Goal: Feedback & Contribution: Contribute content

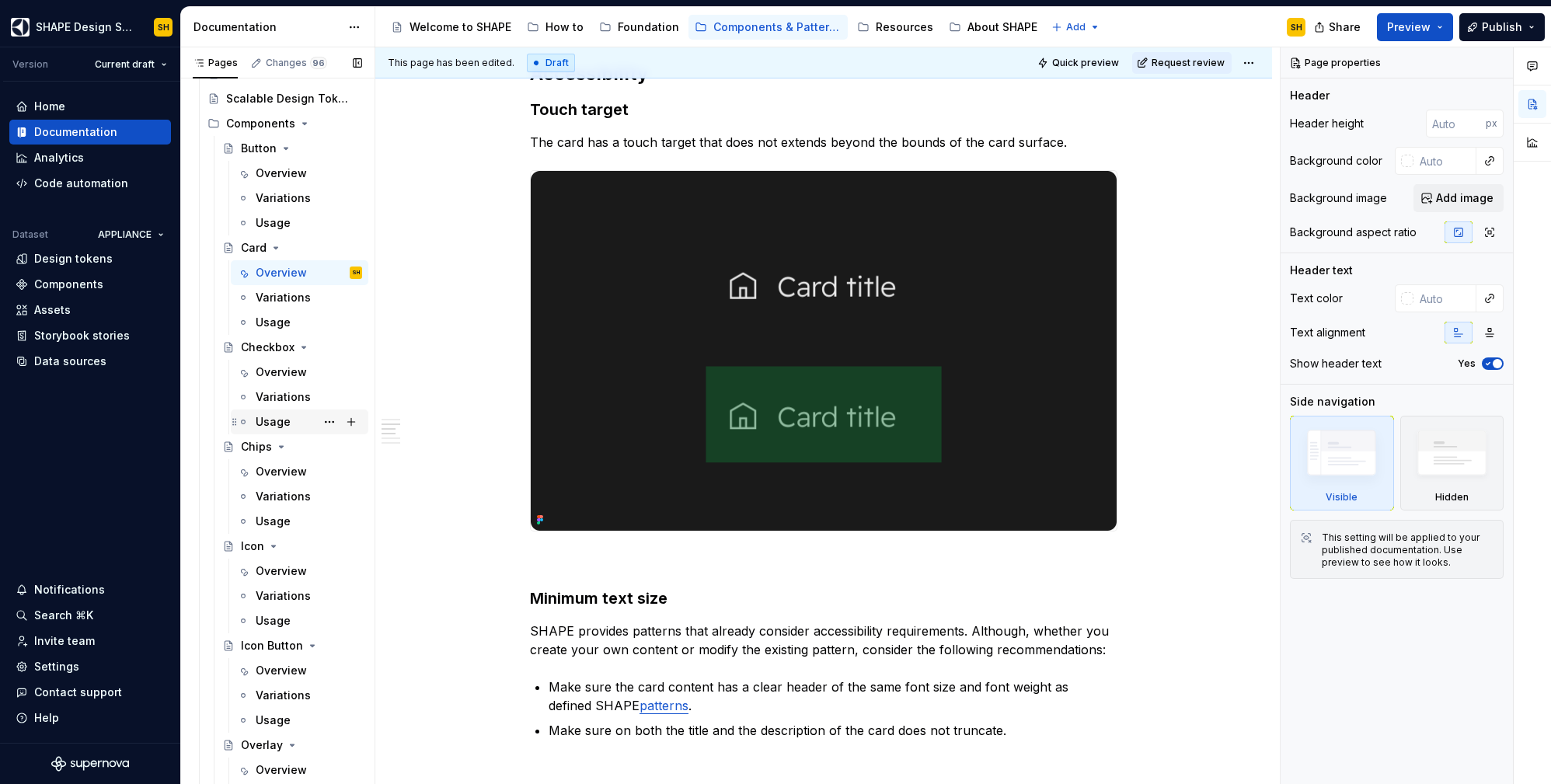
scroll to position [458, 0]
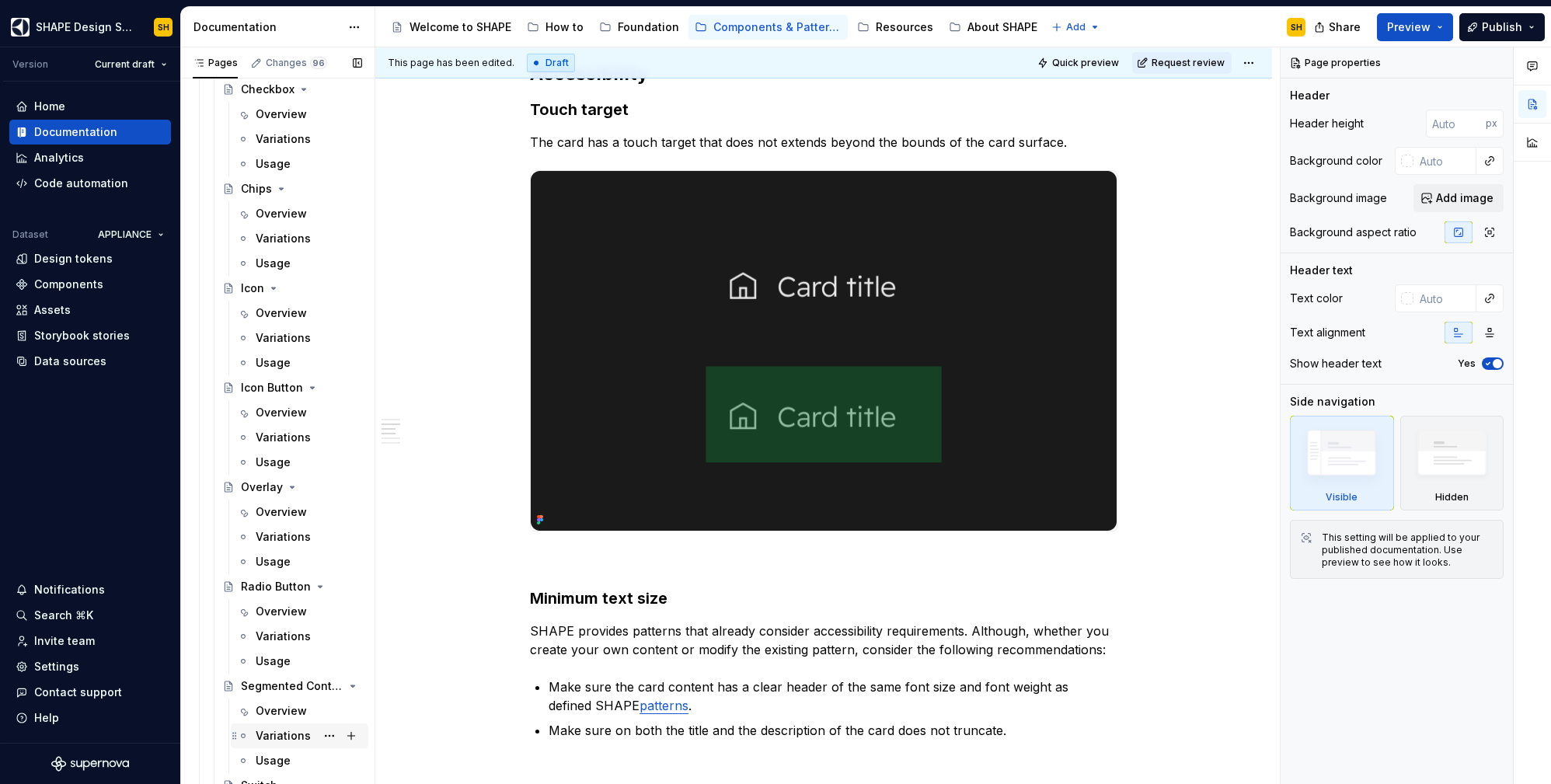
click at [267, 731] on div "Variations" at bounding box center [283, 735] width 55 height 16
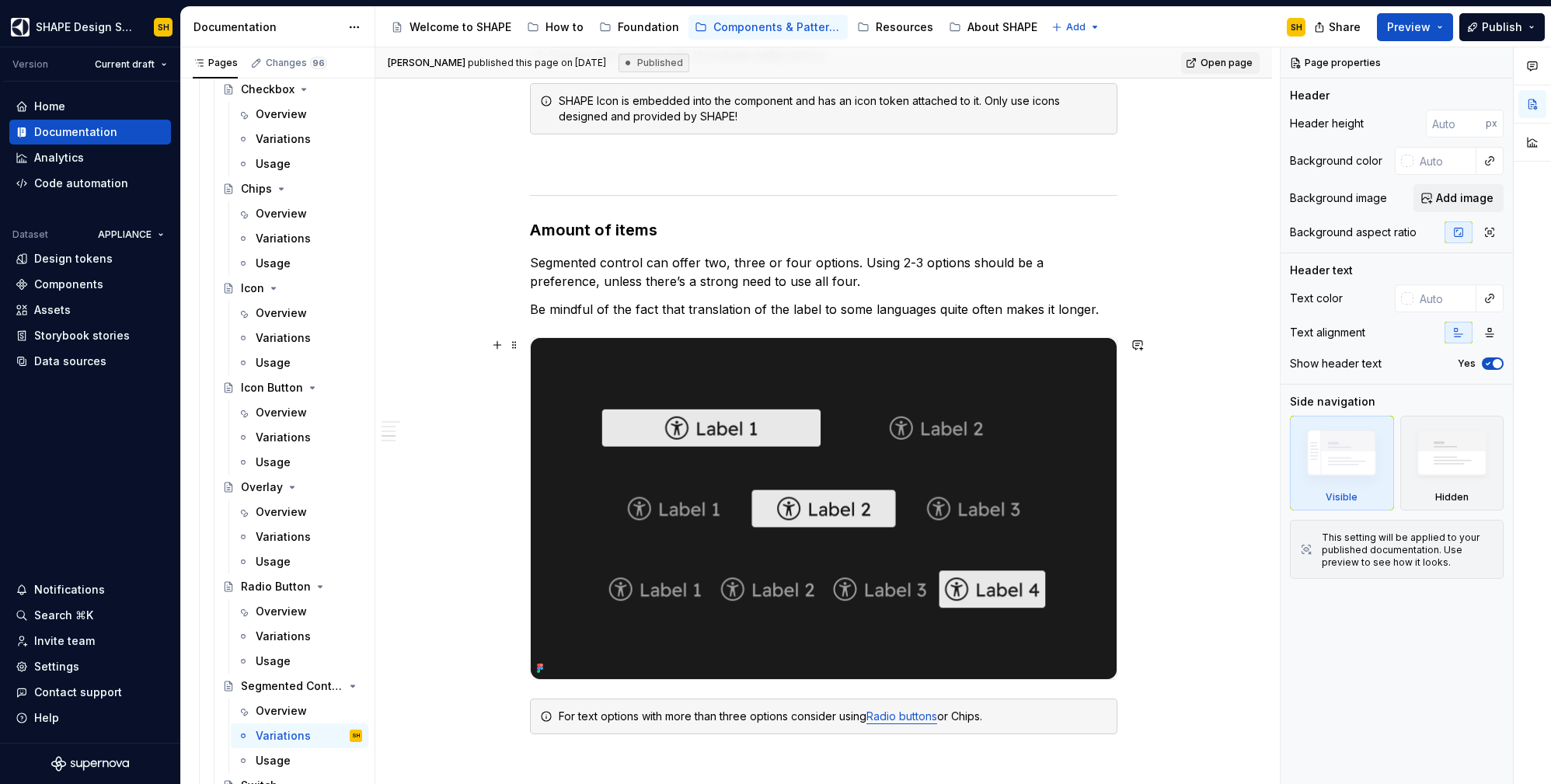
scroll to position [2156, 0]
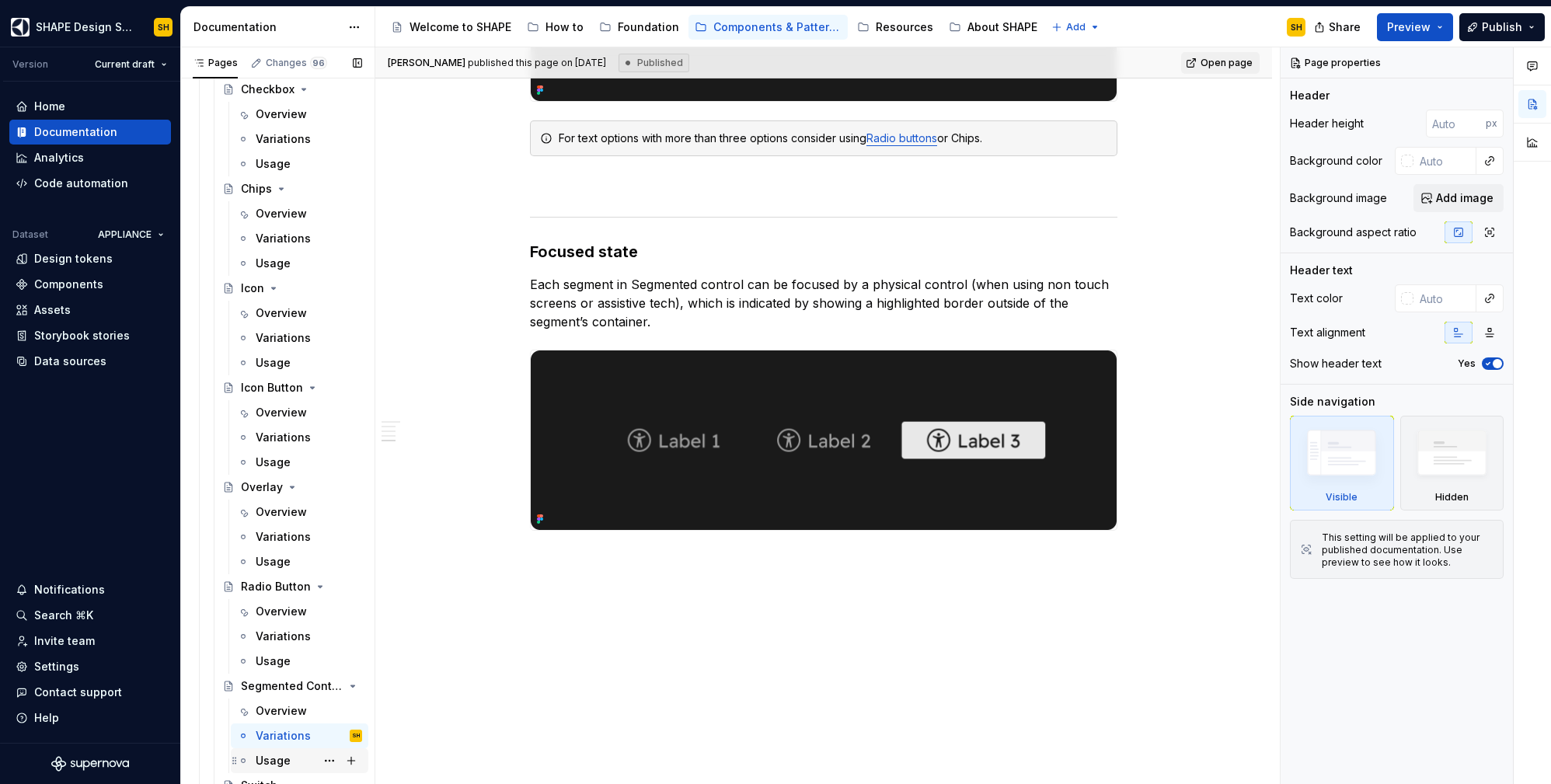
click at [272, 758] on div "Usage" at bounding box center [273, 760] width 35 height 16
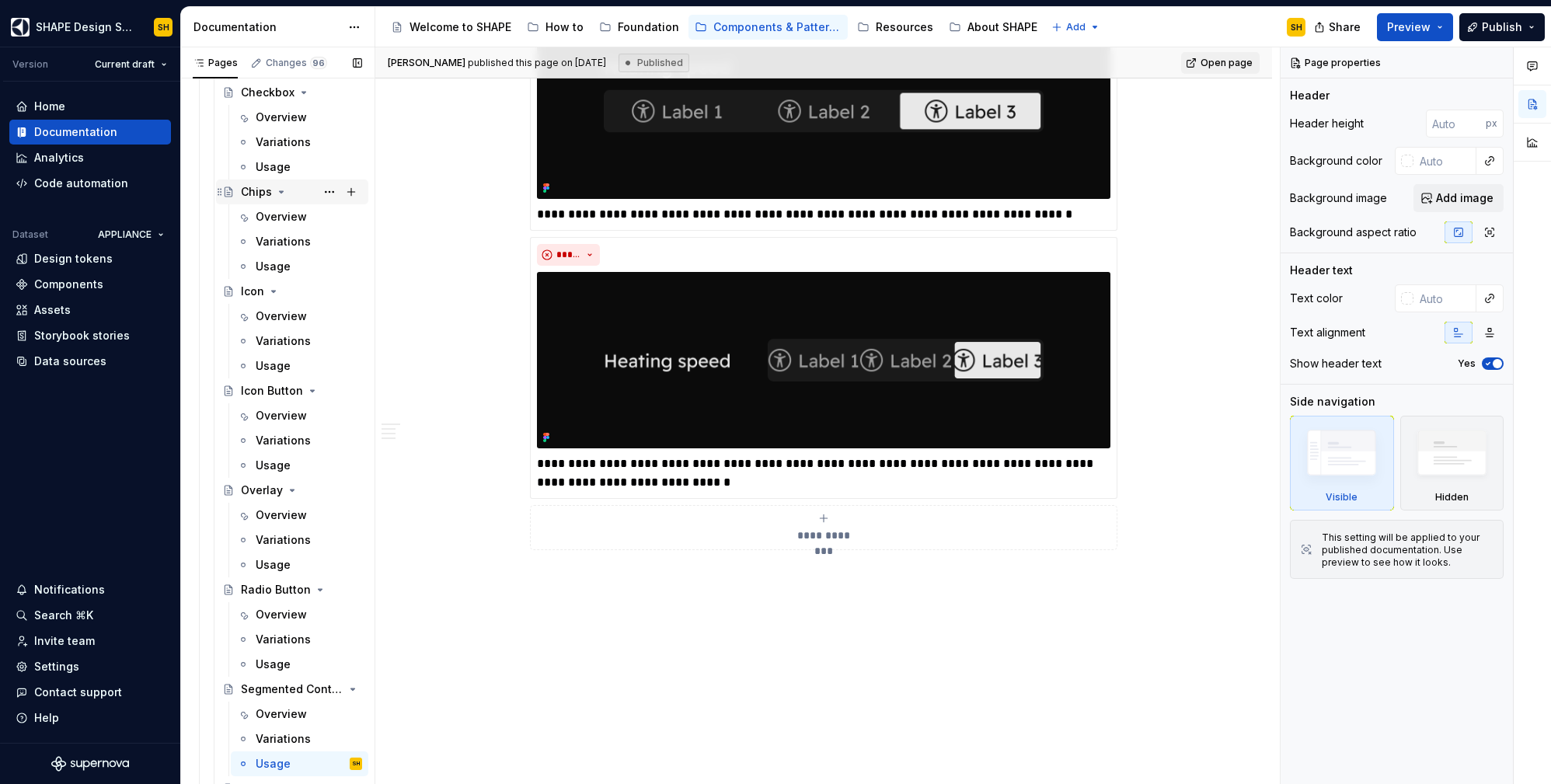
scroll to position [458, 0]
click at [69, 356] on div "Data sources" at bounding box center [70, 361] width 73 height 16
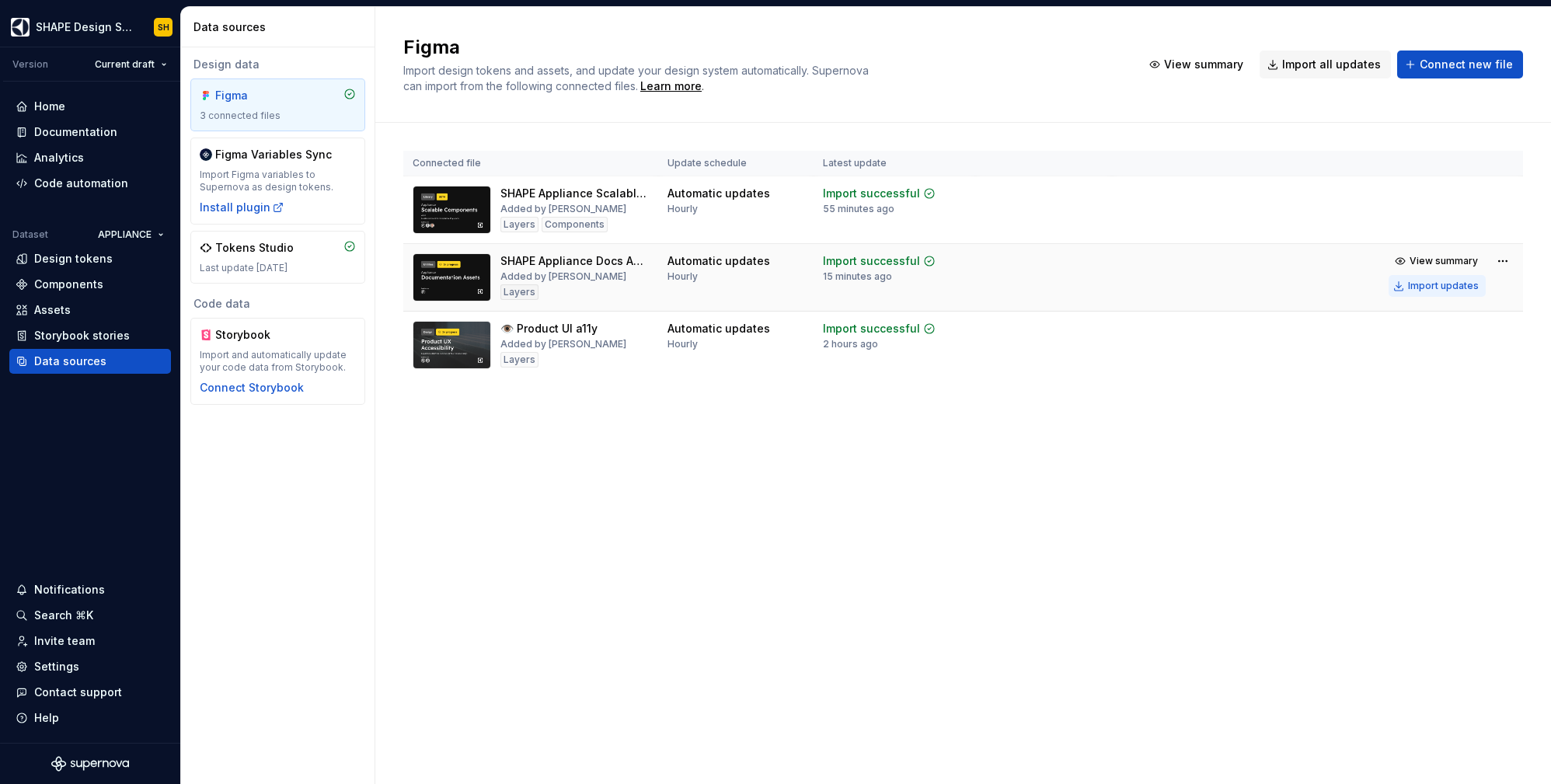
click at [1457, 283] on div "Import updates" at bounding box center [1444, 286] width 71 height 12
click at [1446, 283] on div "Import updates" at bounding box center [1444, 286] width 71 height 12
click at [1454, 282] on div "Import updates" at bounding box center [1444, 286] width 71 height 12
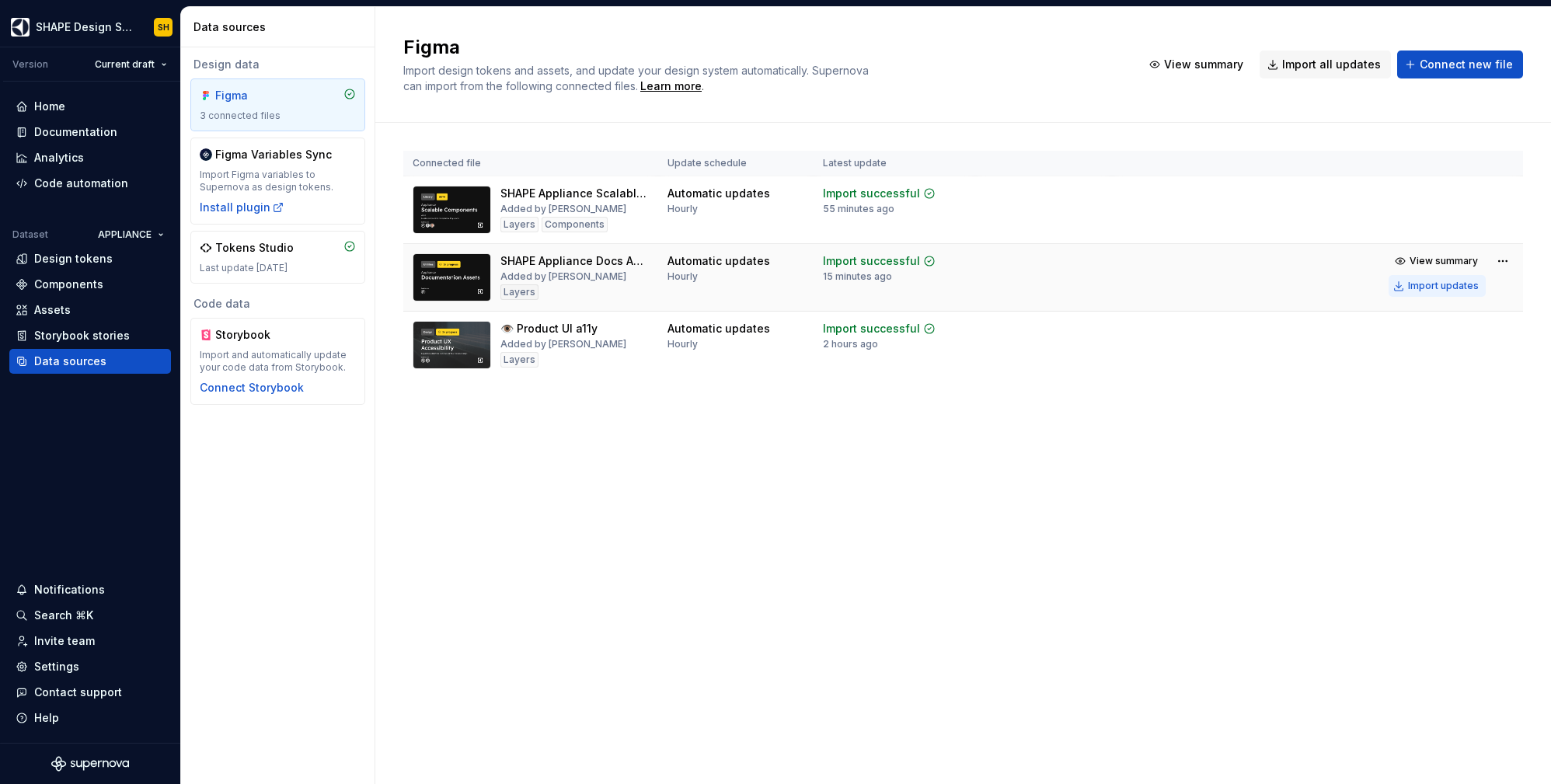
click at [1454, 282] on div "Import updates" at bounding box center [1444, 286] width 71 height 12
click at [1429, 276] on button "Import updates" at bounding box center [1437, 286] width 97 height 21
click at [1504, 260] on html "SHAPE Design System SH Version Current draft Home Documentation Analytics Code …" at bounding box center [775, 392] width 1551 height 784
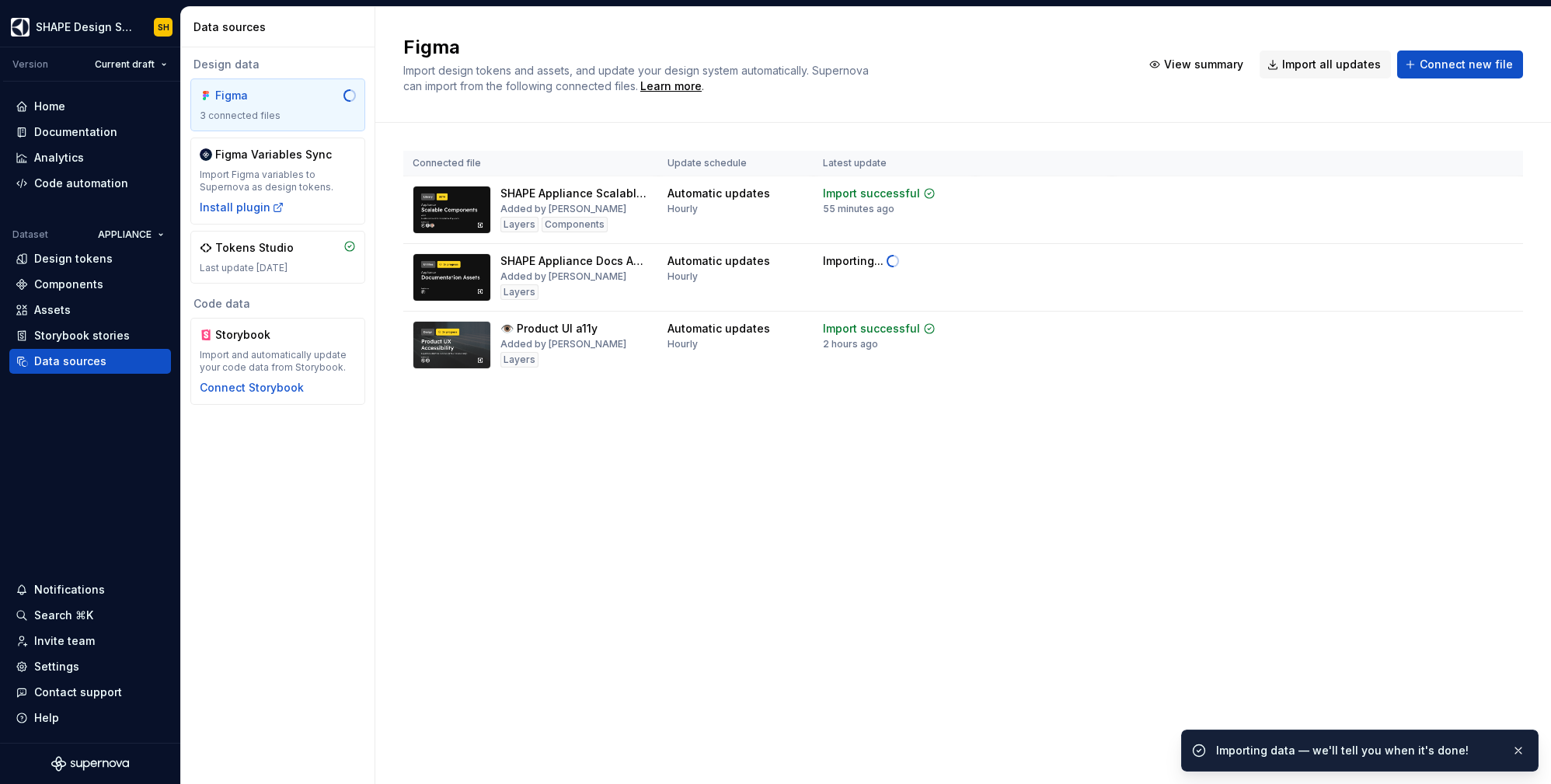
click at [1114, 470] on html "SHAPE Design System SH Version Current draft Home Documentation Analytics Code …" at bounding box center [775, 392] width 1551 height 784
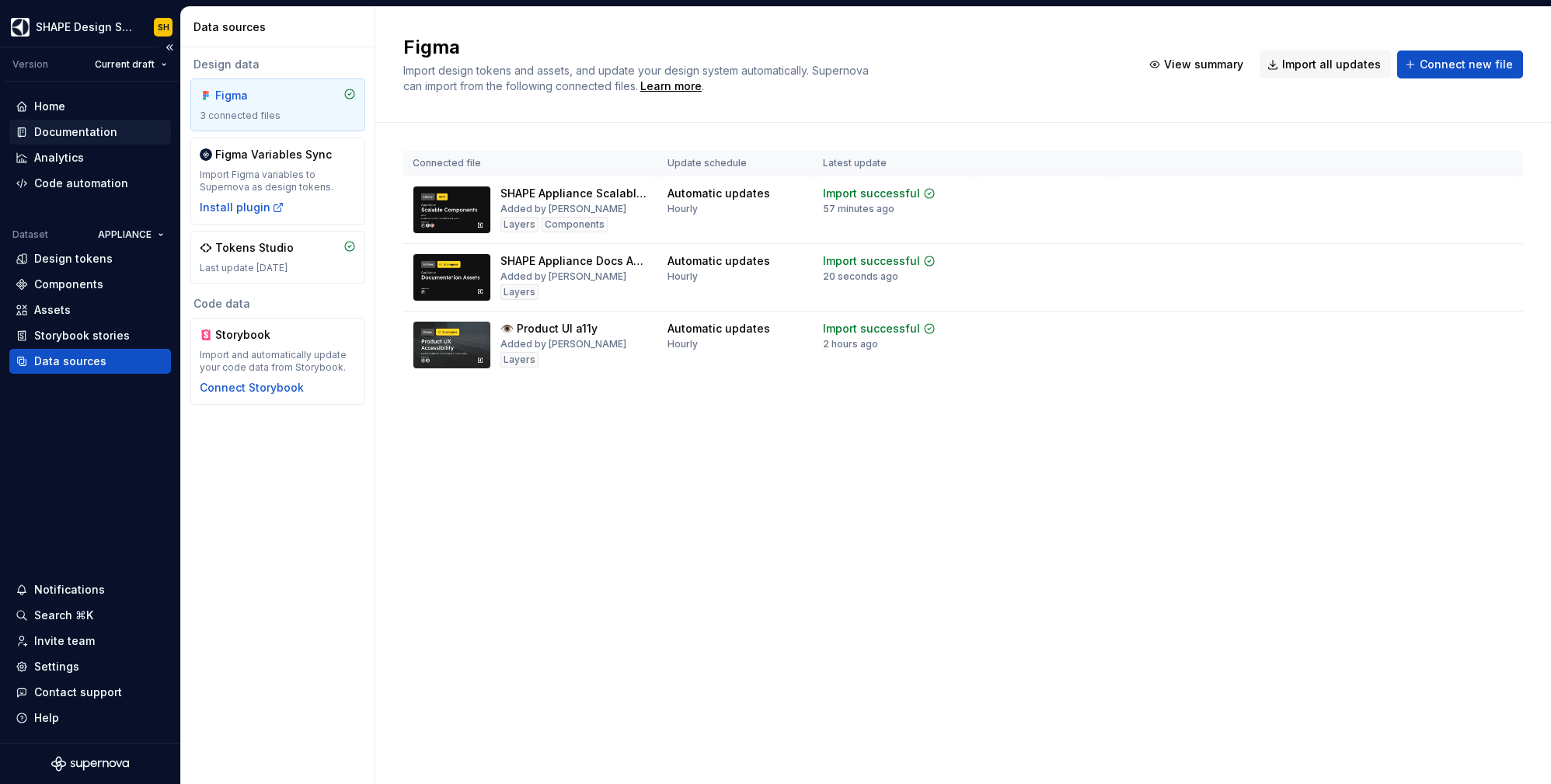
click at [69, 126] on div "Documentation" at bounding box center [75, 132] width 83 height 16
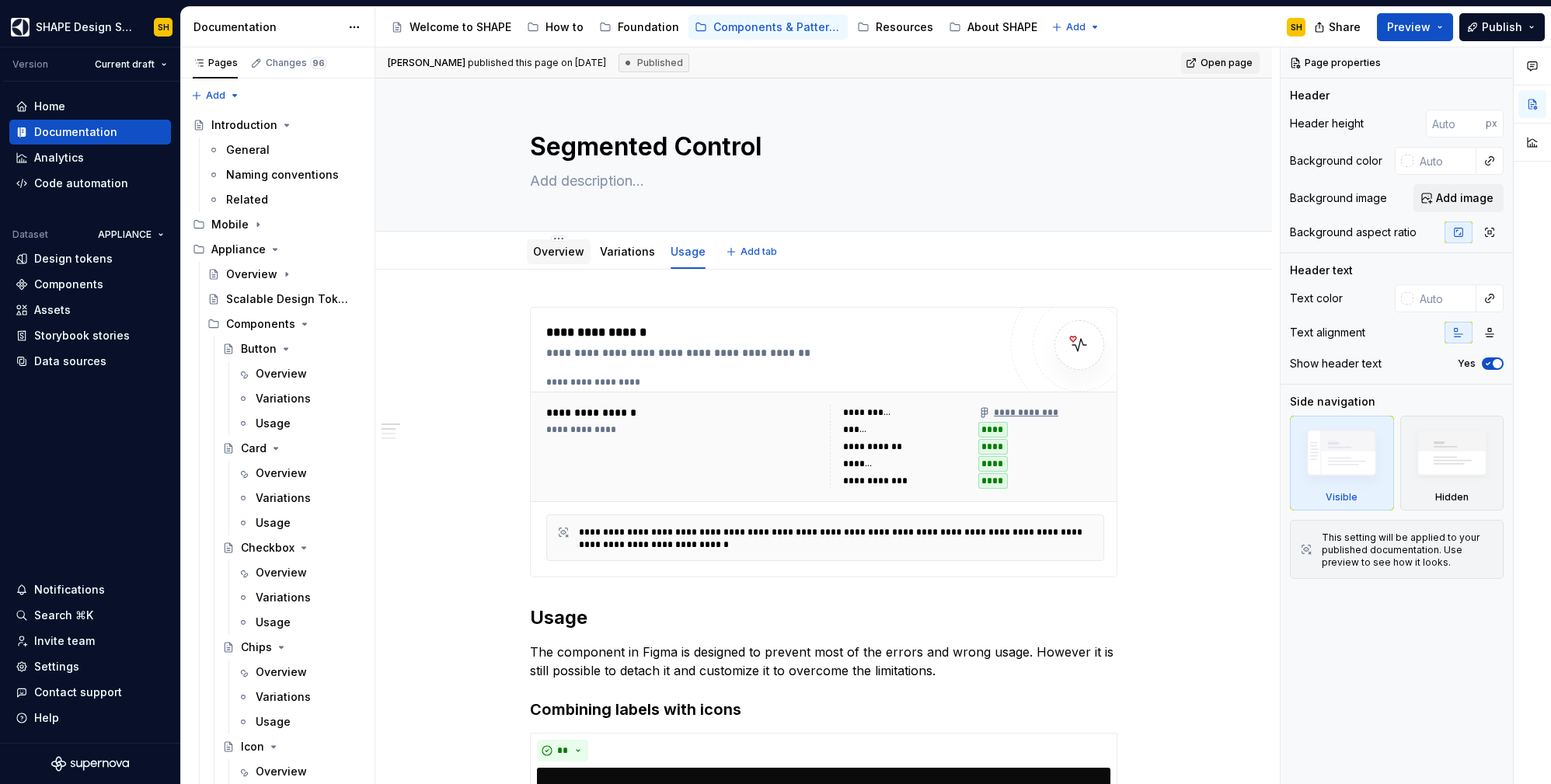
click at [529, 253] on div "Overview" at bounding box center [558, 252] width 64 height 25
click at [558, 250] on link "Overview" at bounding box center [559, 252] width 51 height 13
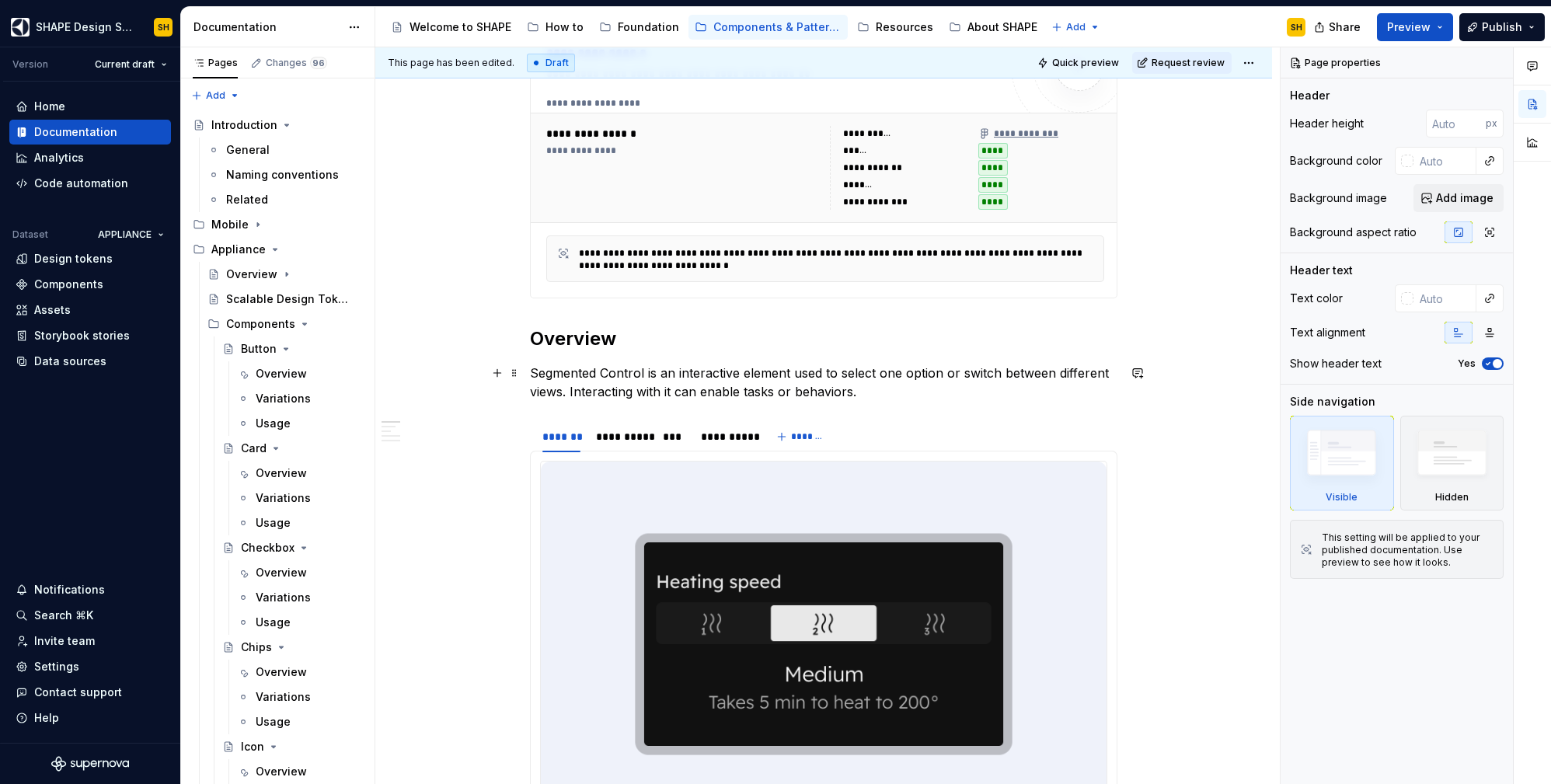
scroll to position [260, 0]
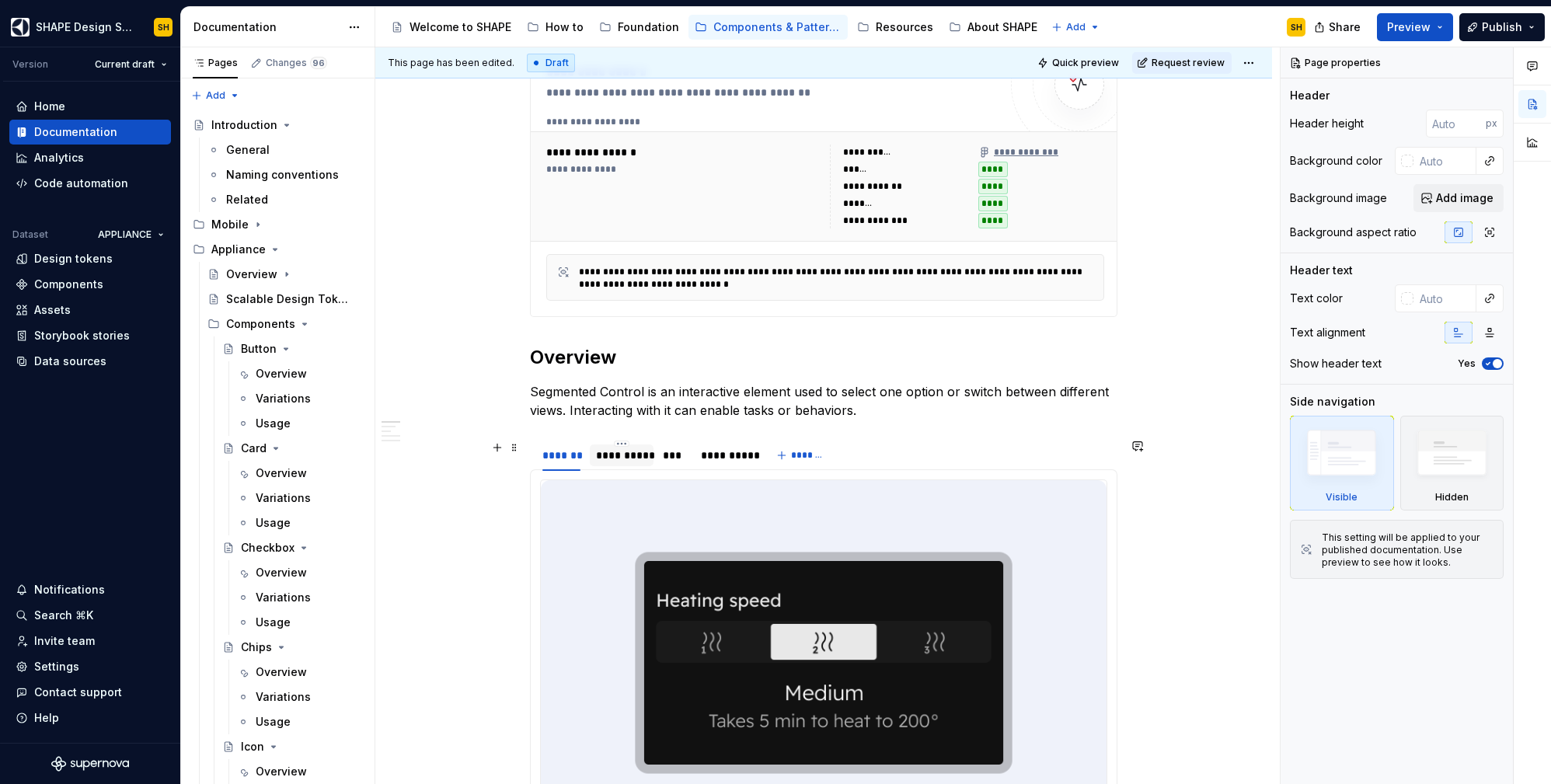
click at [637, 454] on div "**********" at bounding box center [622, 455] width 51 height 16
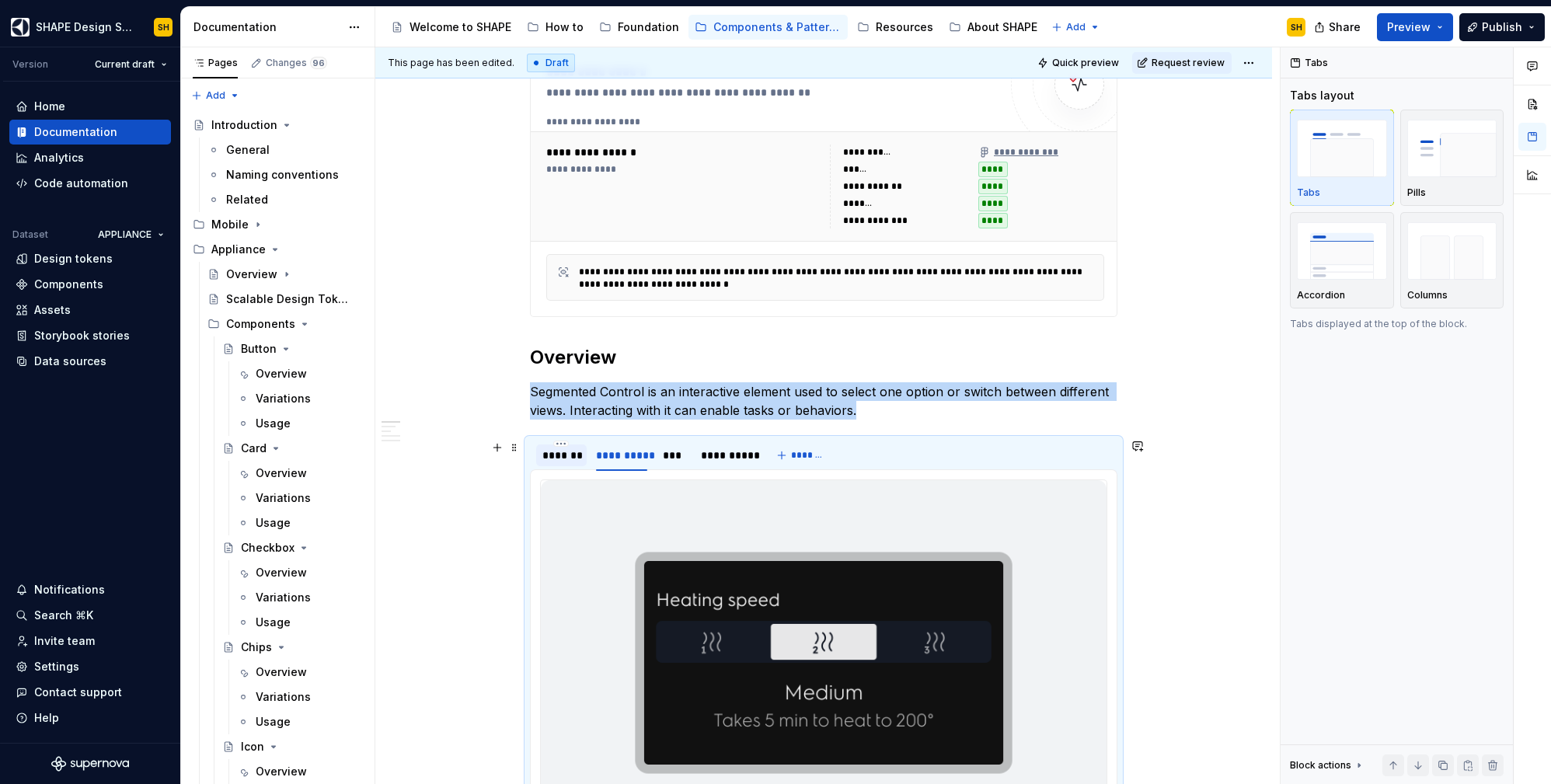
click at [560, 455] on div "*******" at bounding box center [561, 455] width 38 height 16
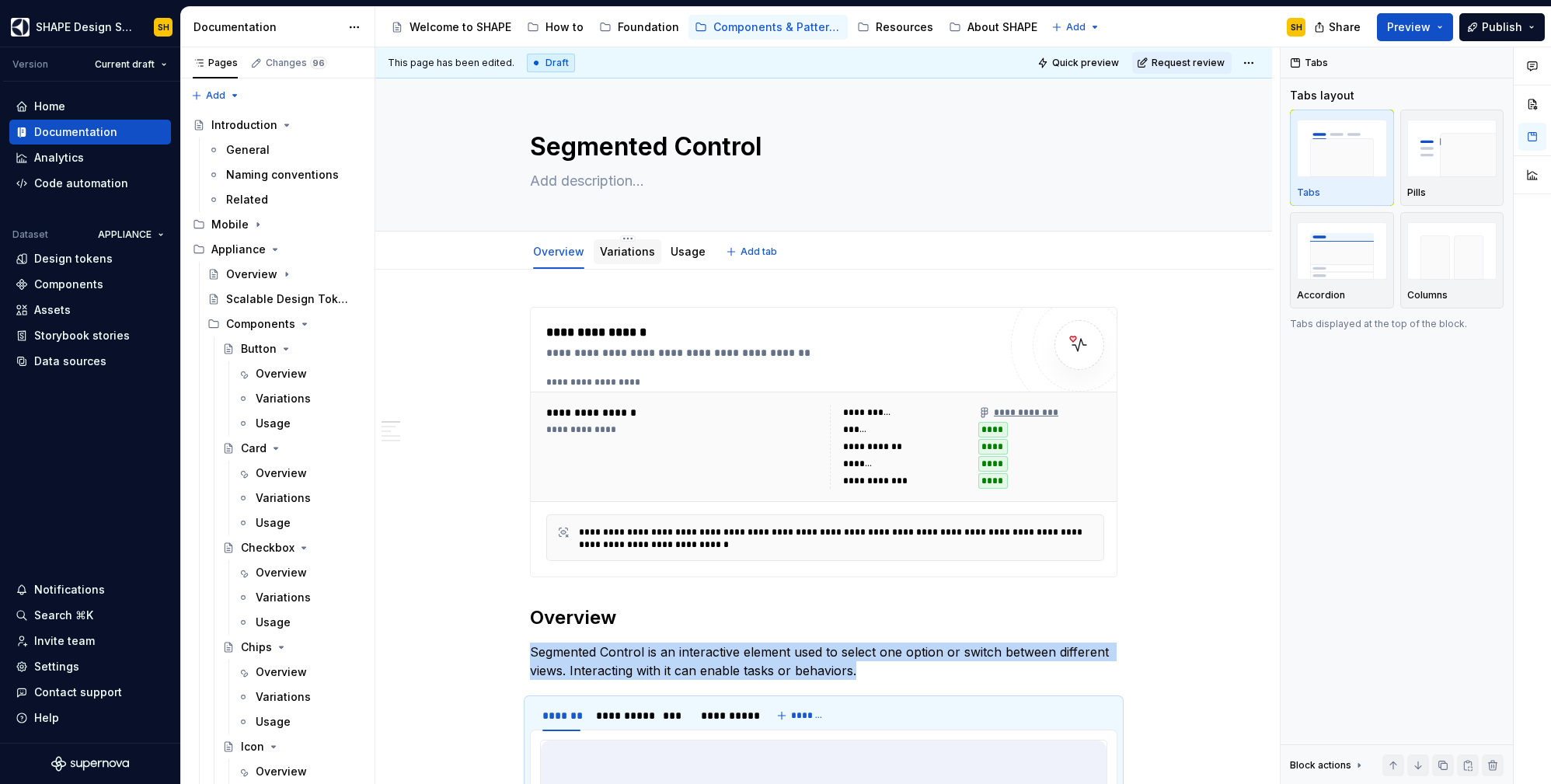
click at [630, 254] on link "Variations" at bounding box center [627, 252] width 55 height 13
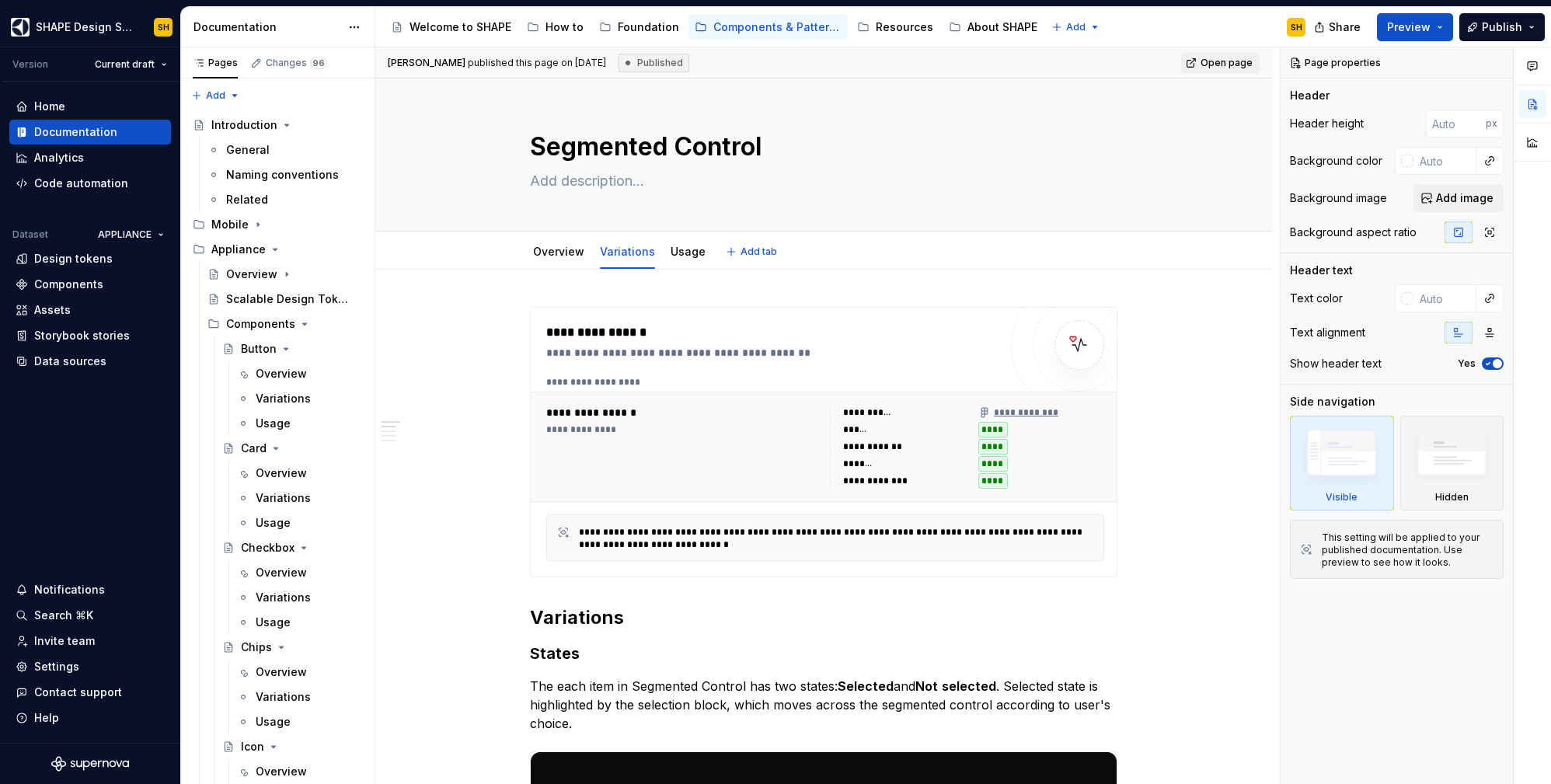
scroll to position [1, 0]
click at [682, 249] on link "Usage" at bounding box center [688, 251] width 35 height 13
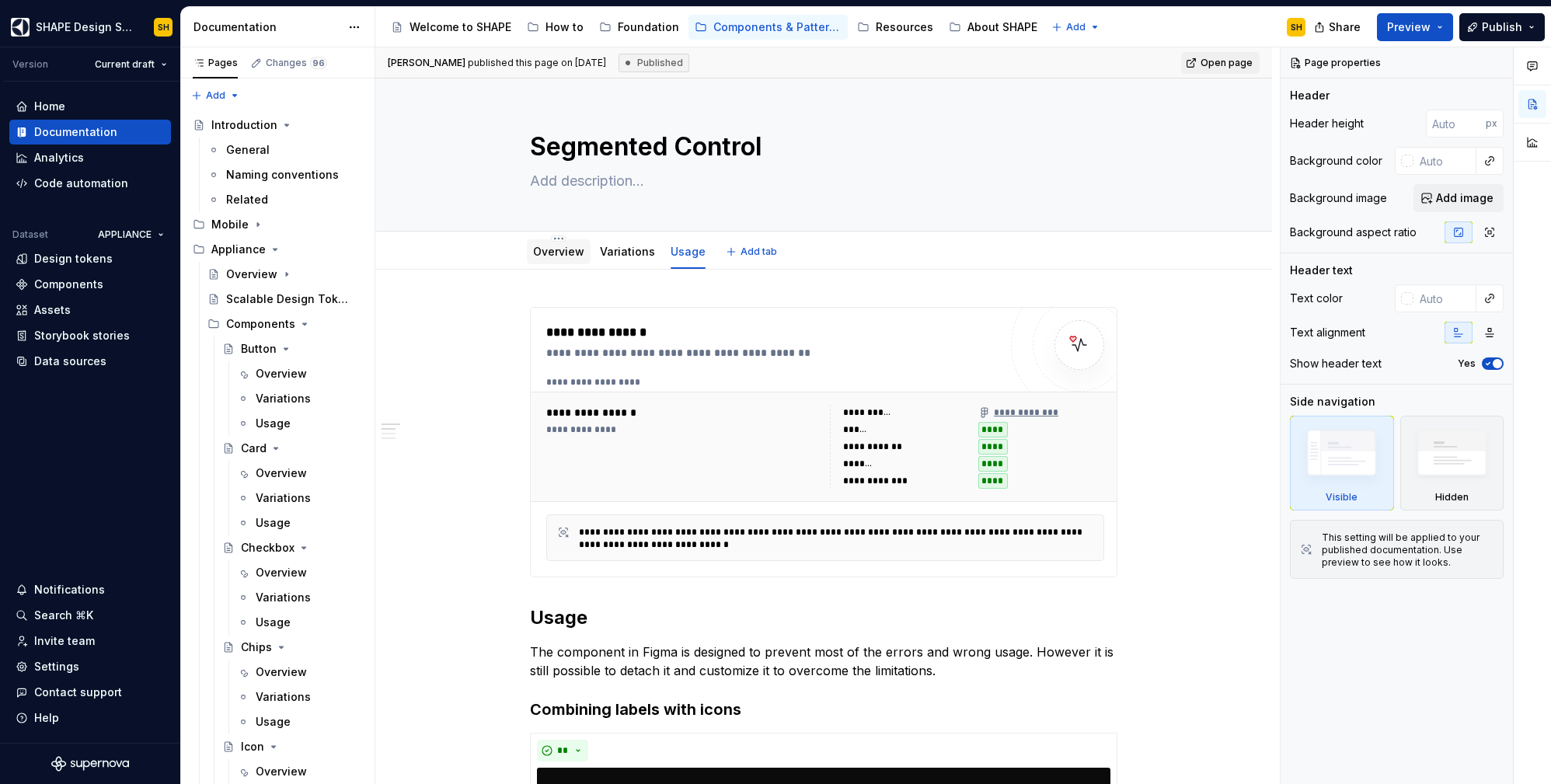
click at [553, 253] on link "Overview" at bounding box center [559, 252] width 51 height 13
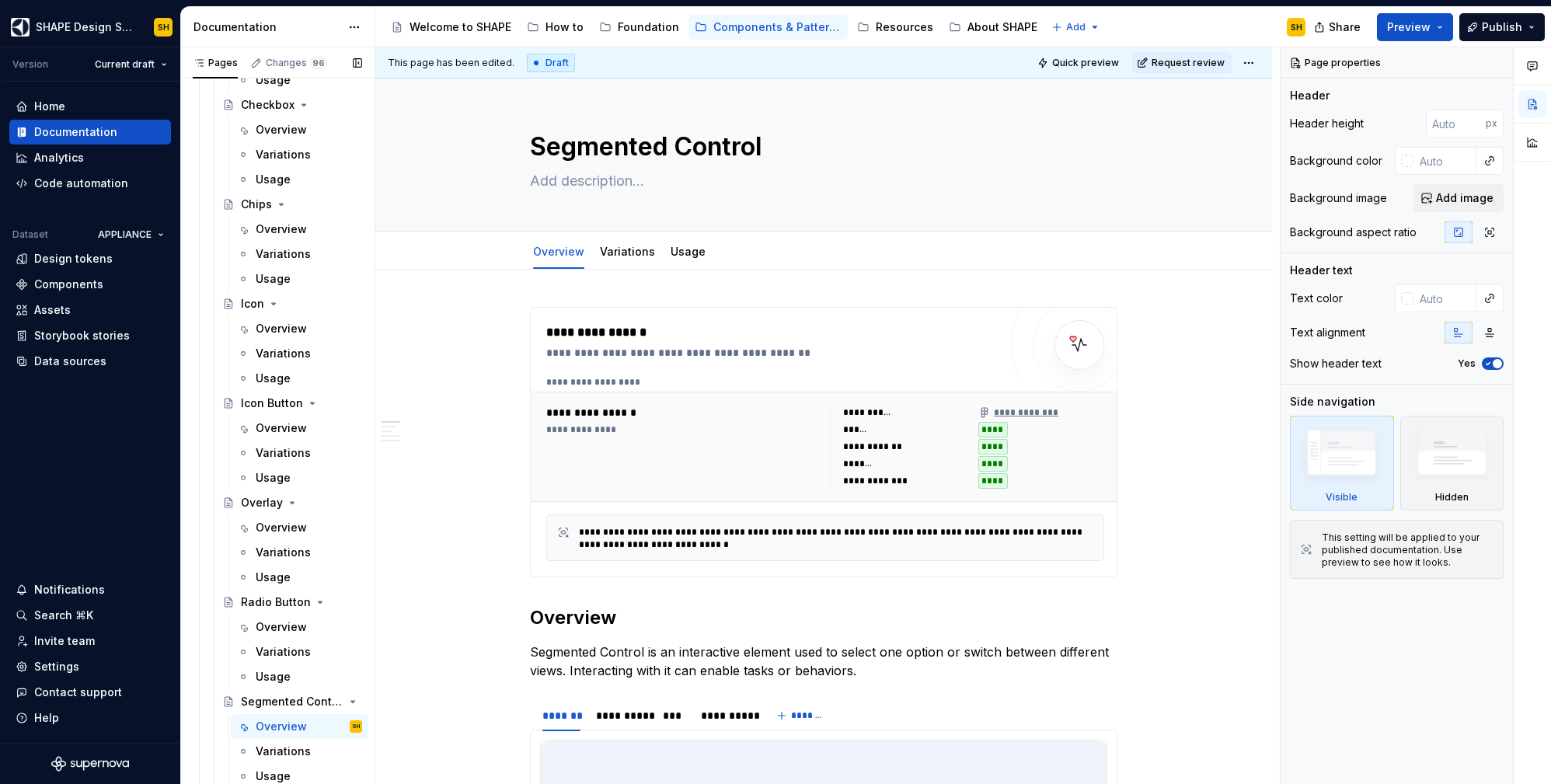
scroll to position [617, 0]
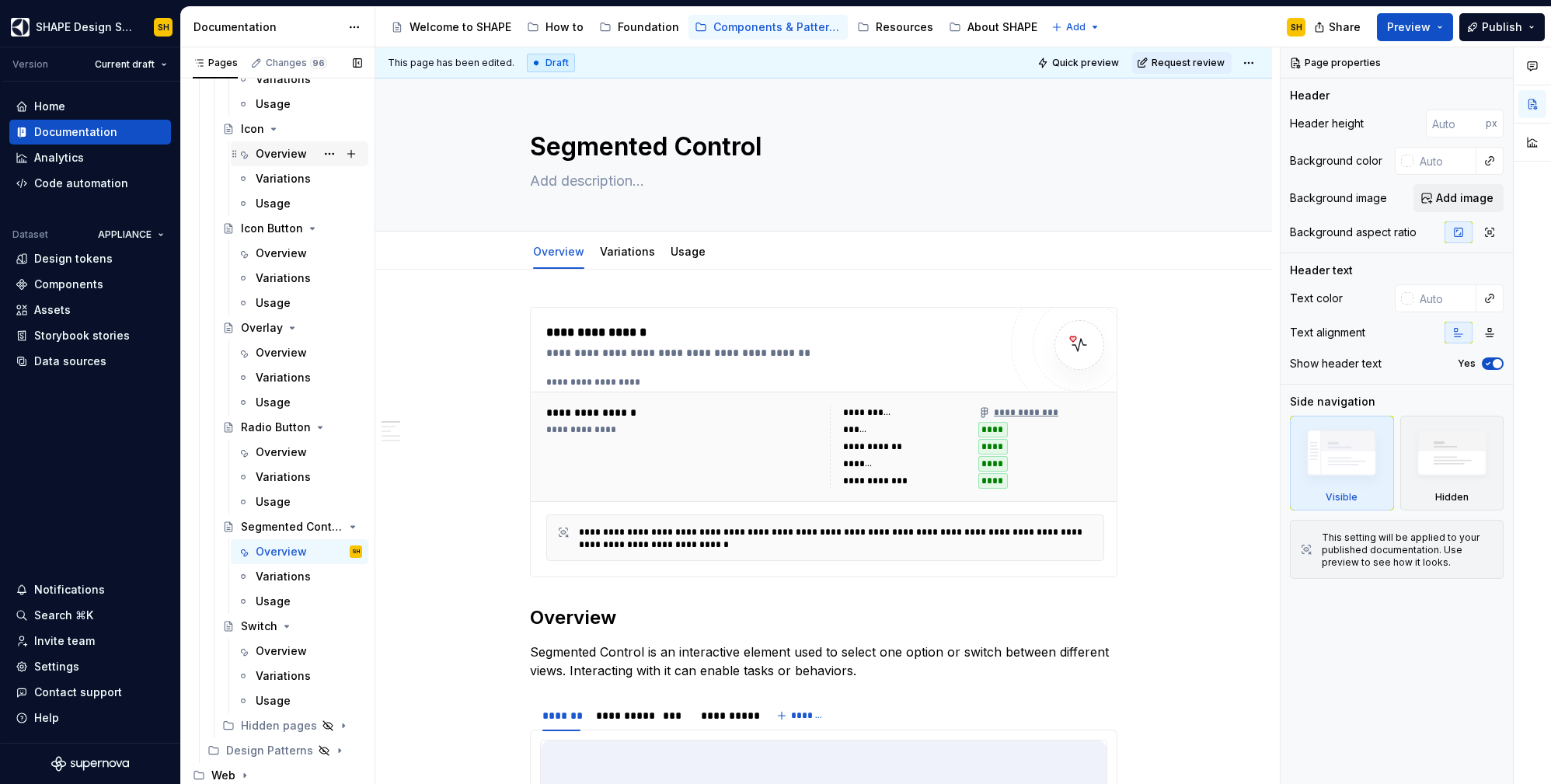
click at [261, 153] on div "Overview" at bounding box center [281, 153] width 51 height 16
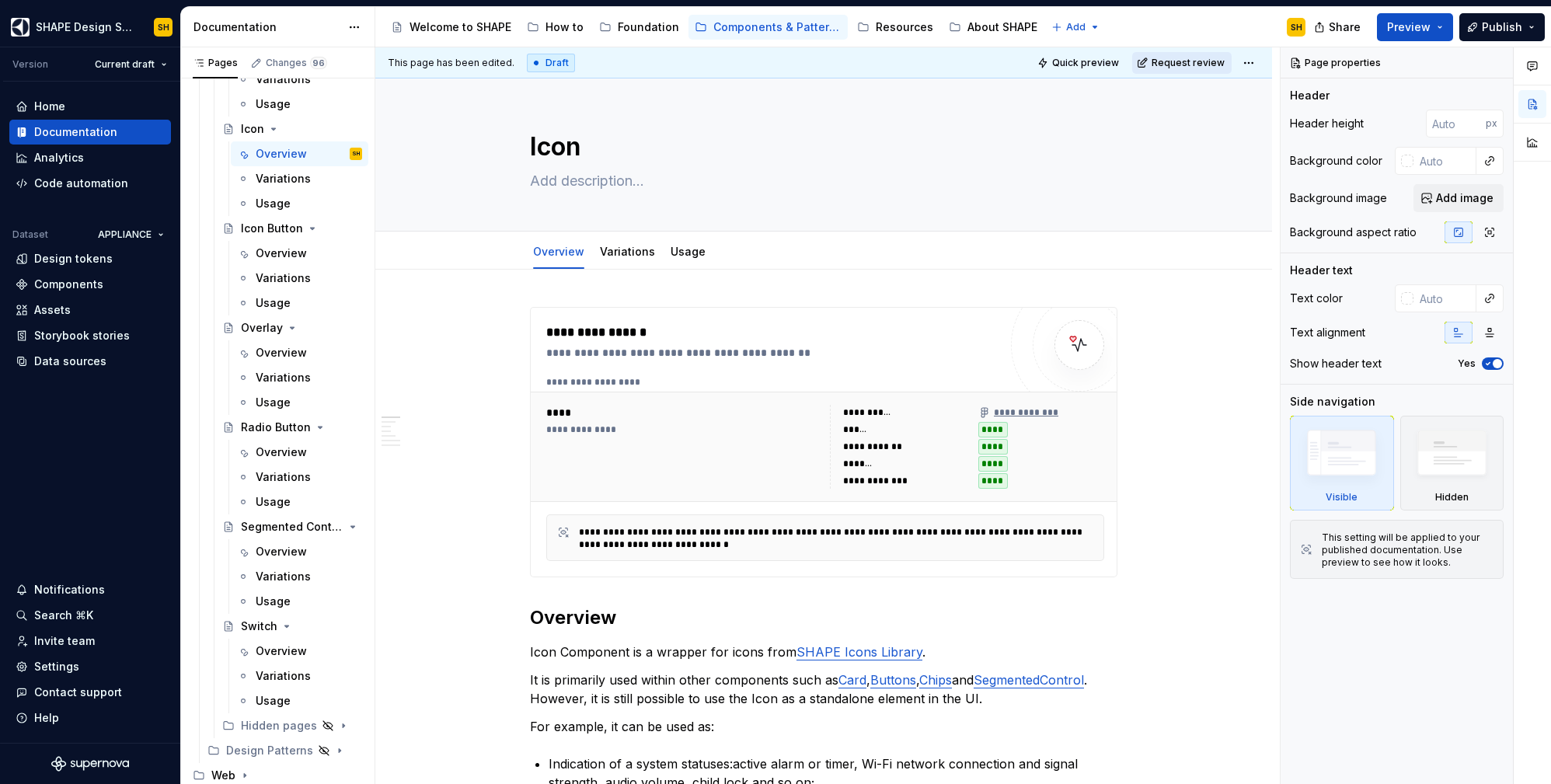
click at [1205, 58] on span "Request review" at bounding box center [1188, 63] width 73 height 12
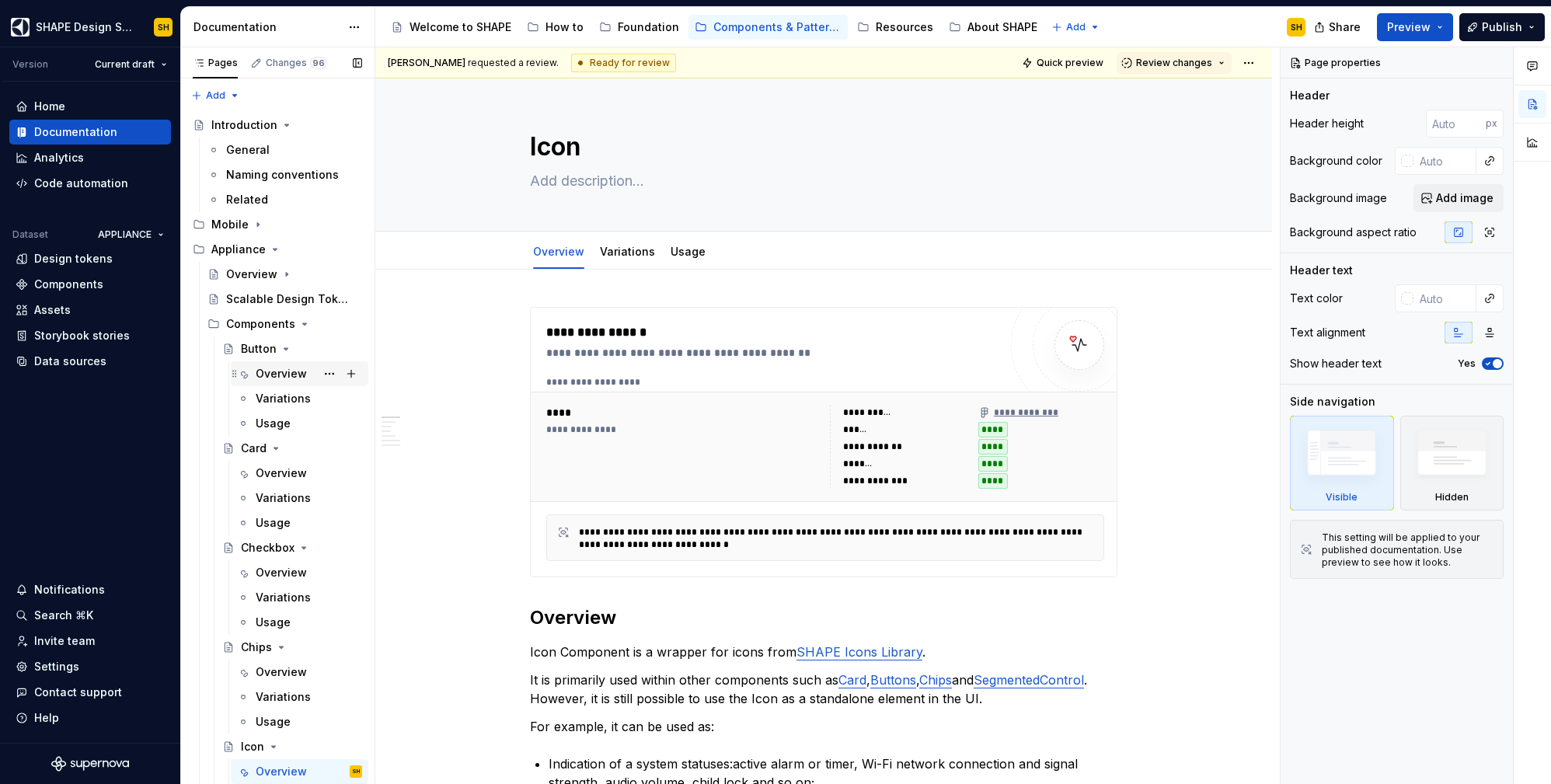
click at [274, 374] on div "Overview" at bounding box center [281, 373] width 51 height 16
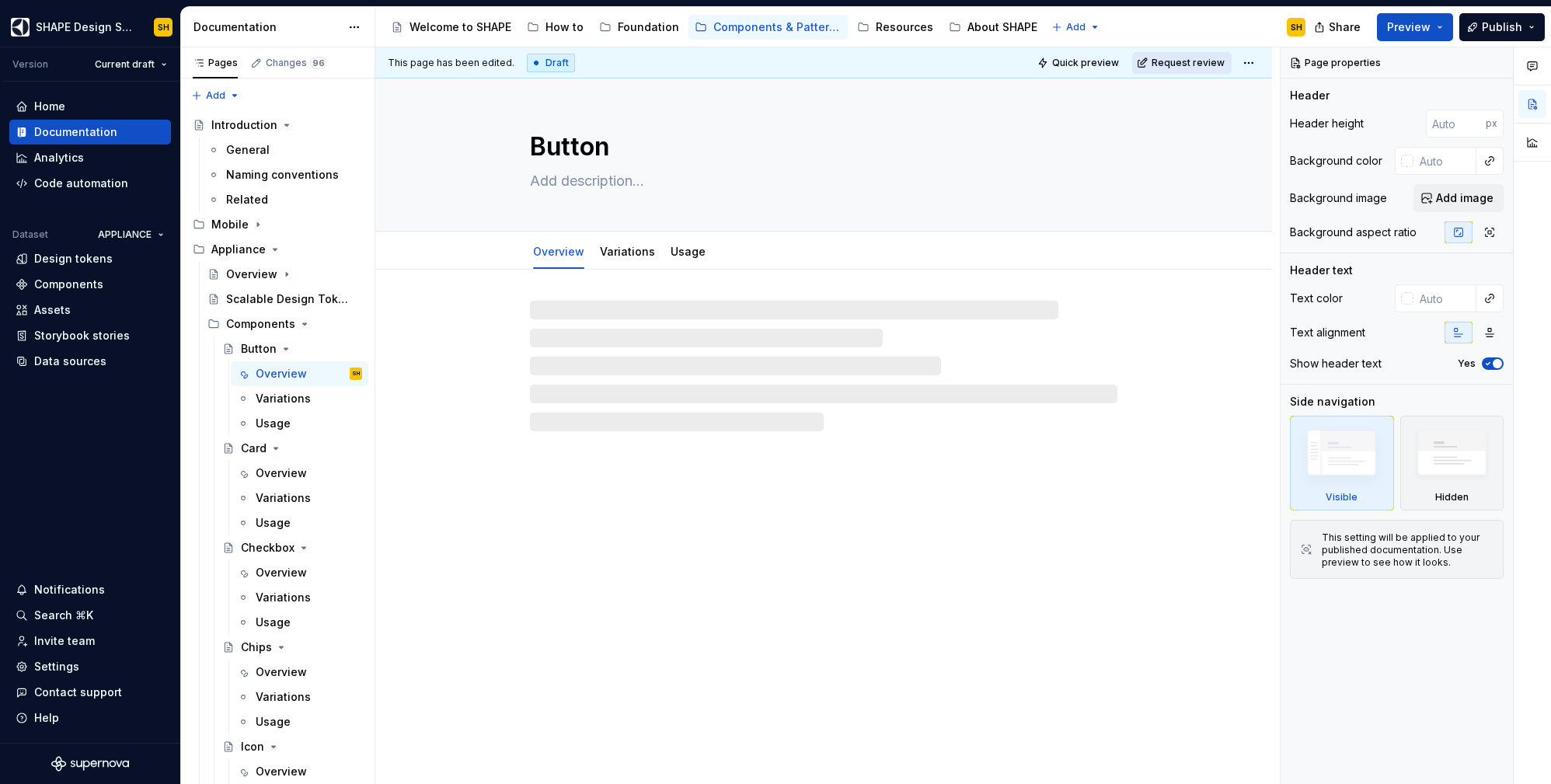
click at [1195, 67] on span "Request review" at bounding box center [1188, 63] width 73 height 12
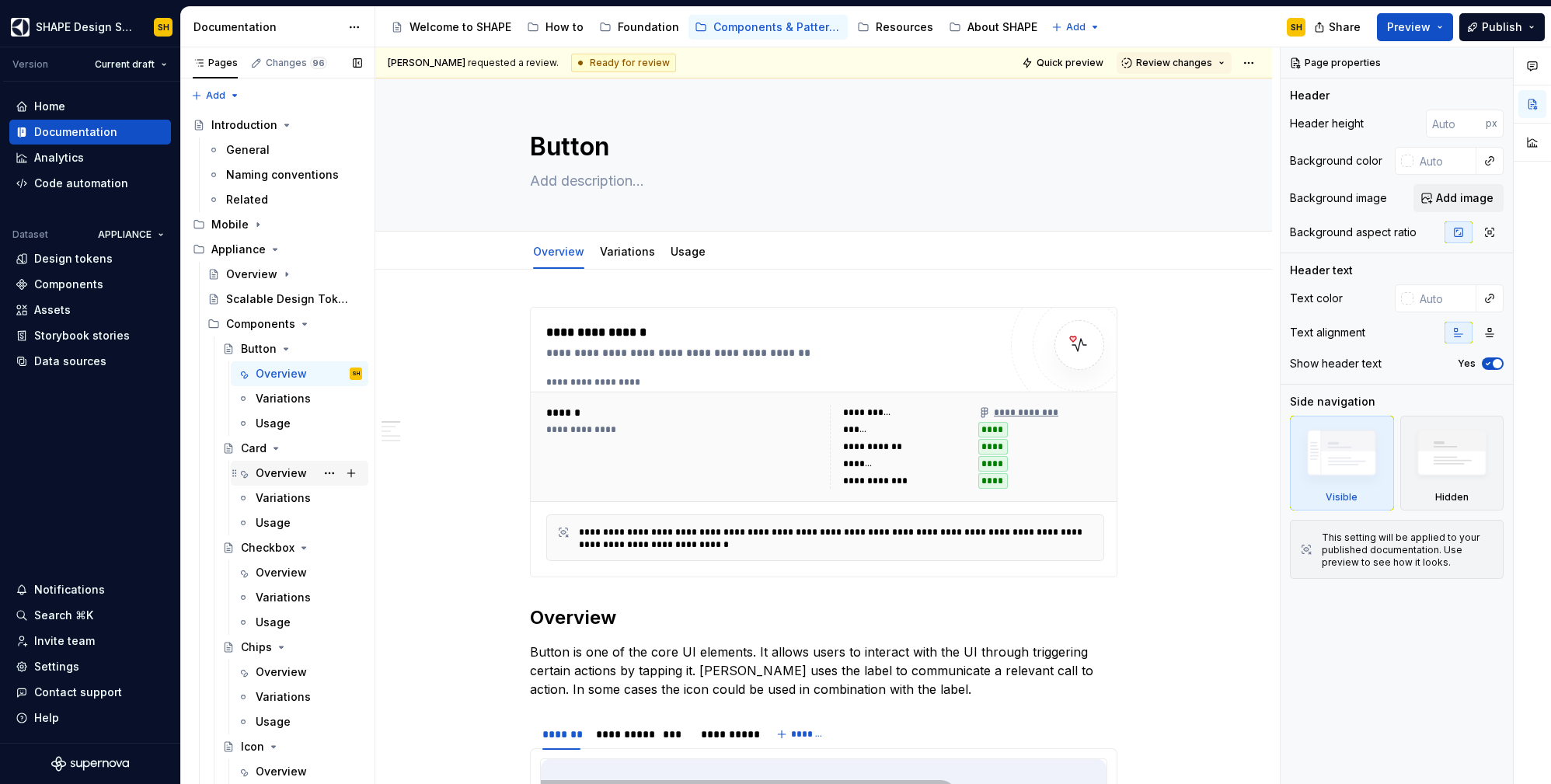
click at [265, 478] on div "Overview" at bounding box center [281, 473] width 51 height 16
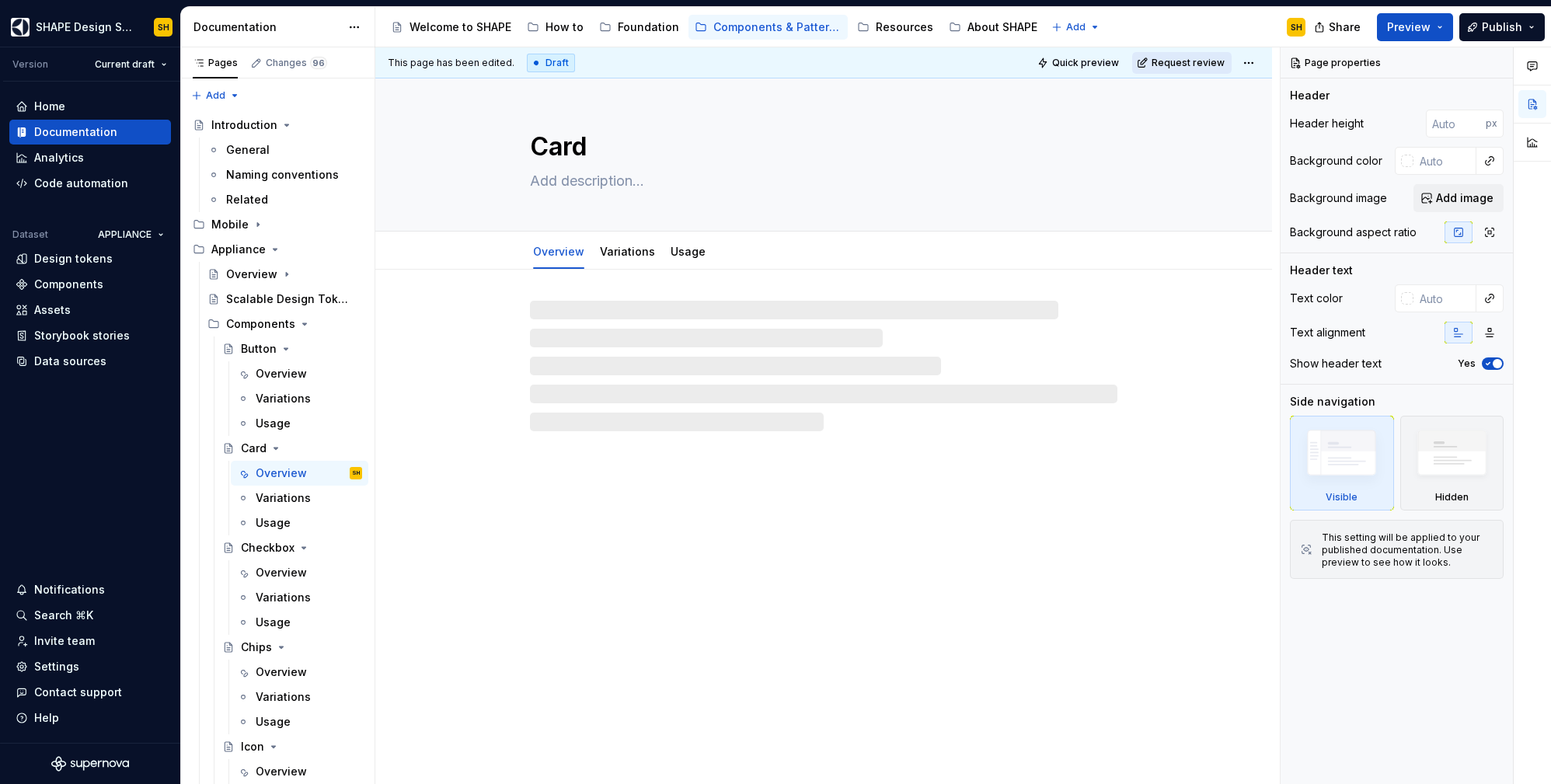
click at [1190, 64] on span "Request review" at bounding box center [1188, 63] width 73 height 12
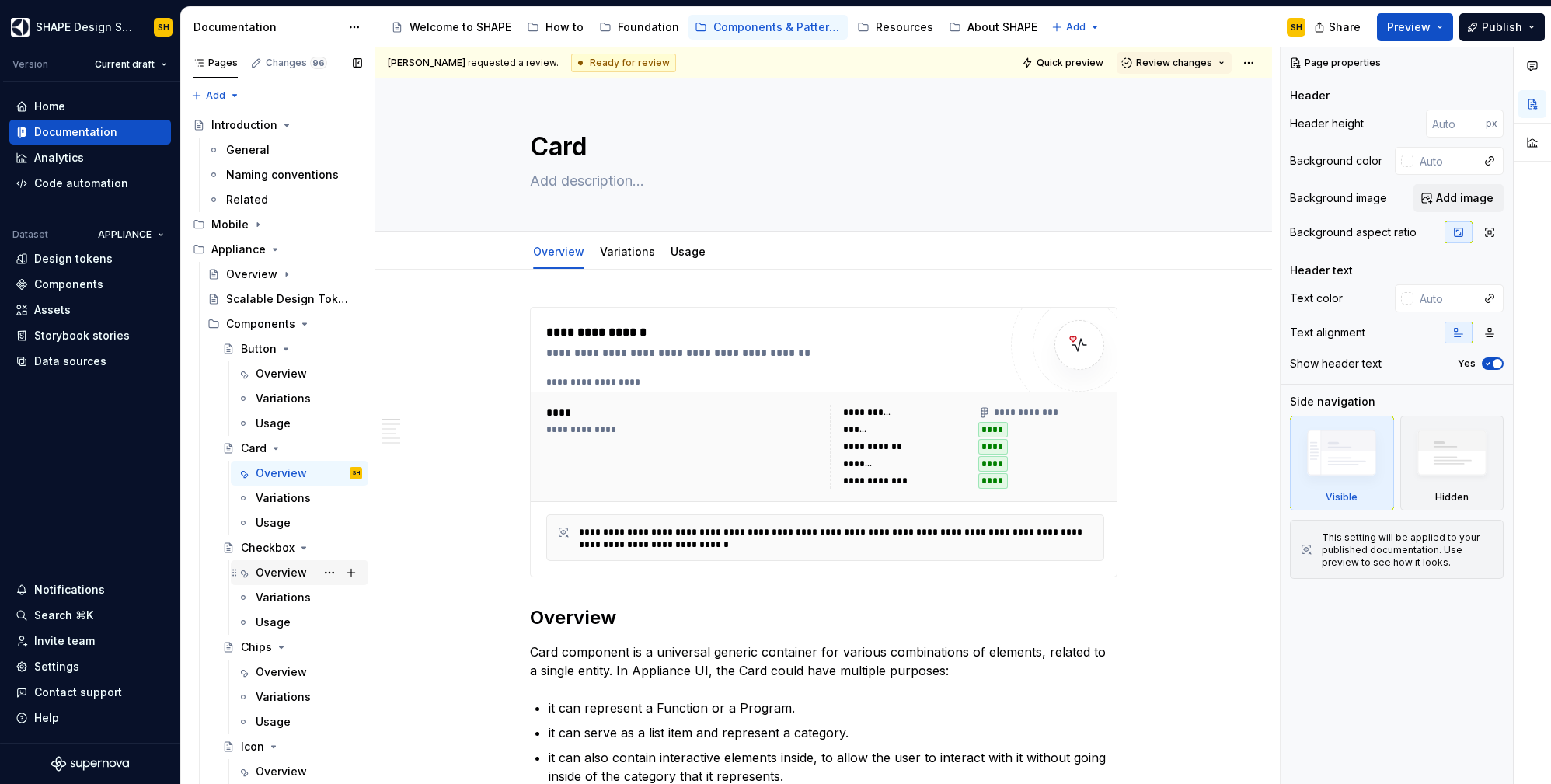
click at [264, 578] on div "Overview" at bounding box center [281, 572] width 51 height 16
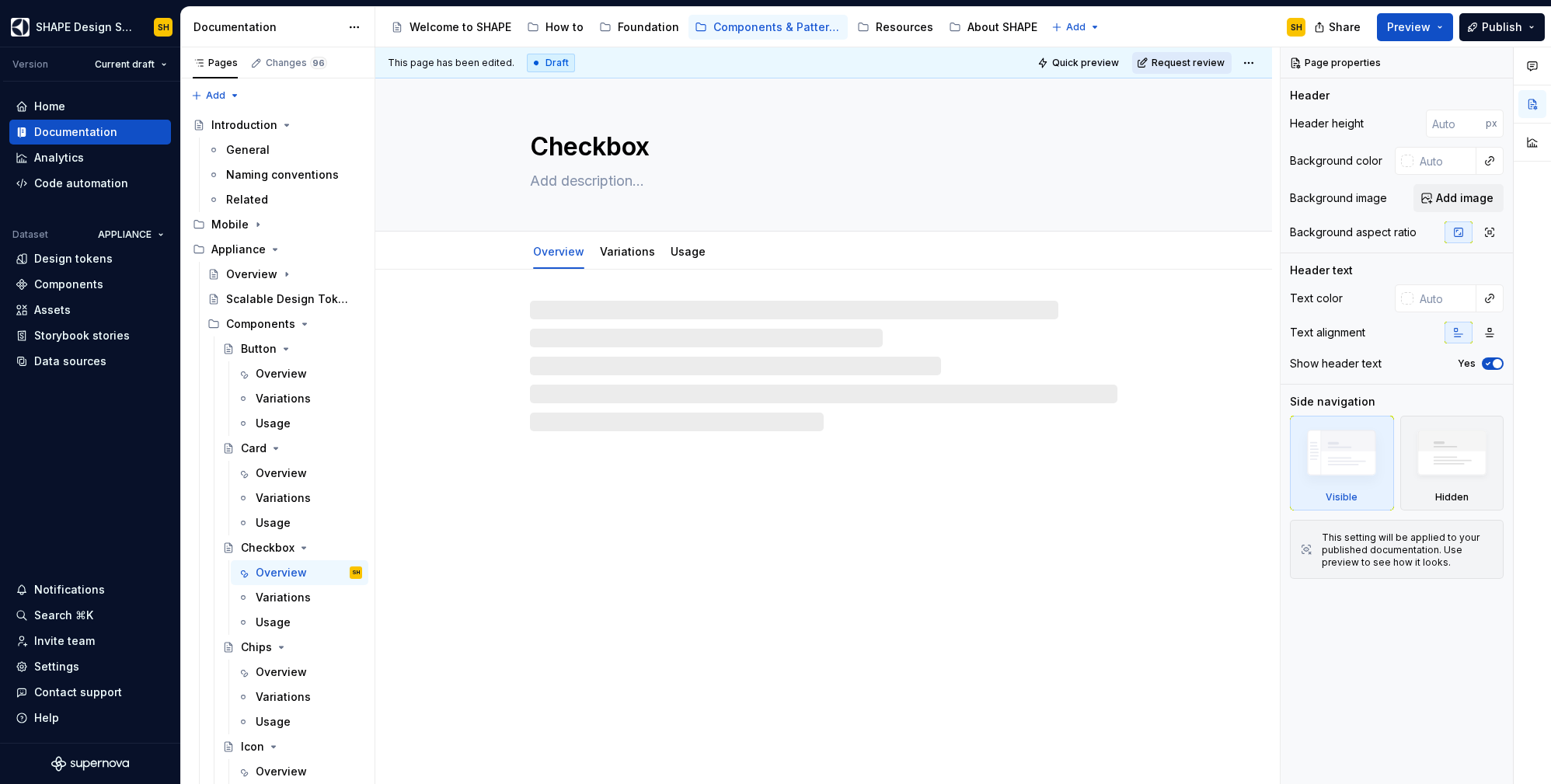
click at [1193, 59] on span "Request review" at bounding box center [1188, 63] width 73 height 12
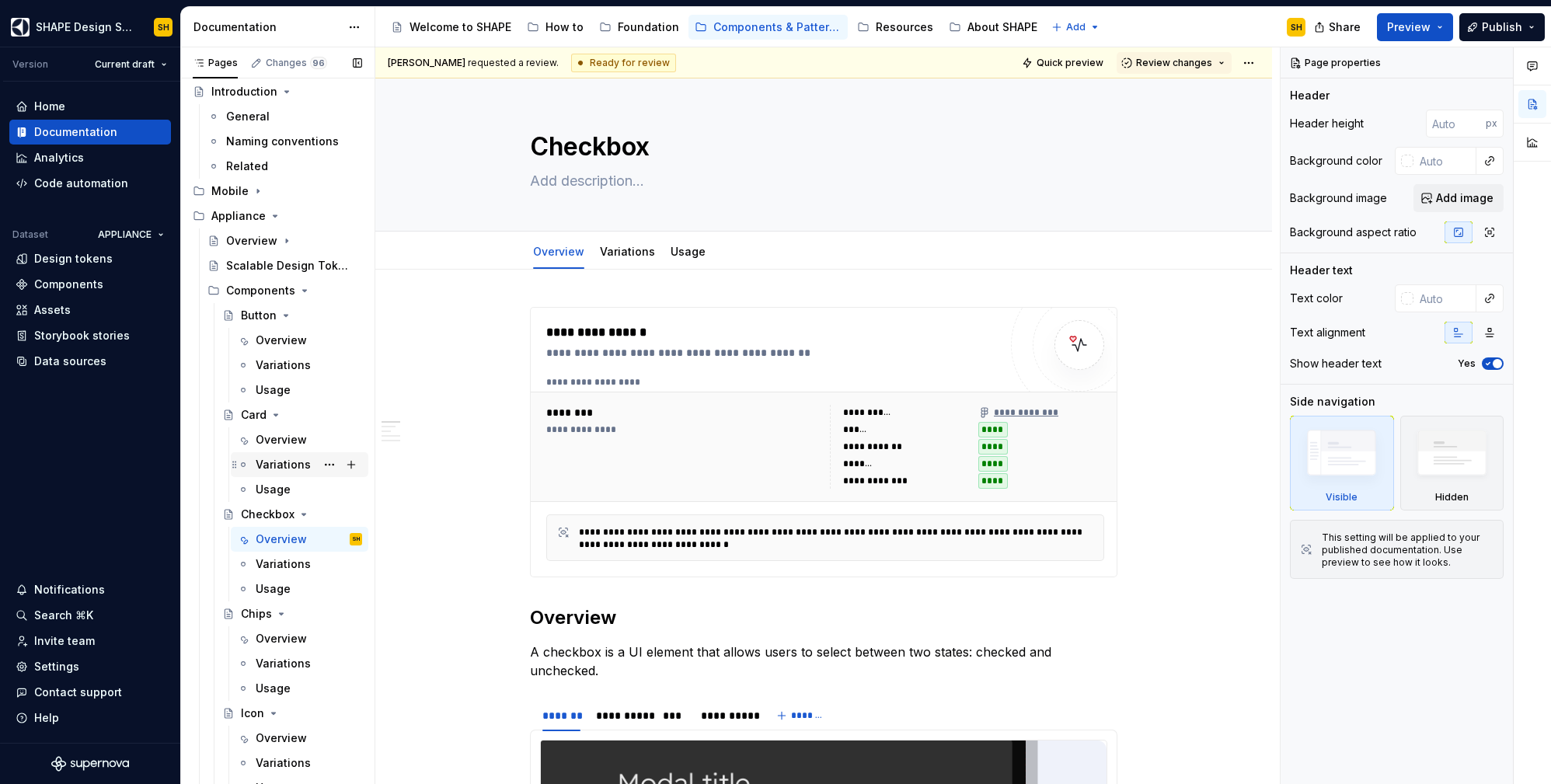
scroll to position [135, 0]
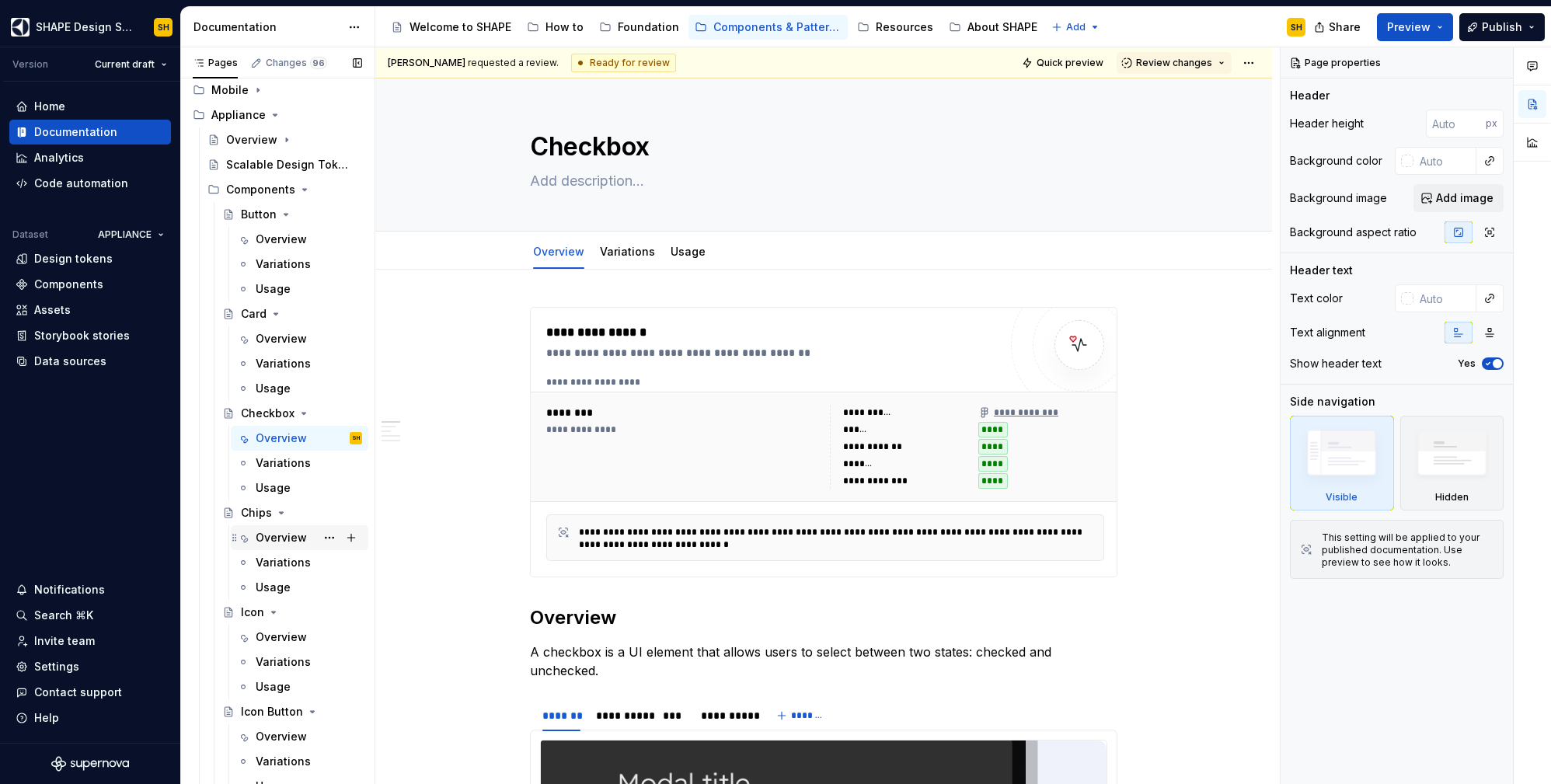
click at [274, 533] on div "Overview" at bounding box center [281, 537] width 51 height 16
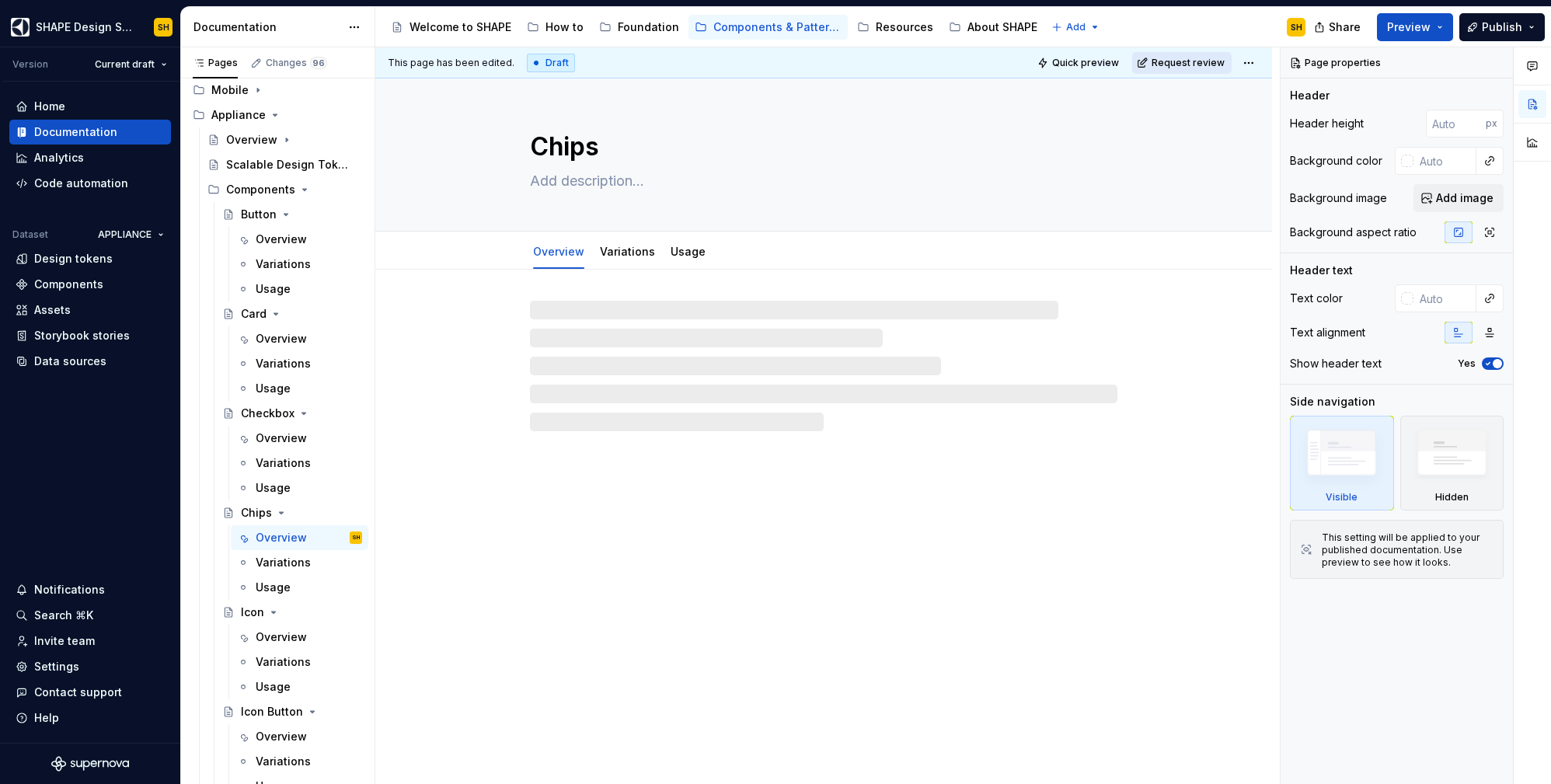
click at [1199, 59] on span "Request review" at bounding box center [1188, 63] width 73 height 12
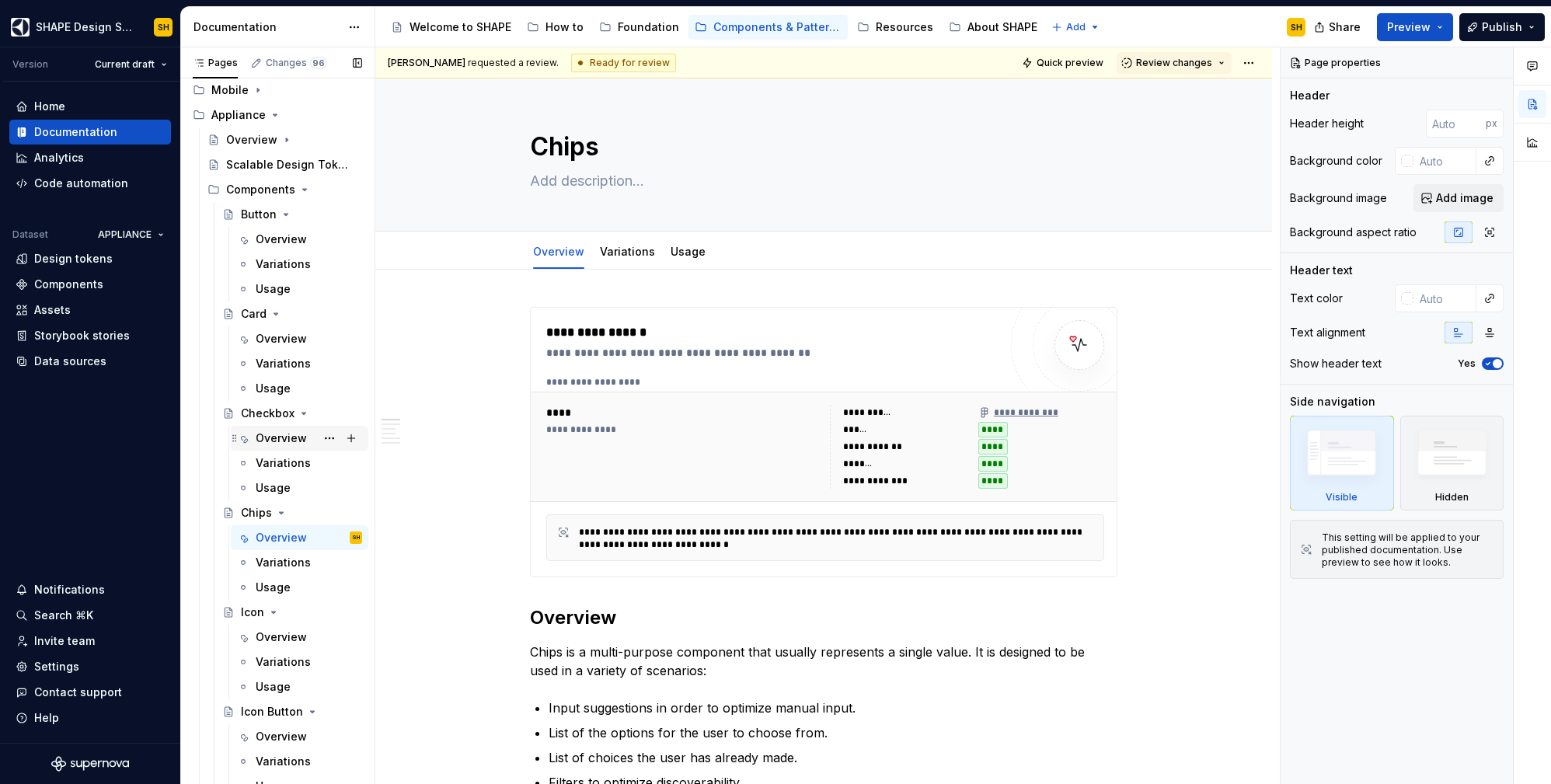
scroll to position [302, 0]
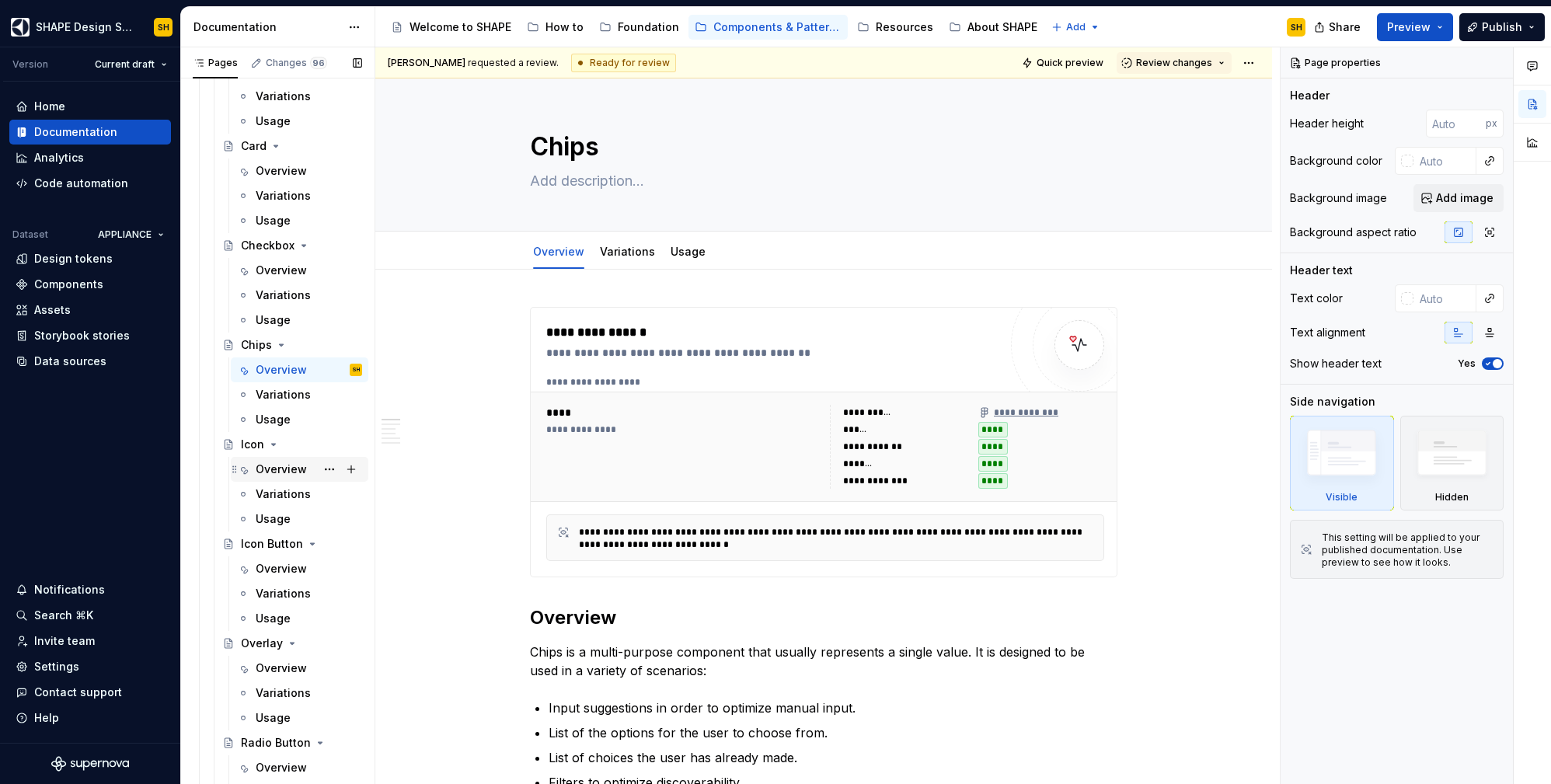
click at [282, 469] on div "Overview" at bounding box center [281, 469] width 51 height 16
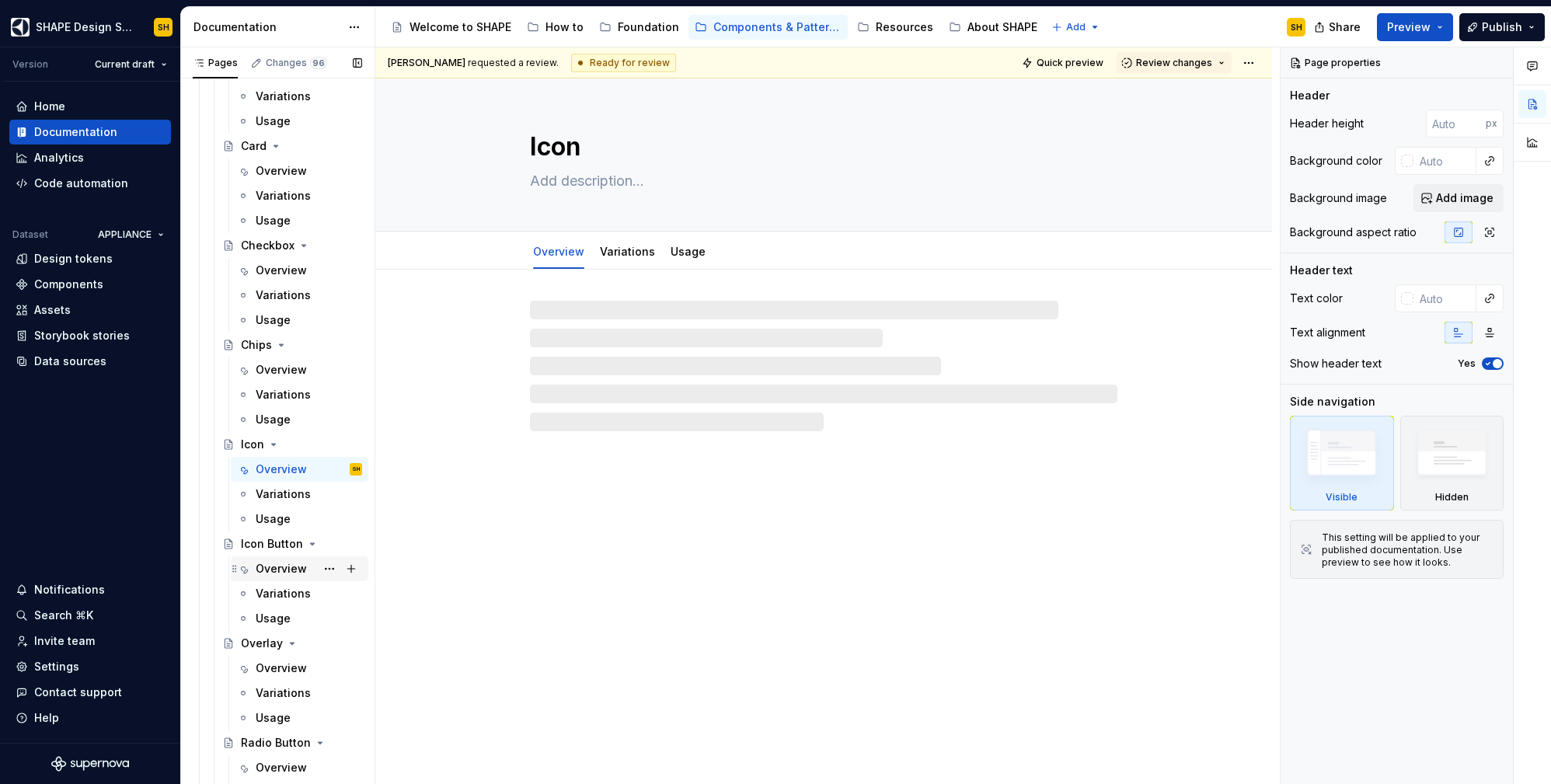
click at [263, 568] on div "Overview" at bounding box center [281, 569] width 51 height 16
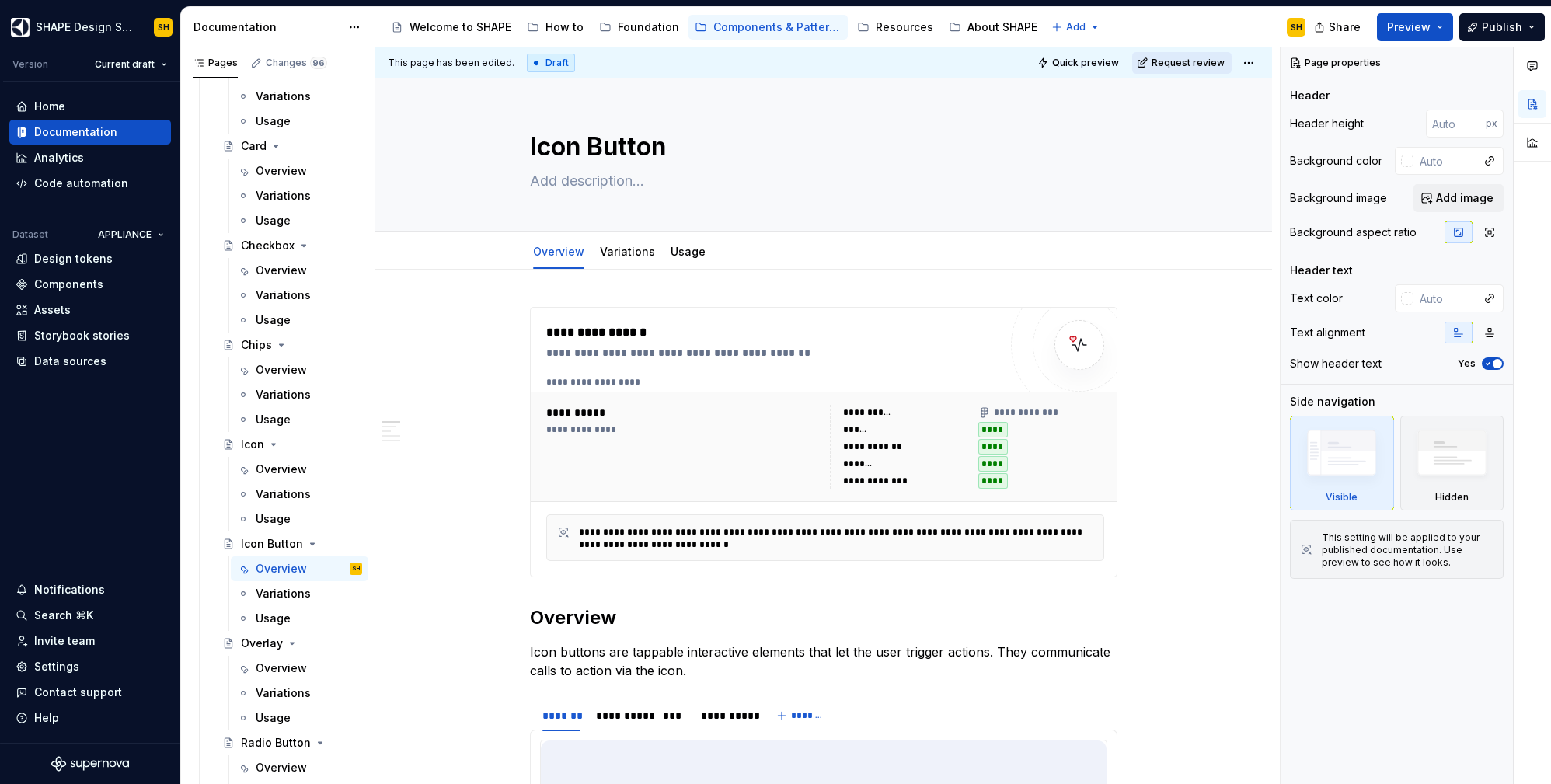
click at [1192, 59] on span "Request review" at bounding box center [1188, 63] width 73 height 12
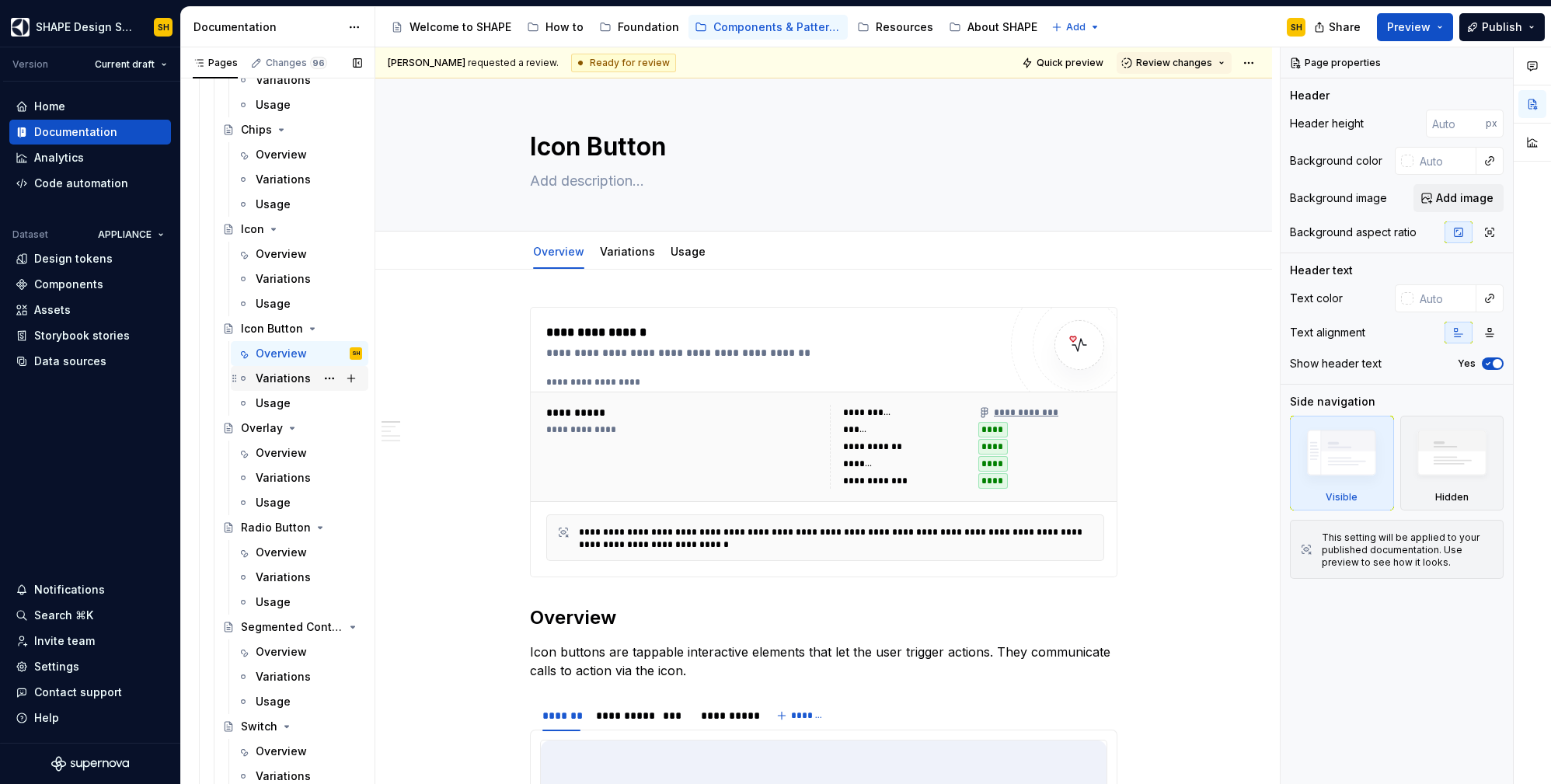
scroll to position [617, 0]
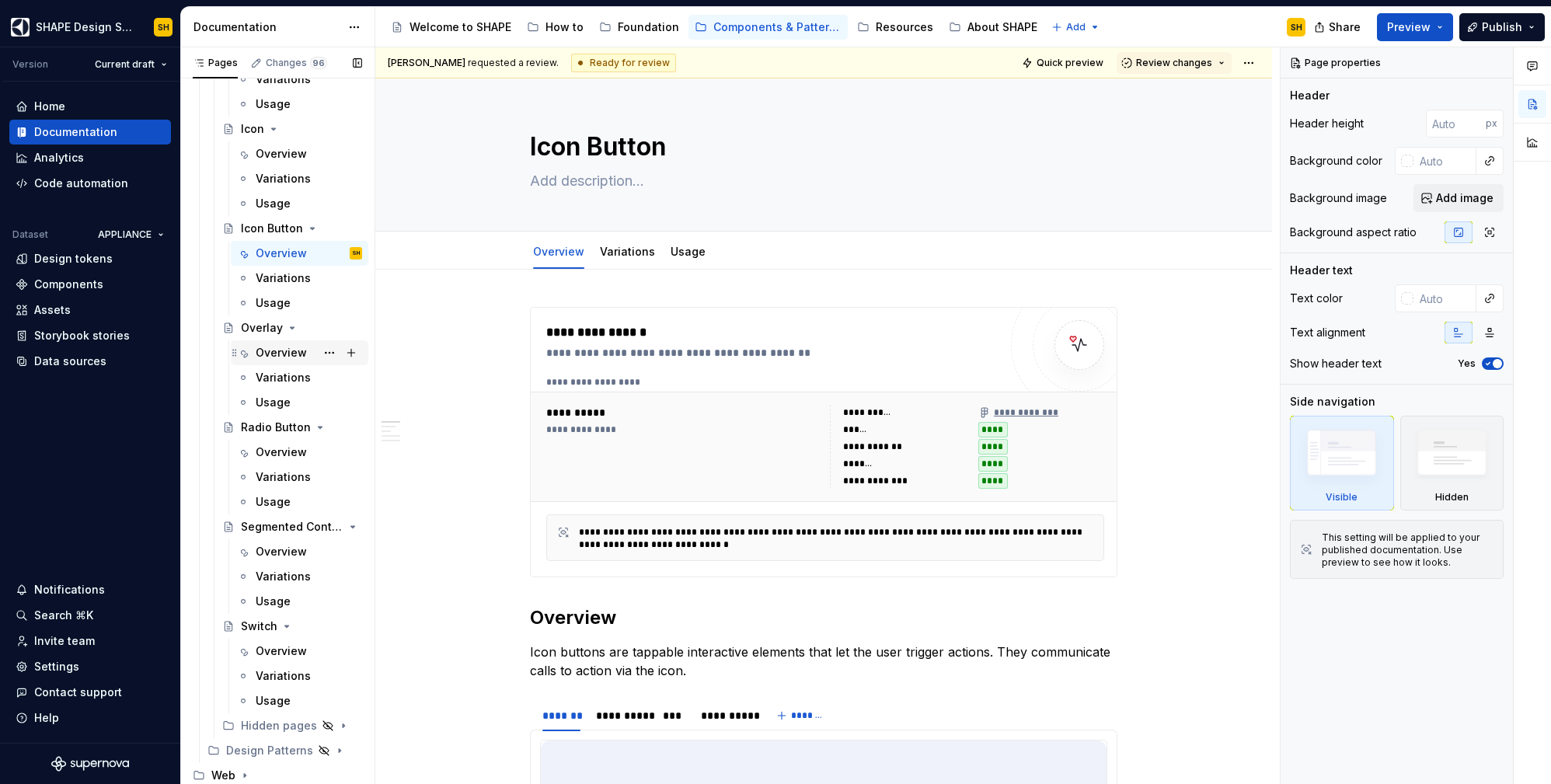
click at [276, 349] on div "Overview" at bounding box center [281, 352] width 51 height 16
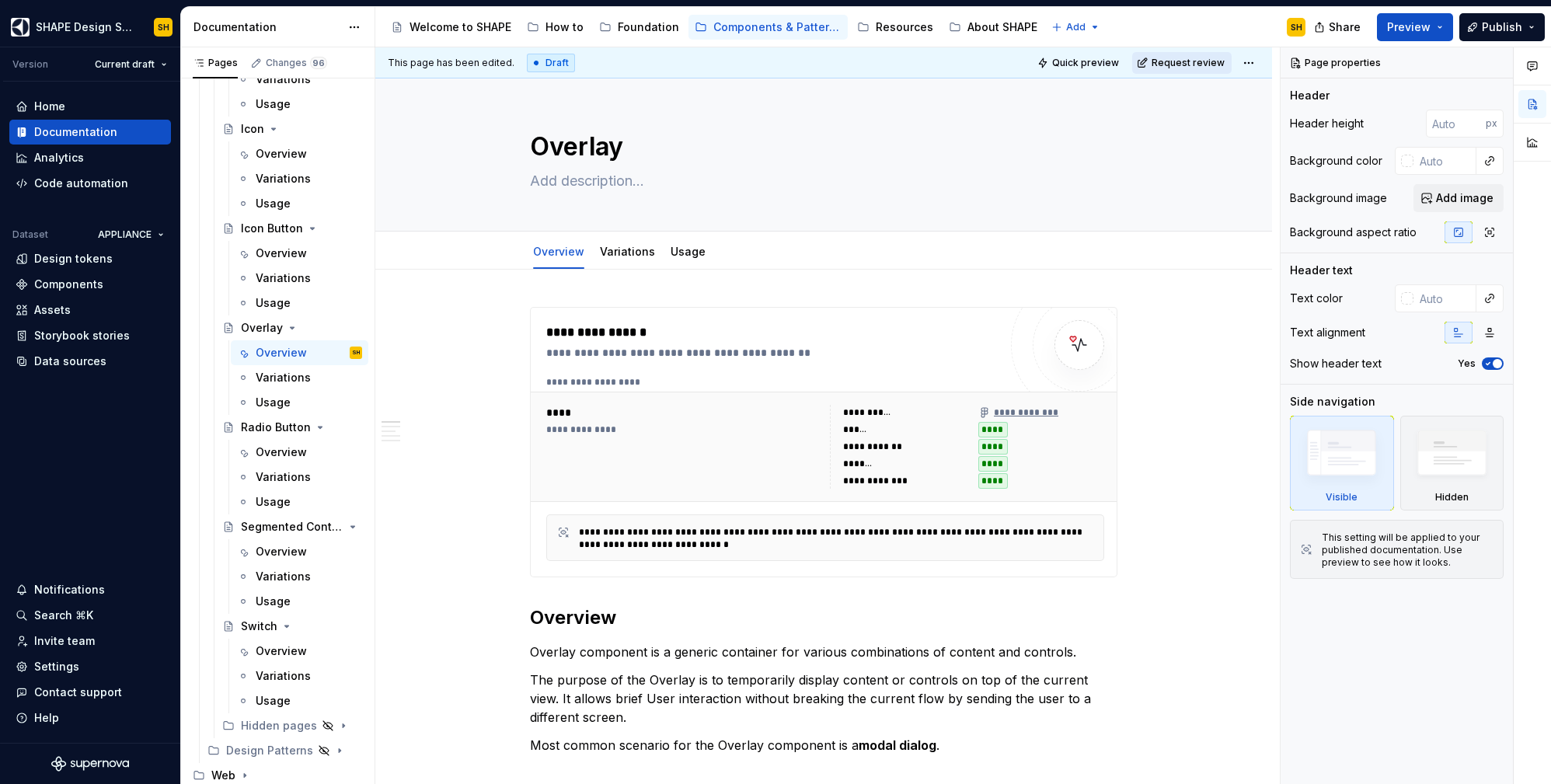
click at [1213, 64] on span "Request review" at bounding box center [1188, 63] width 73 height 12
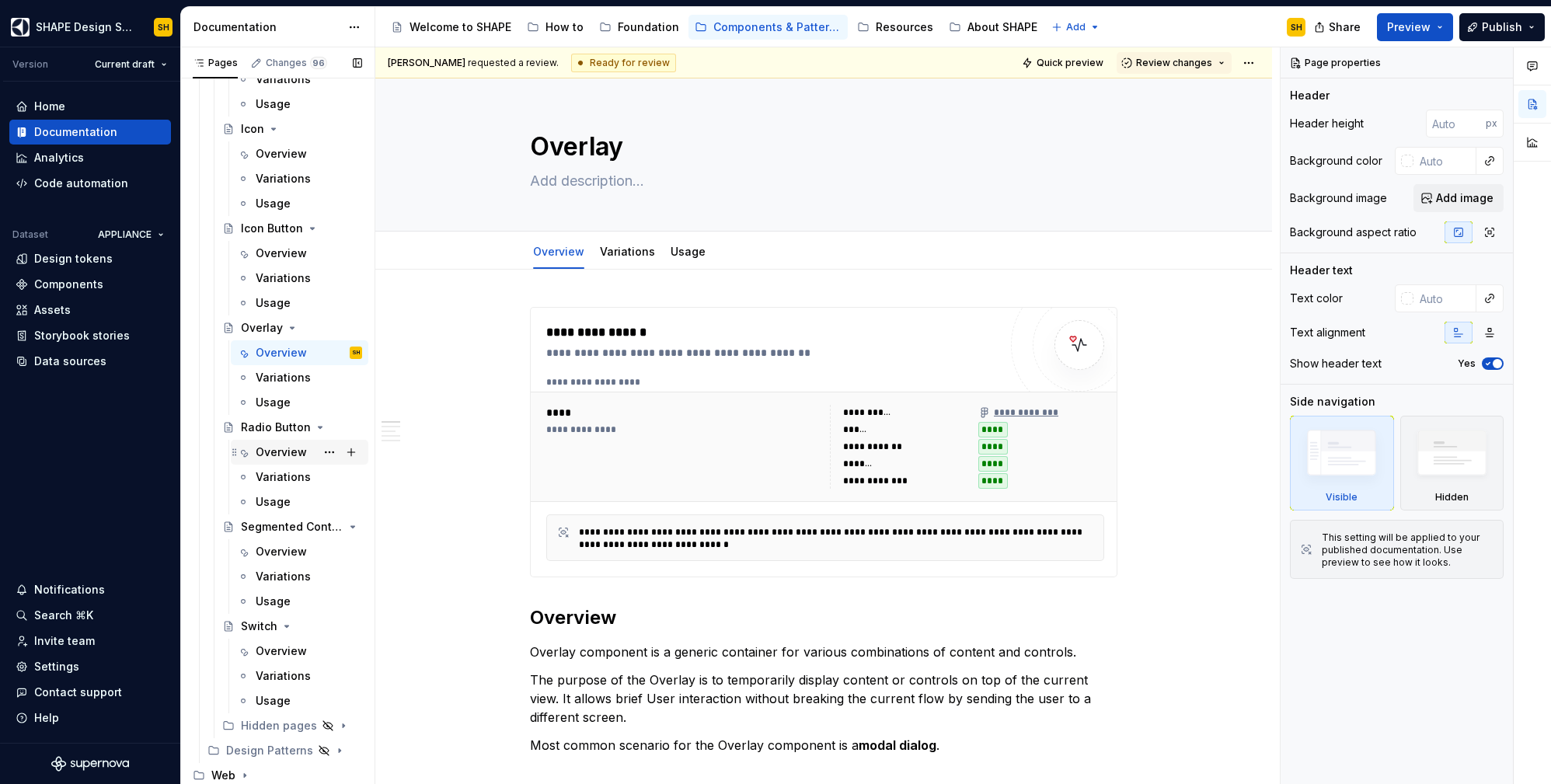
click at [272, 450] on div "Overview" at bounding box center [281, 451] width 51 height 16
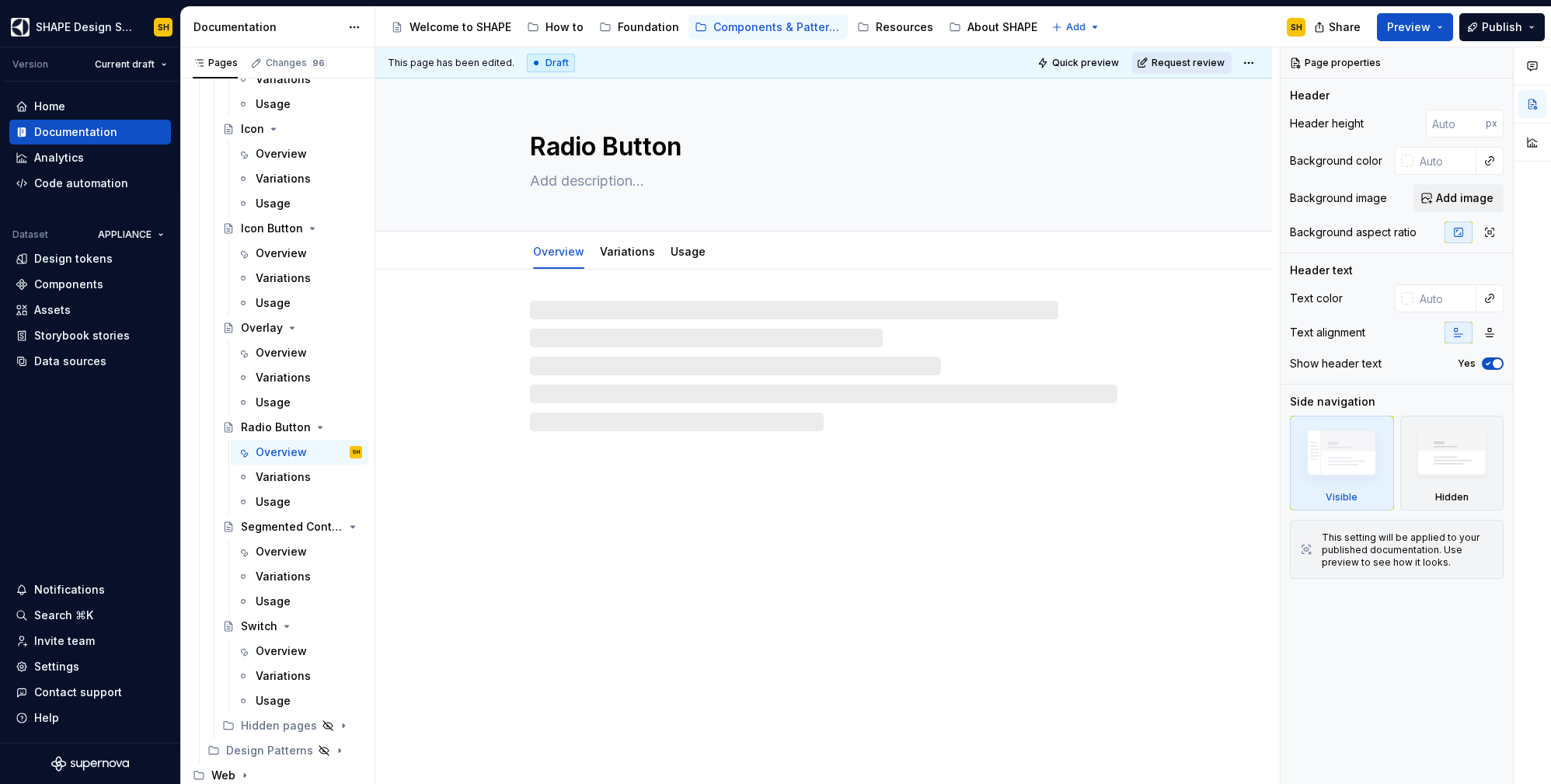
click at [1202, 58] on span "Request review" at bounding box center [1188, 63] width 73 height 12
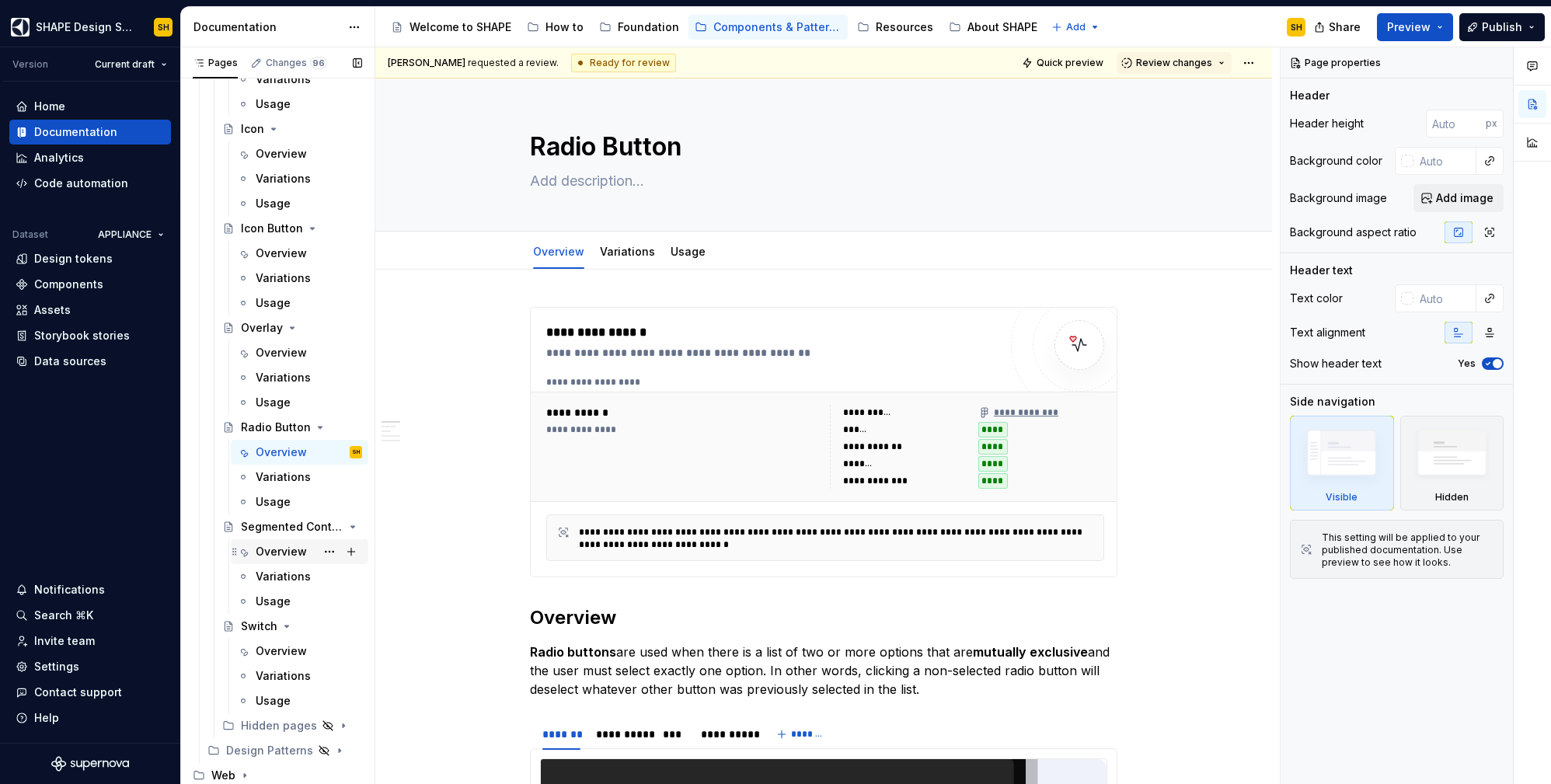
click at [276, 555] on div "Overview" at bounding box center [281, 551] width 51 height 16
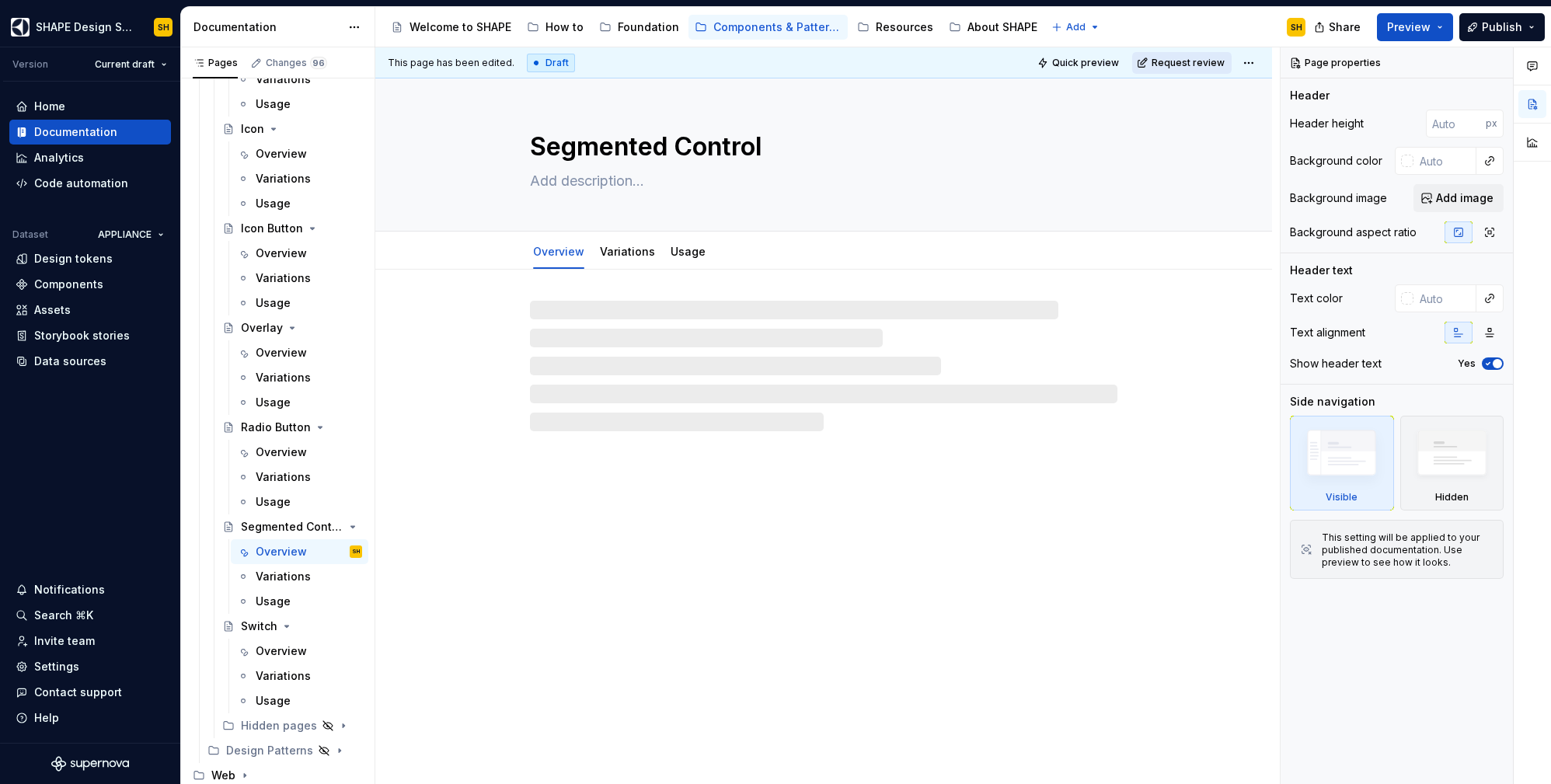
click at [1182, 64] on span "Request review" at bounding box center [1188, 63] width 73 height 12
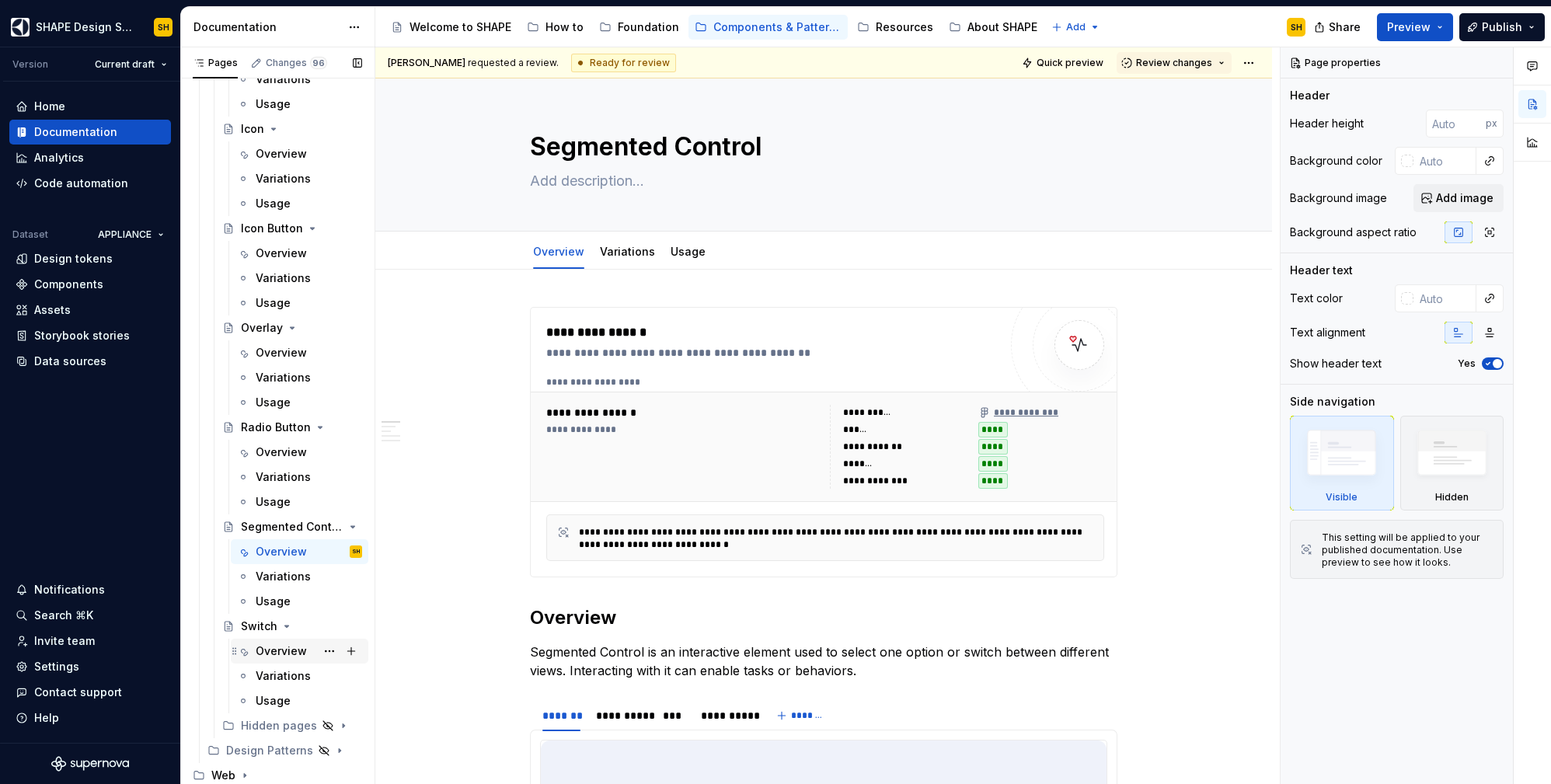
click at [263, 649] on div "Overview" at bounding box center [281, 650] width 51 height 16
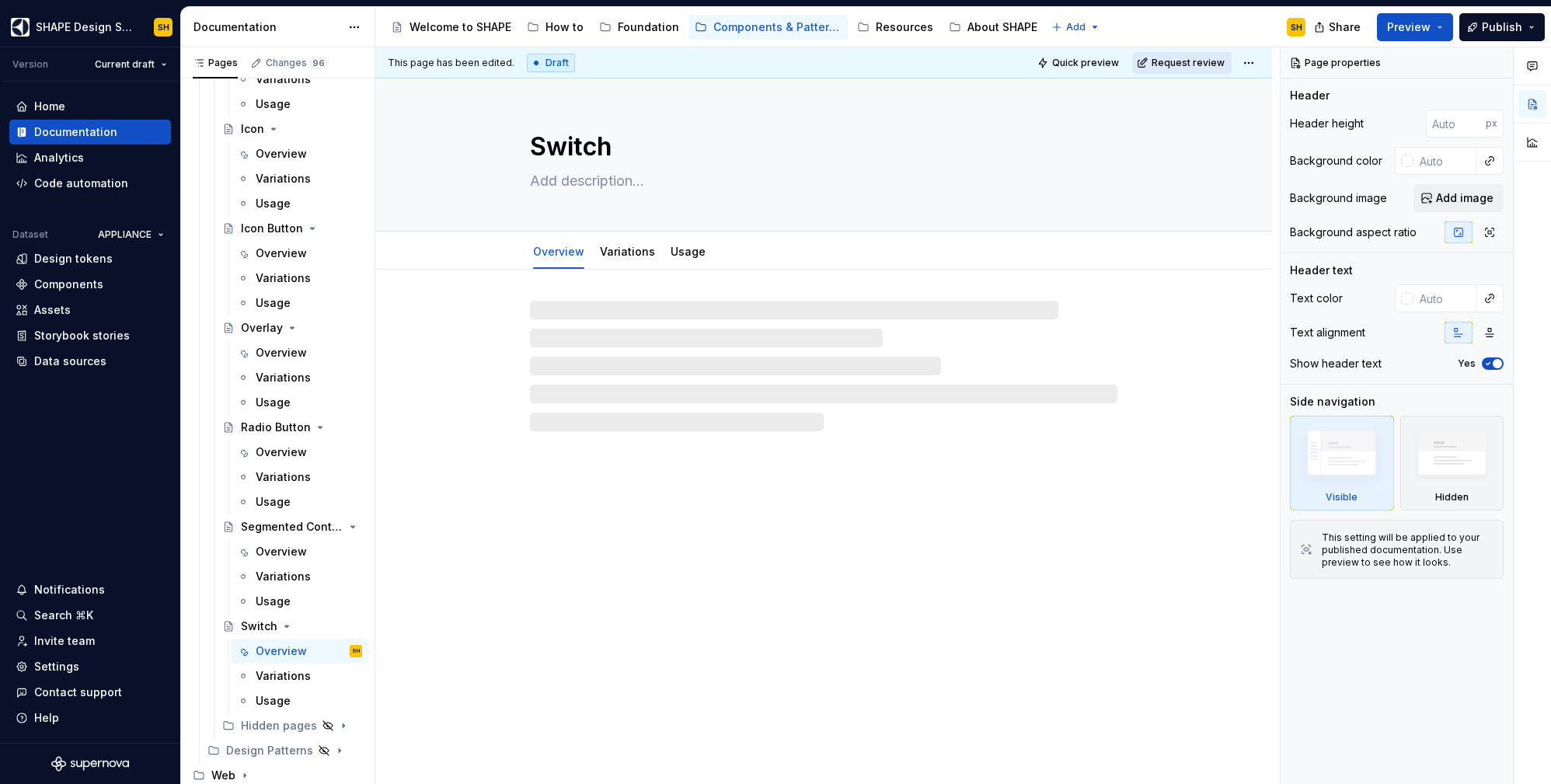
click at [1188, 54] on button "Request review" at bounding box center [1182, 63] width 99 height 21
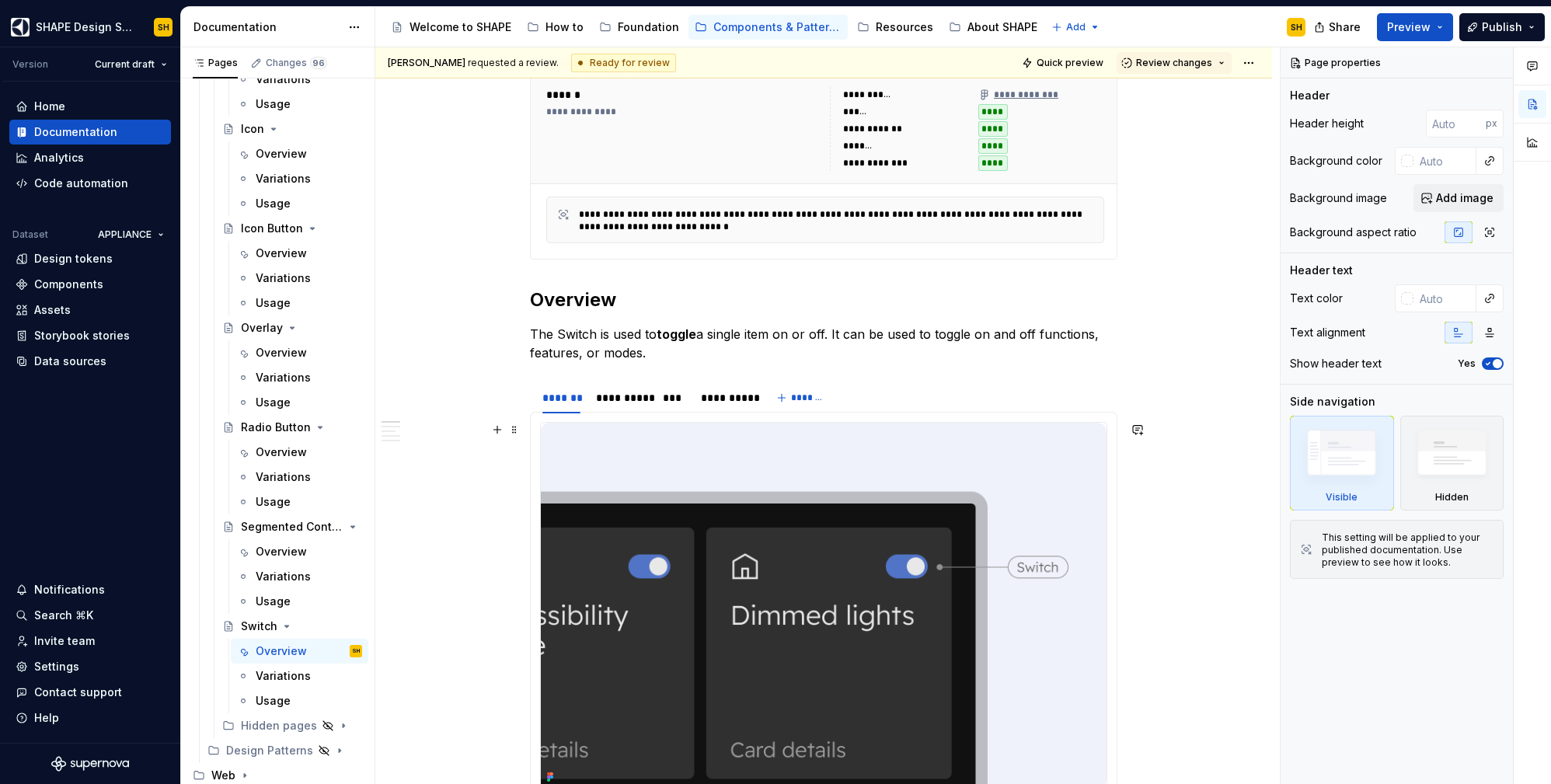
scroll to position [433, 0]
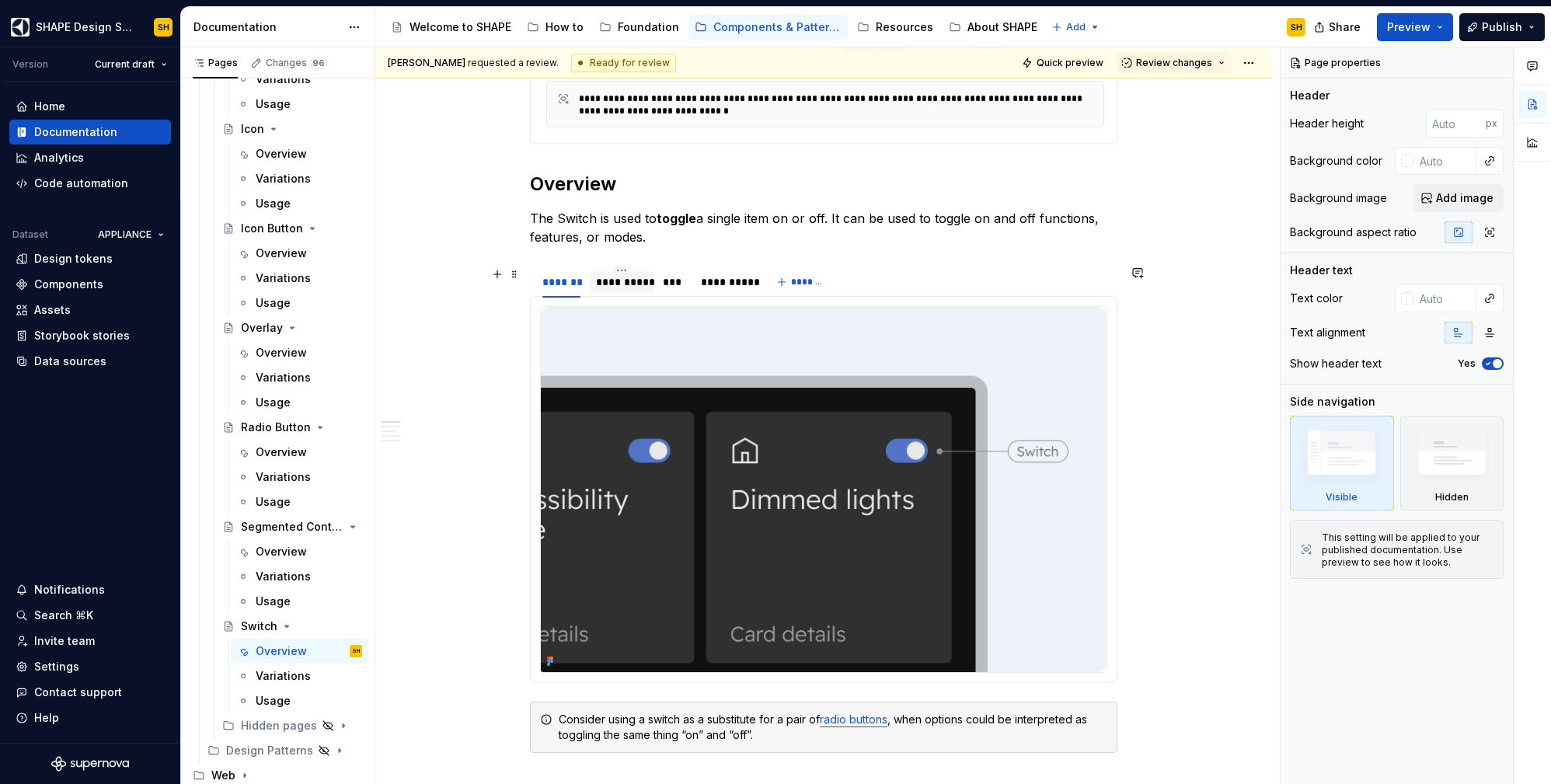
click at [617, 281] on div "**********" at bounding box center [622, 281] width 51 height 16
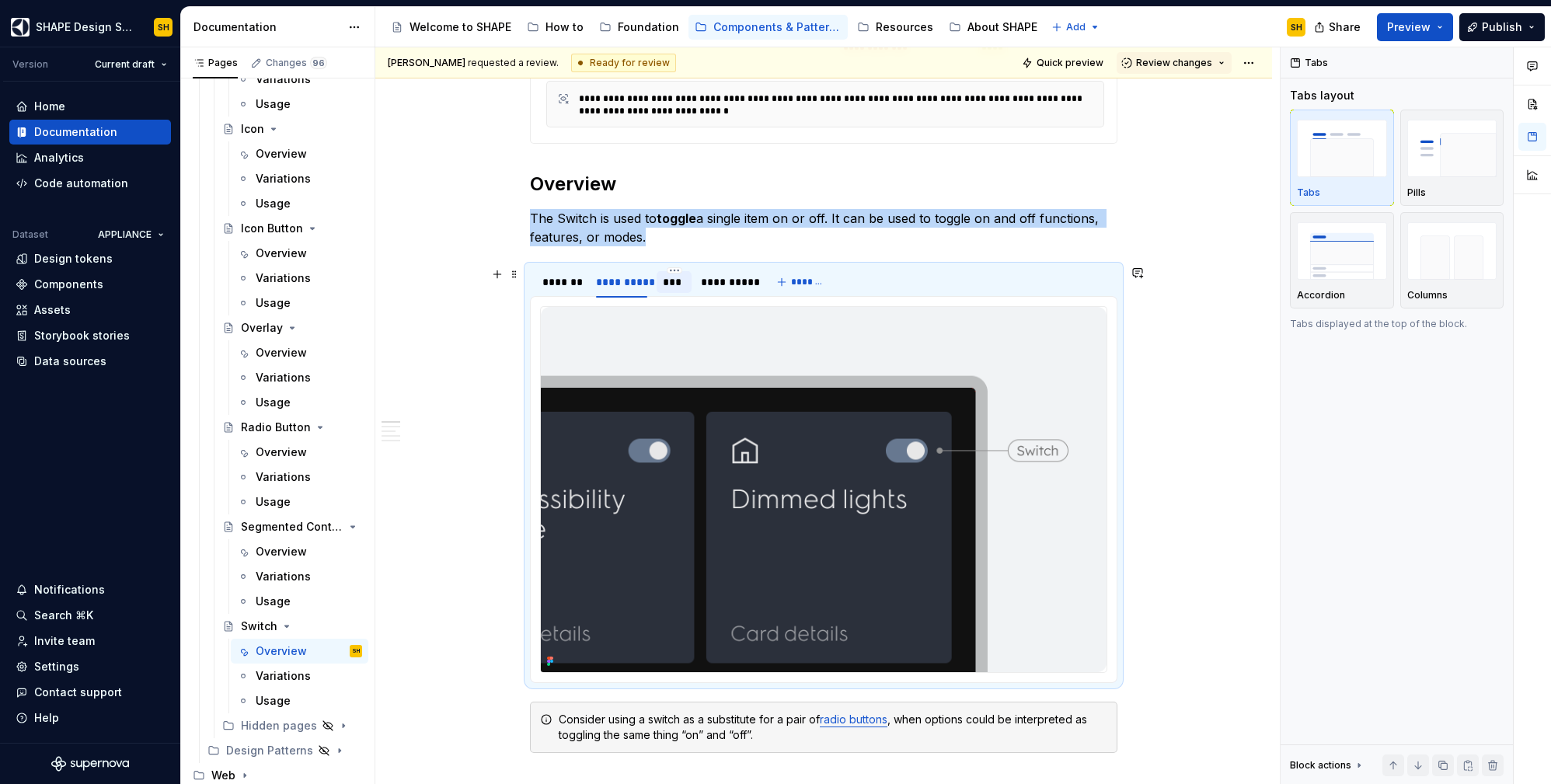
click at [682, 280] on div "***" at bounding box center [674, 281] width 22 height 16
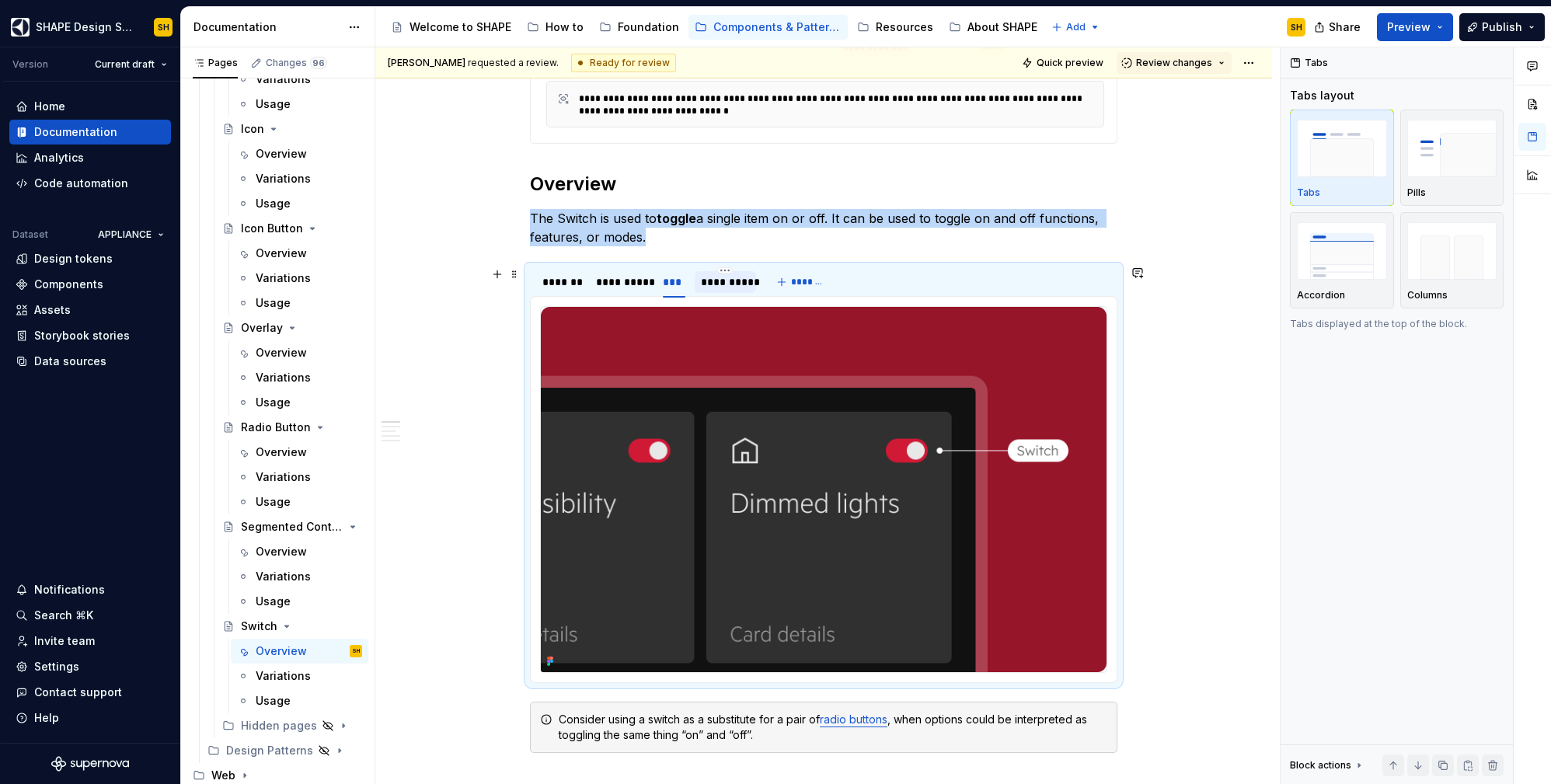
click at [719, 282] on div "**********" at bounding box center [725, 281] width 49 height 16
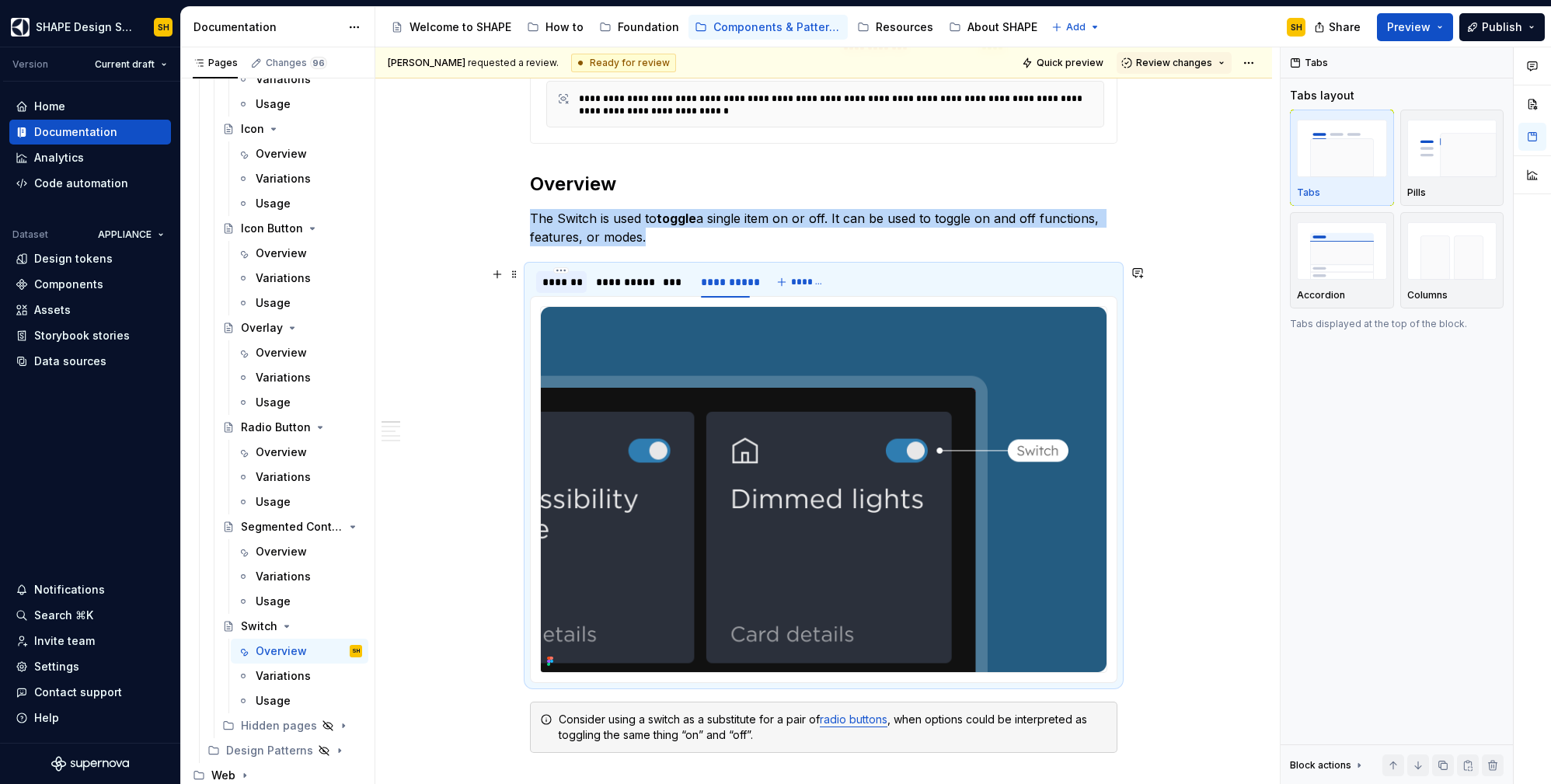
click at [556, 280] on div "*******" at bounding box center [561, 281] width 38 height 16
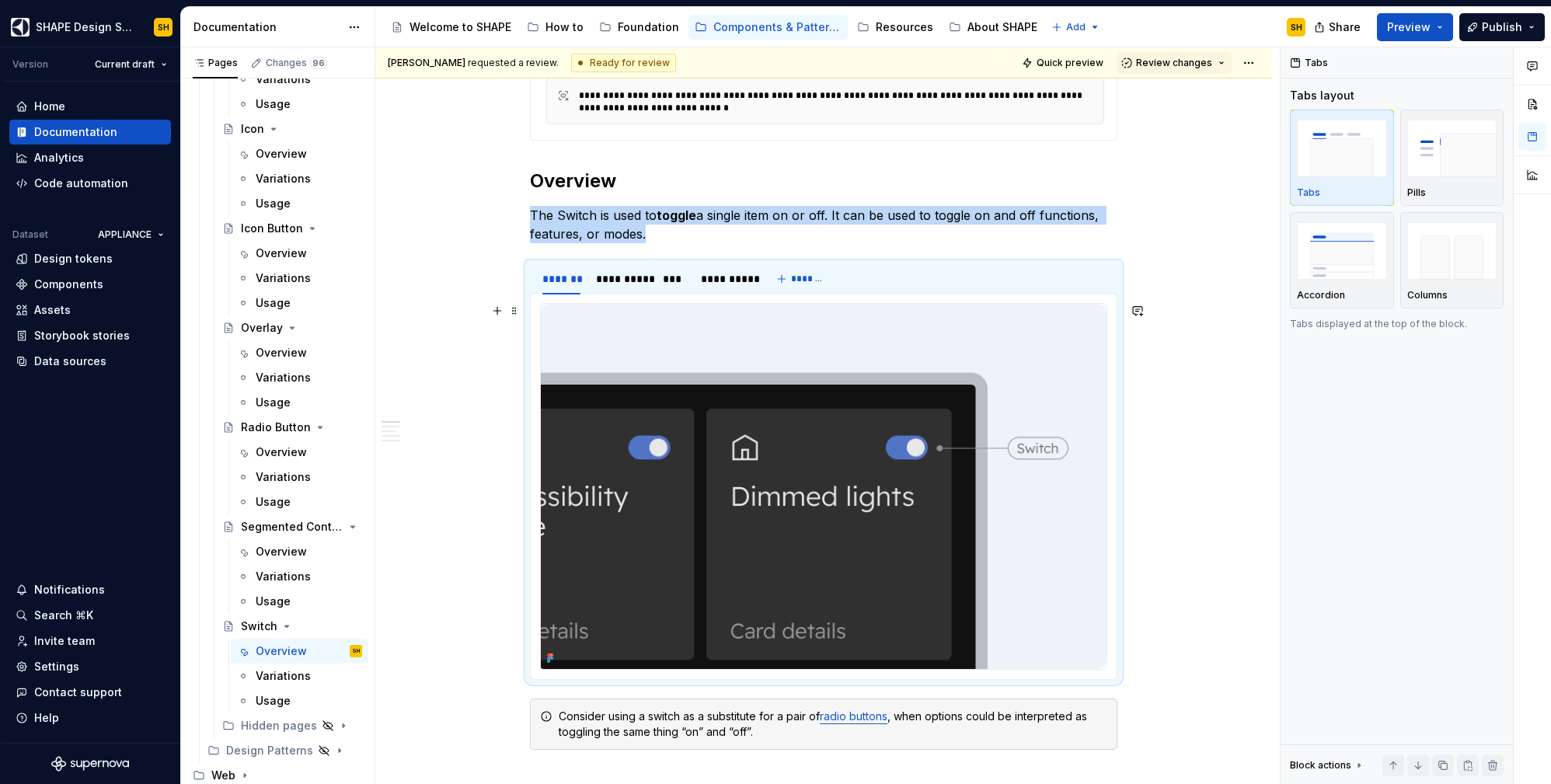
scroll to position [0, 0]
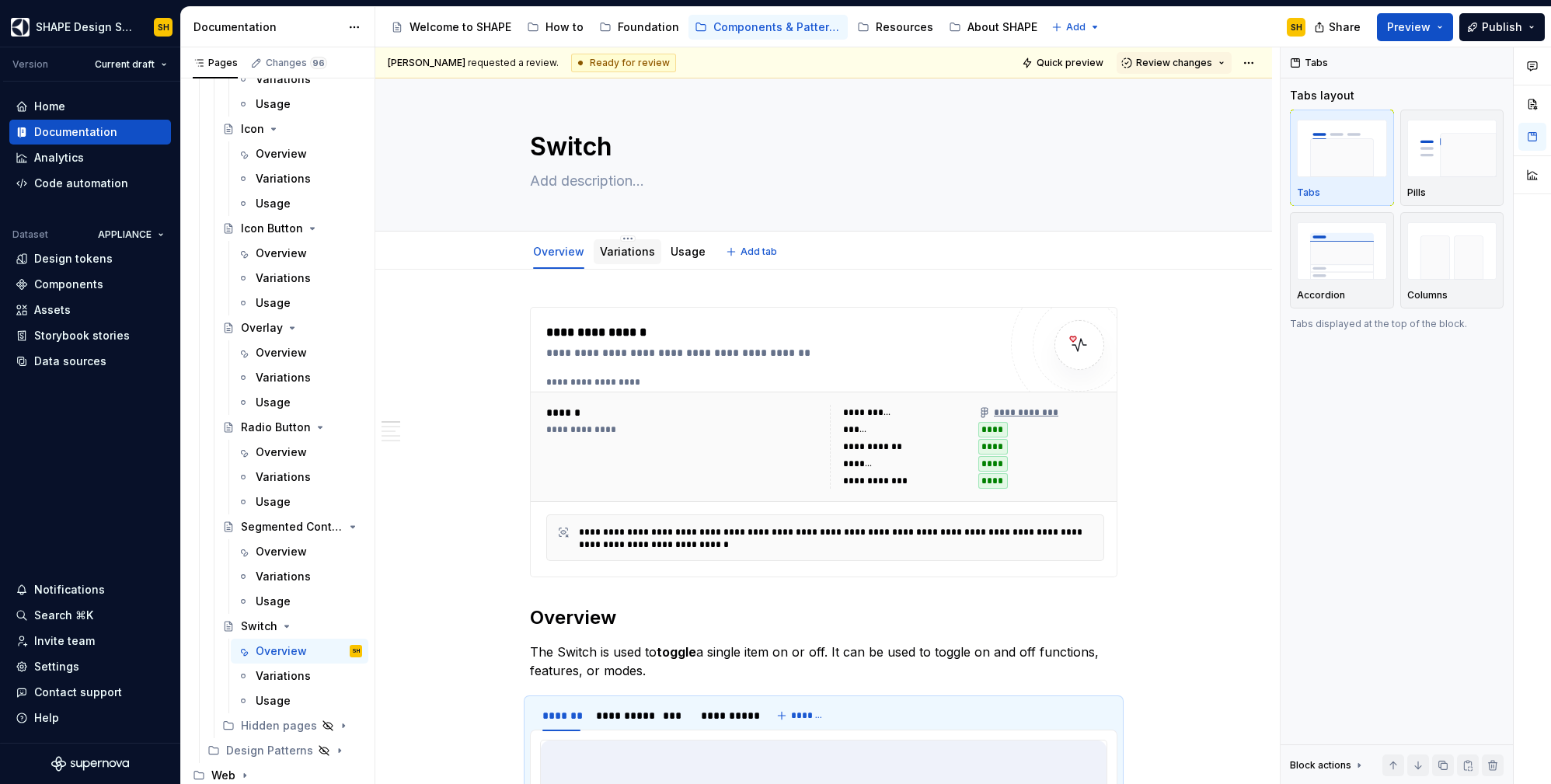
click at [603, 259] on div "Variations" at bounding box center [627, 252] width 55 height 19
click at [608, 247] on link "Variations" at bounding box center [627, 252] width 55 height 13
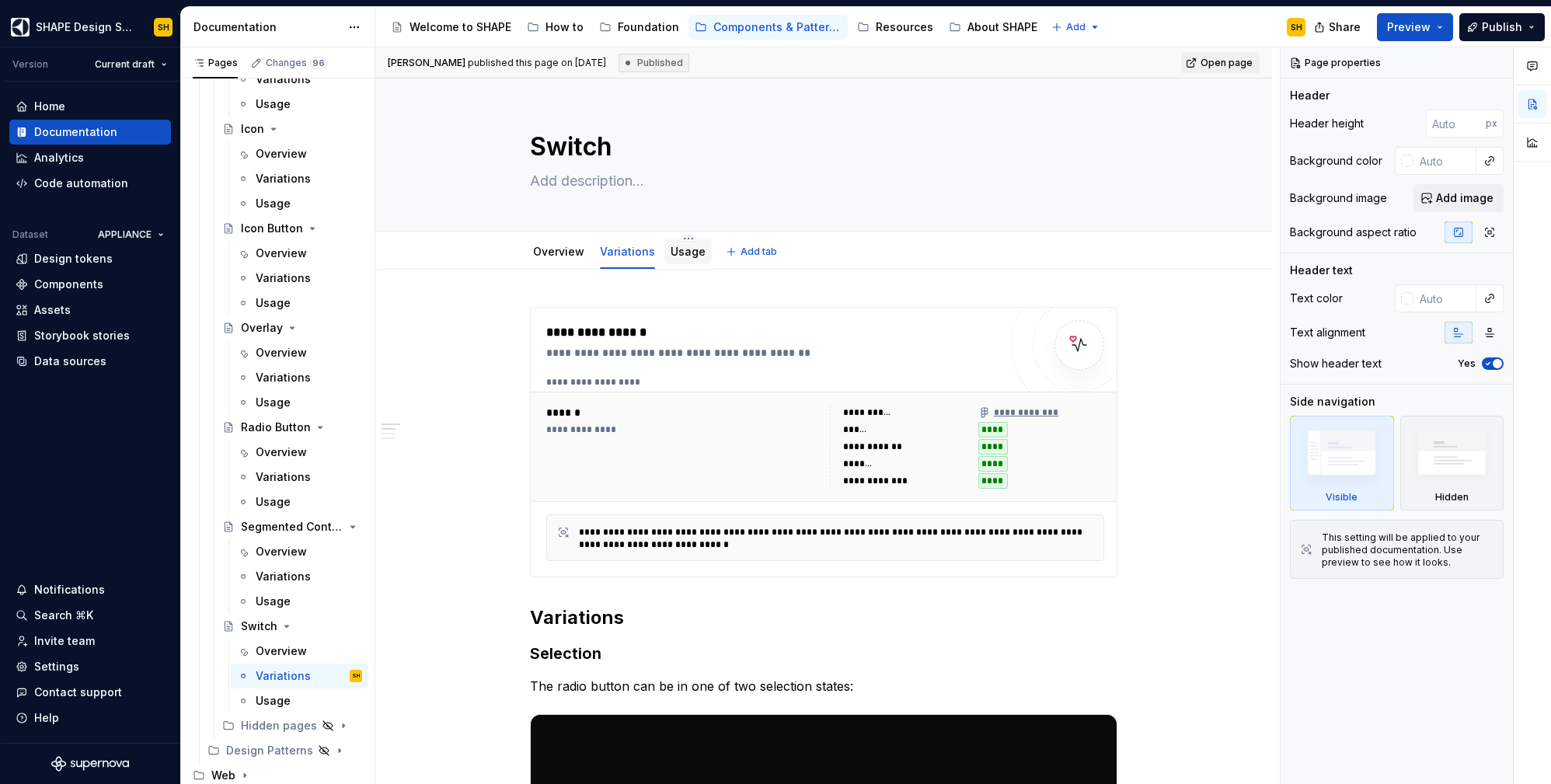
click at [682, 245] on link "Usage" at bounding box center [688, 252] width 35 height 13
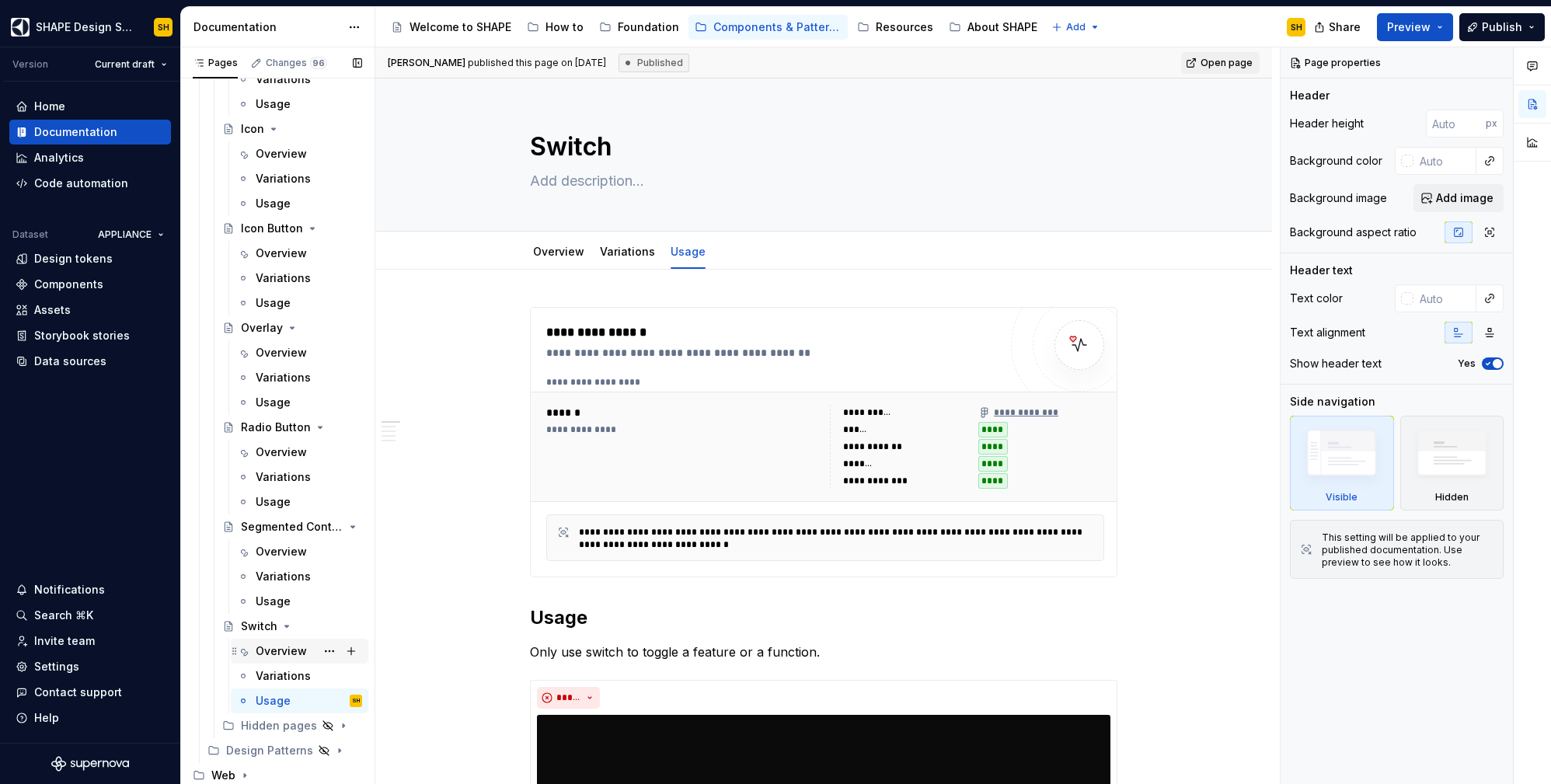
click at [268, 654] on div "Overview" at bounding box center [281, 650] width 51 height 16
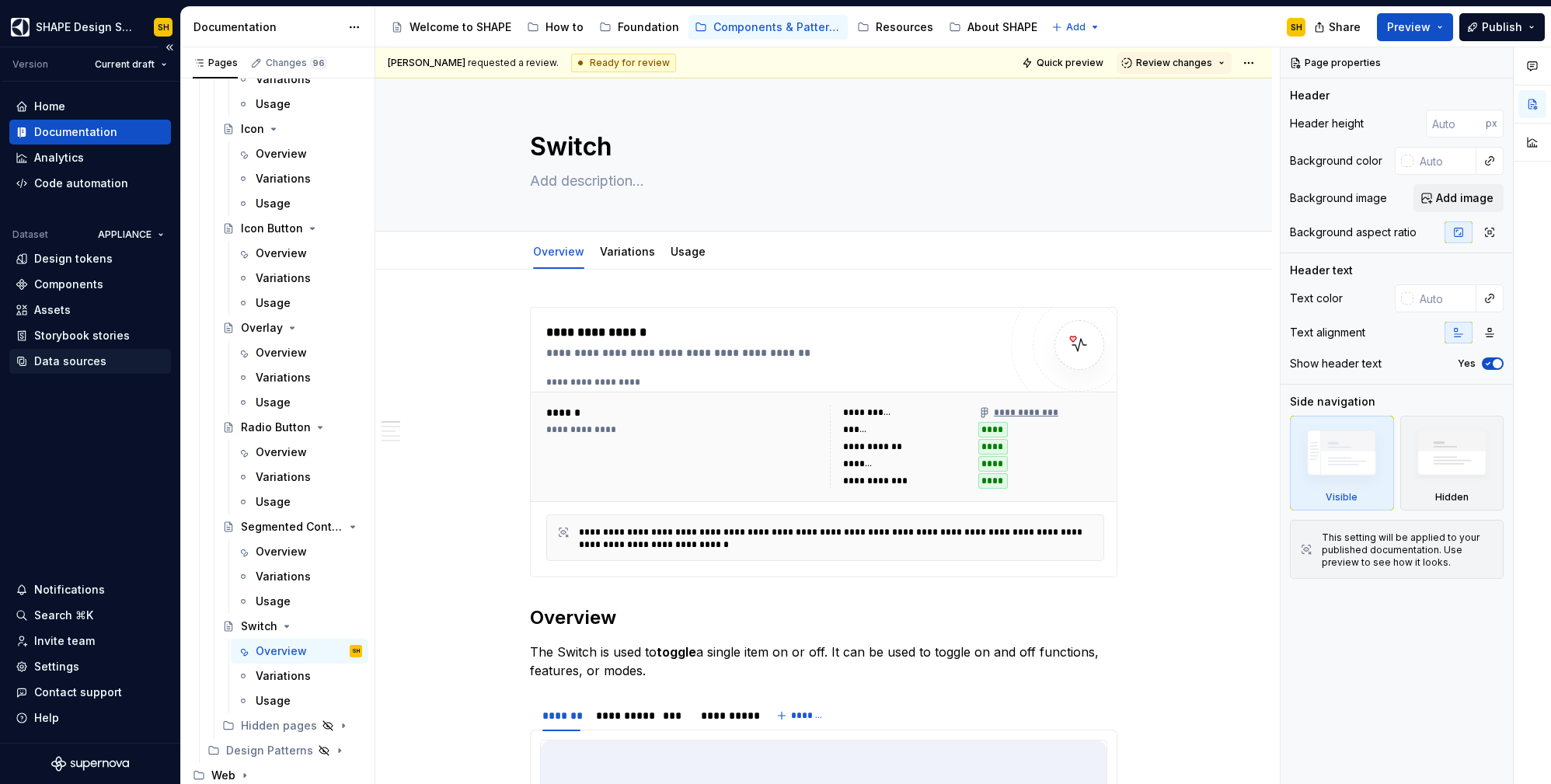
click at [69, 357] on div "Data sources" at bounding box center [70, 361] width 73 height 16
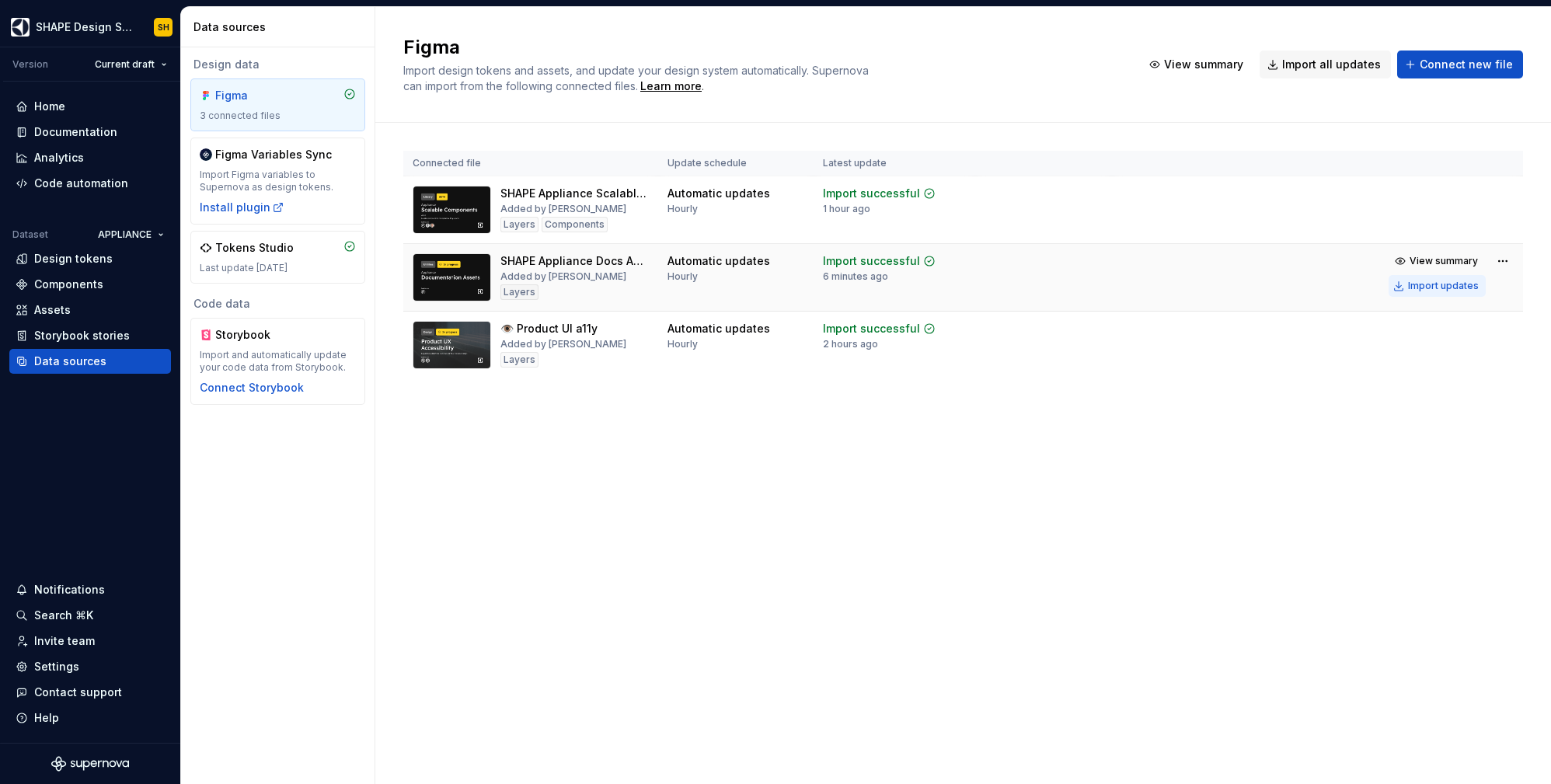
click at [1457, 281] on div "Import updates" at bounding box center [1444, 286] width 71 height 12
click at [65, 137] on div "Documentation" at bounding box center [75, 132] width 83 height 16
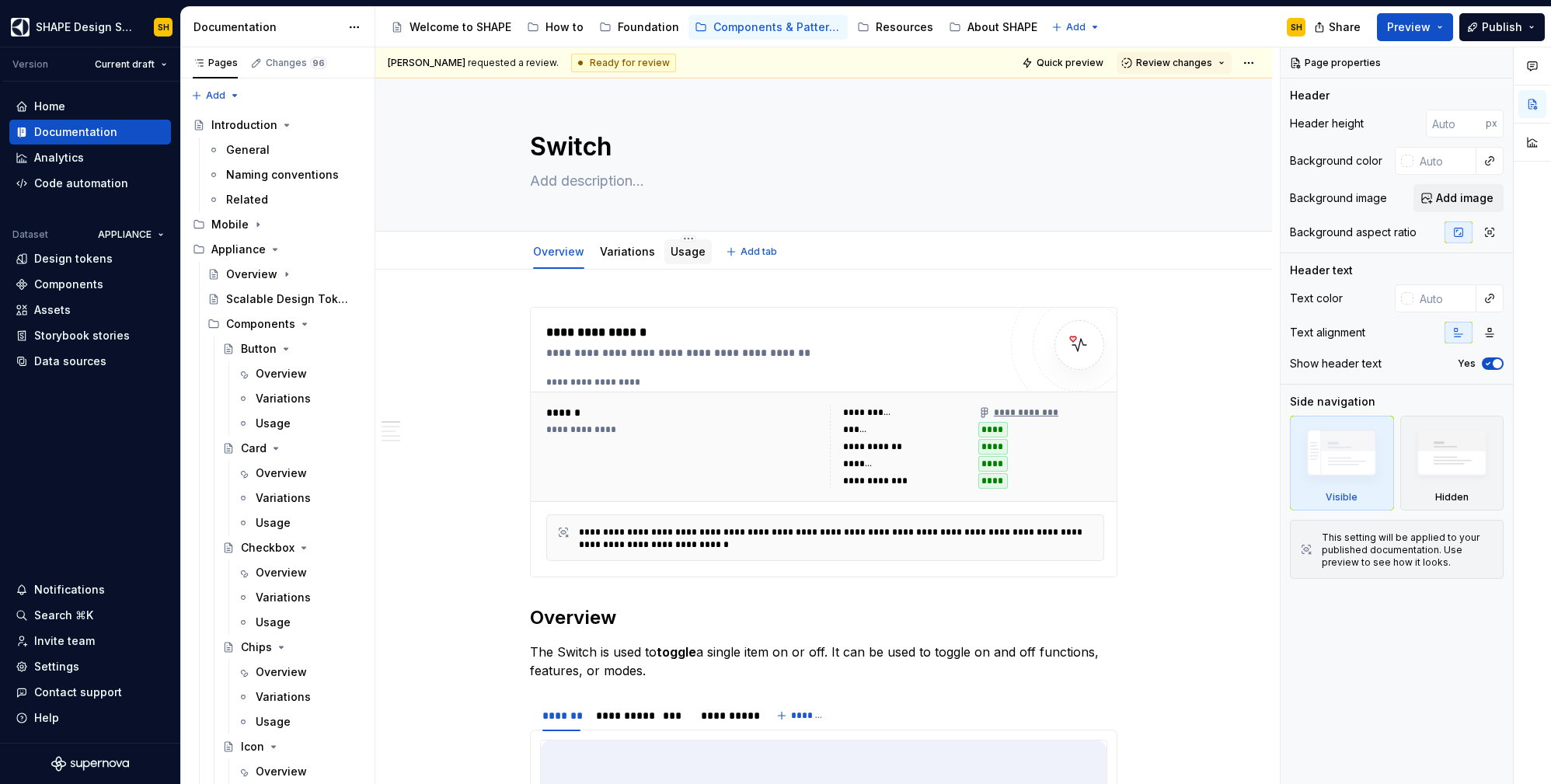
click at [683, 253] on link "Usage" at bounding box center [688, 252] width 35 height 13
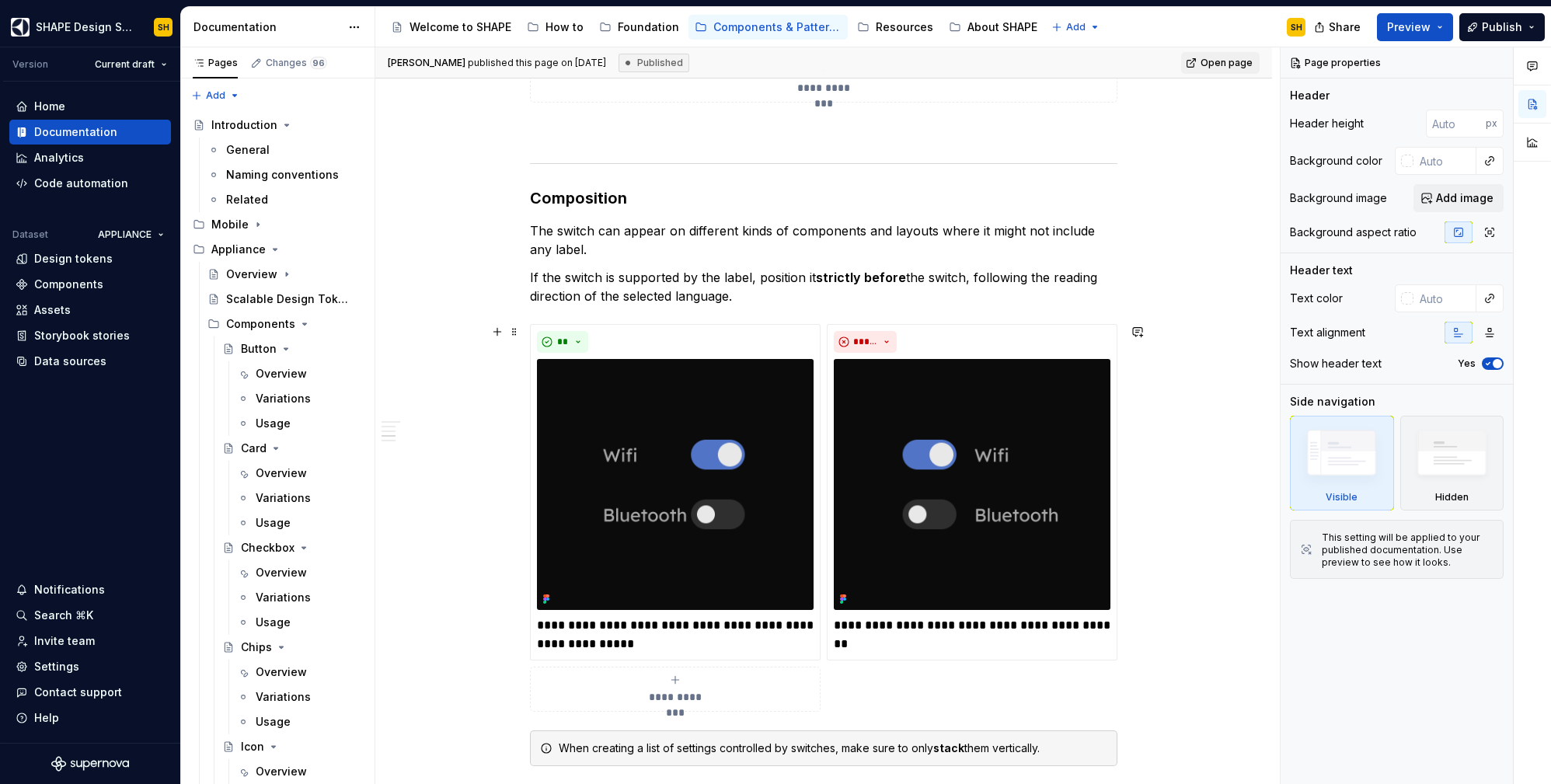
scroll to position [2071, 0]
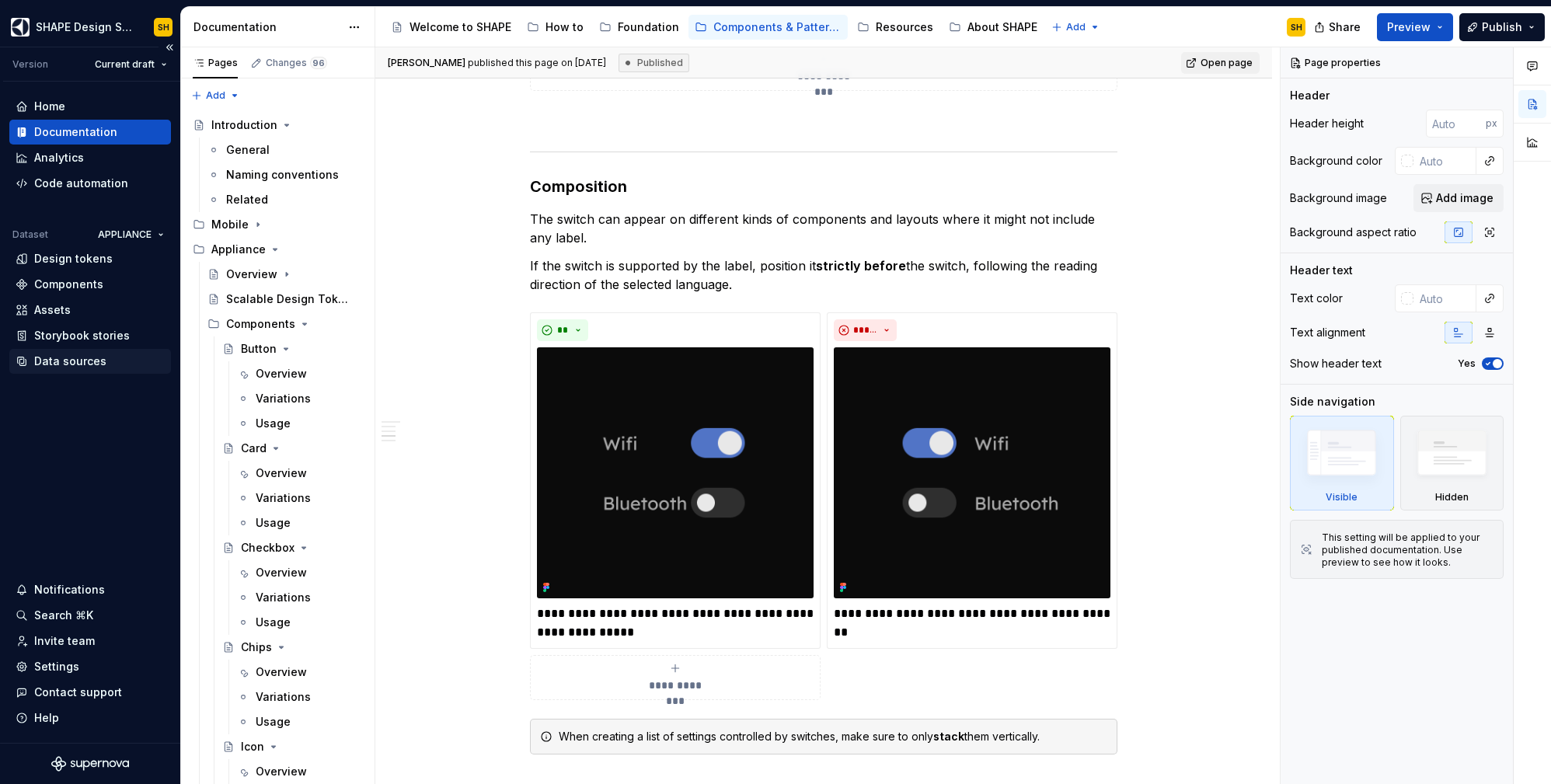
click at [59, 362] on div "Data sources" at bounding box center [70, 361] width 73 height 16
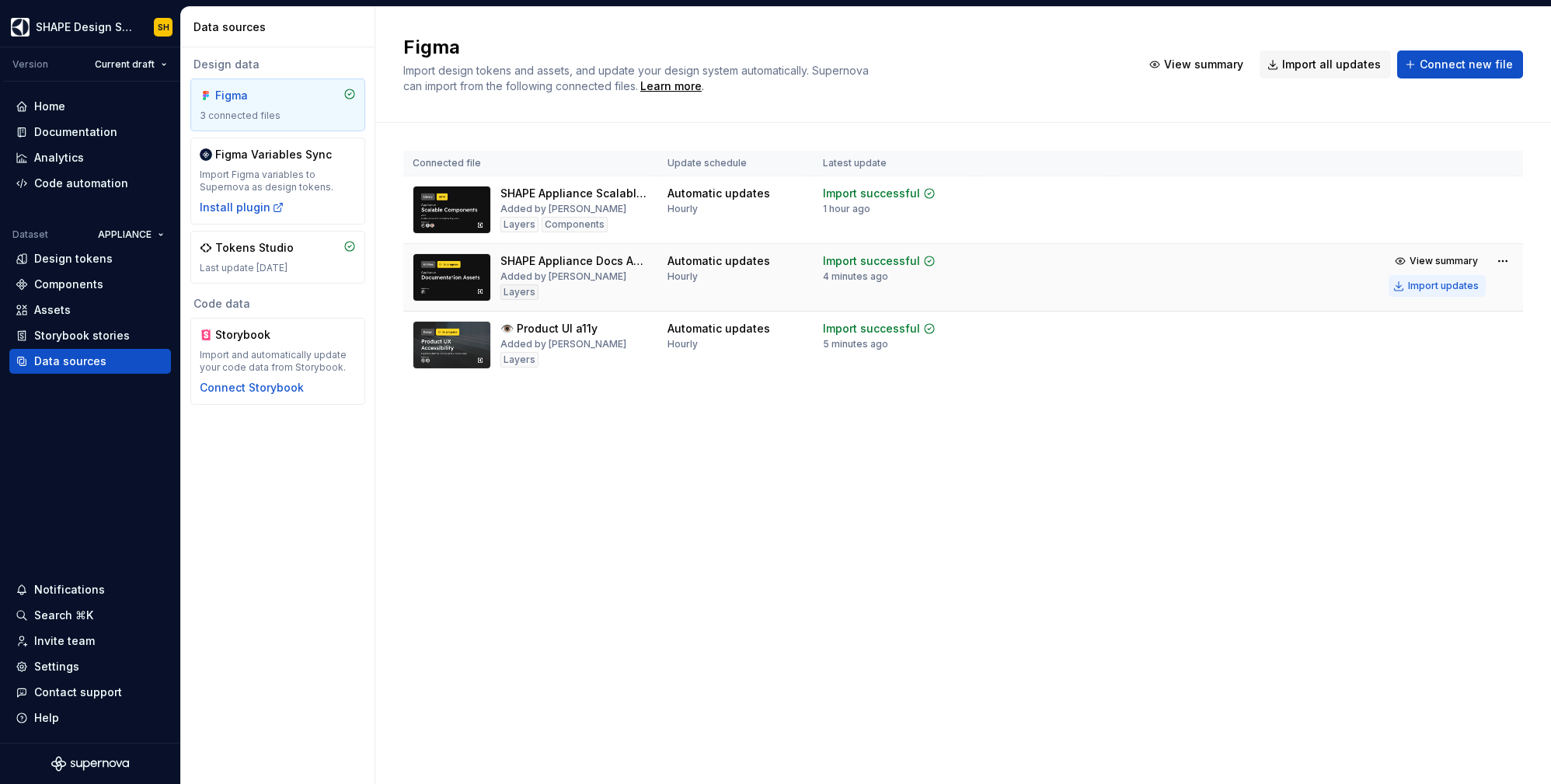
click at [1425, 285] on div "Import updates" at bounding box center [1444, 286] width 71 height 12
click at [88, 128] on div "Documentation" at bounding box center [75, 132] width 83 height 16
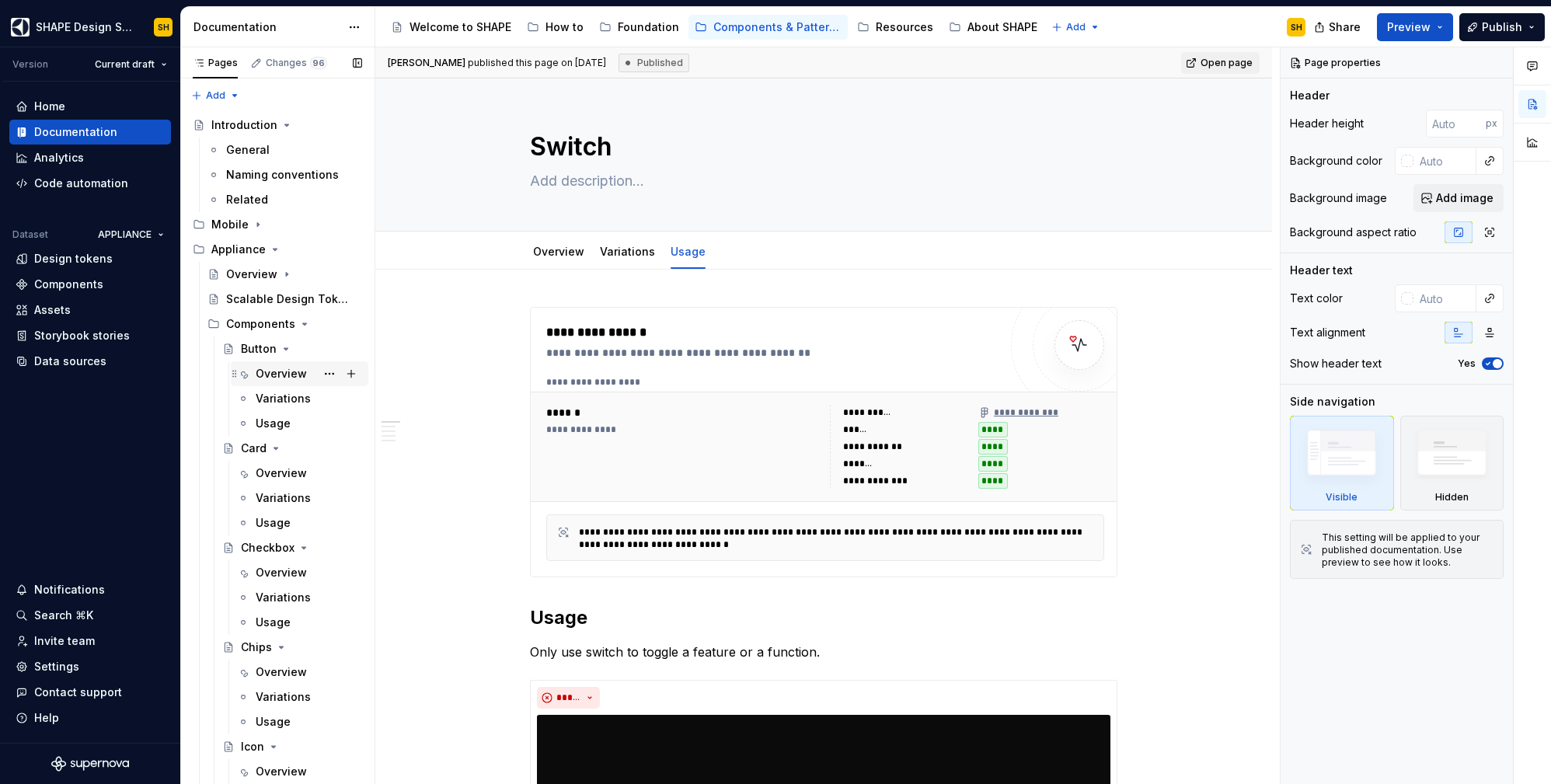
click at [272, 372] on div "Overview" at bounding box center [281, 373] width 51 height 16
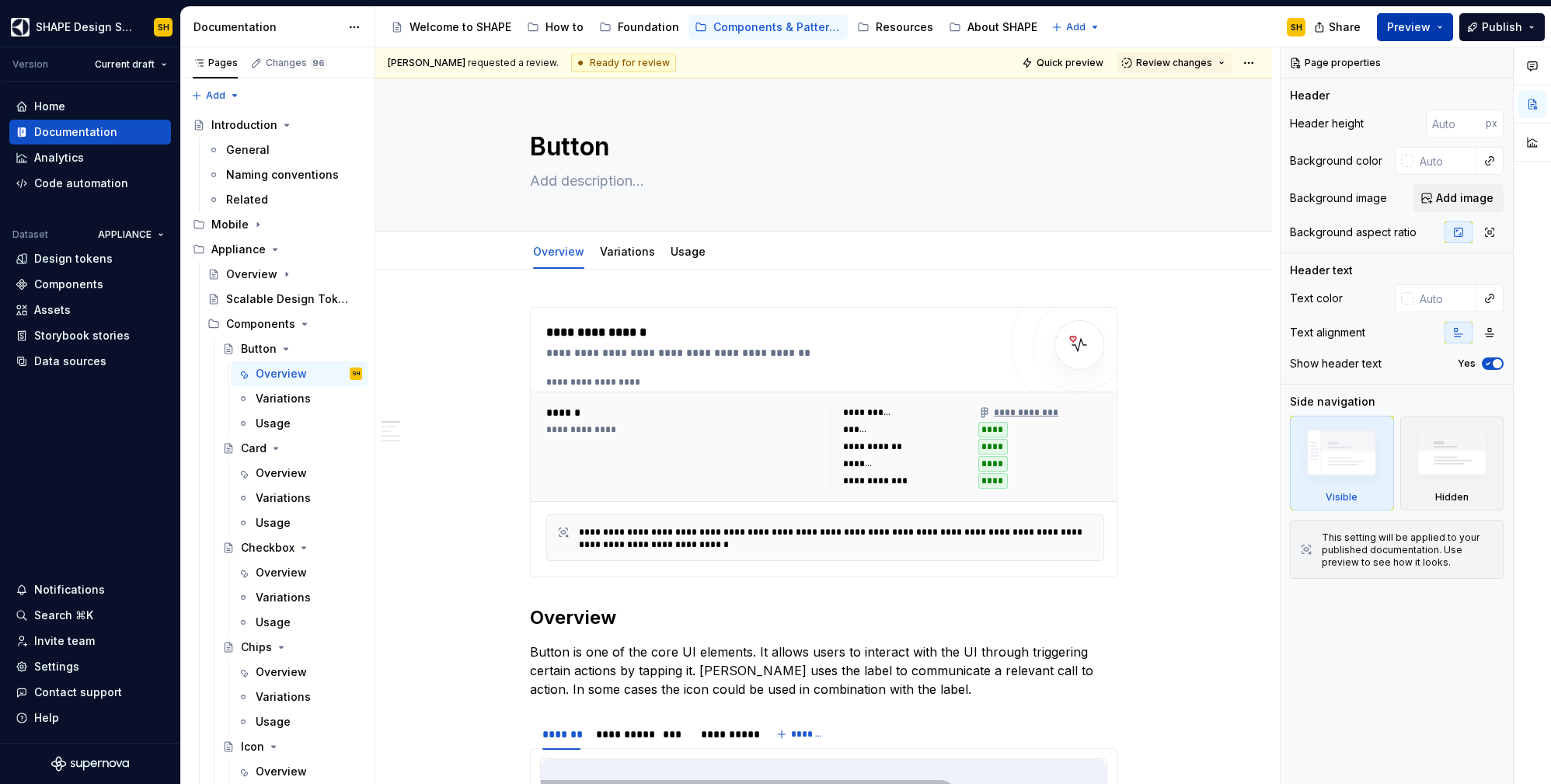
click at [1435, 26] on button "Preview" at bounding box center [1415, 27] width 76 height 28
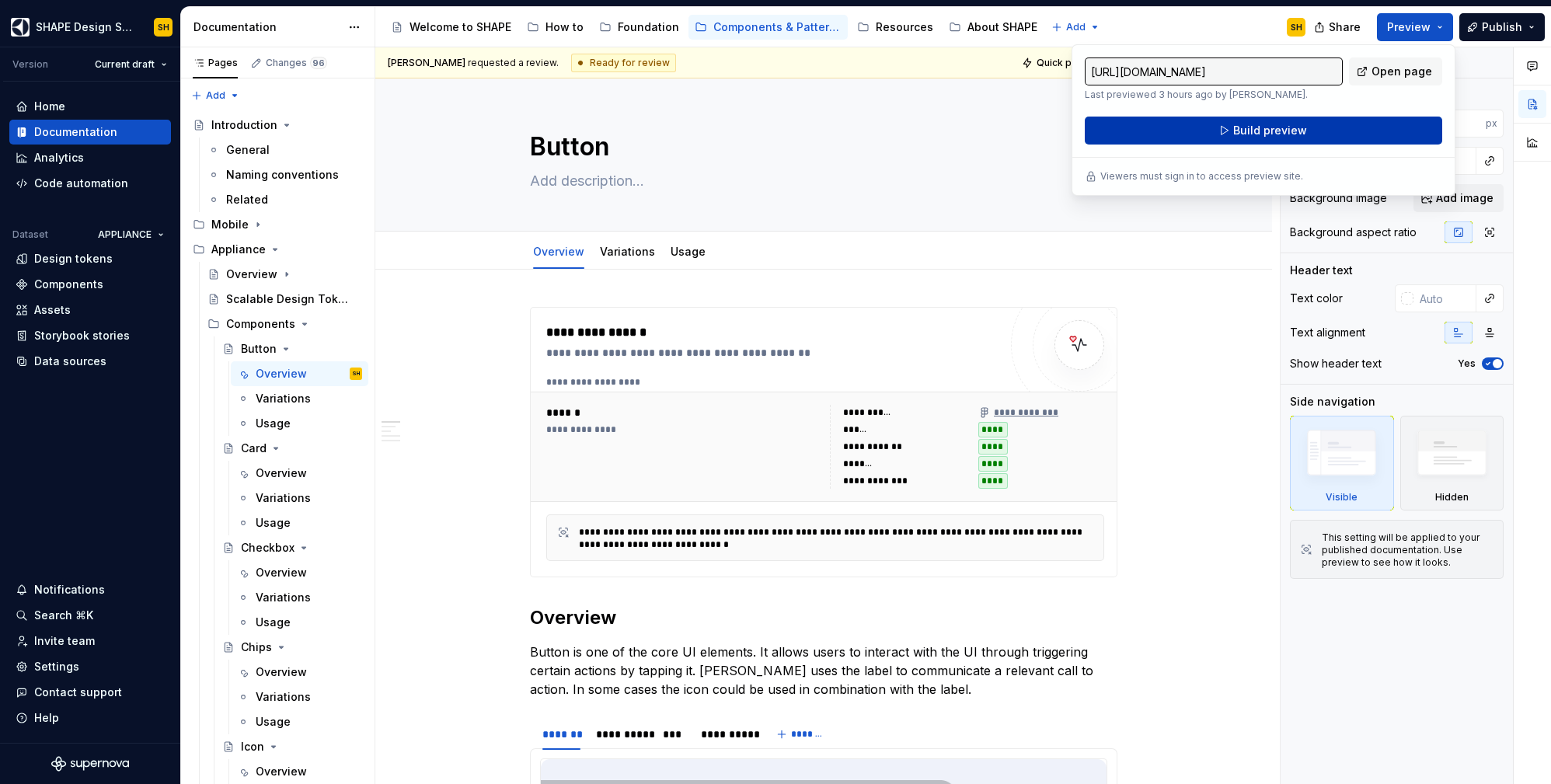
click at [1360, 128] on button "Build preview" at bounding box center [1263, 130] width 357 height 28
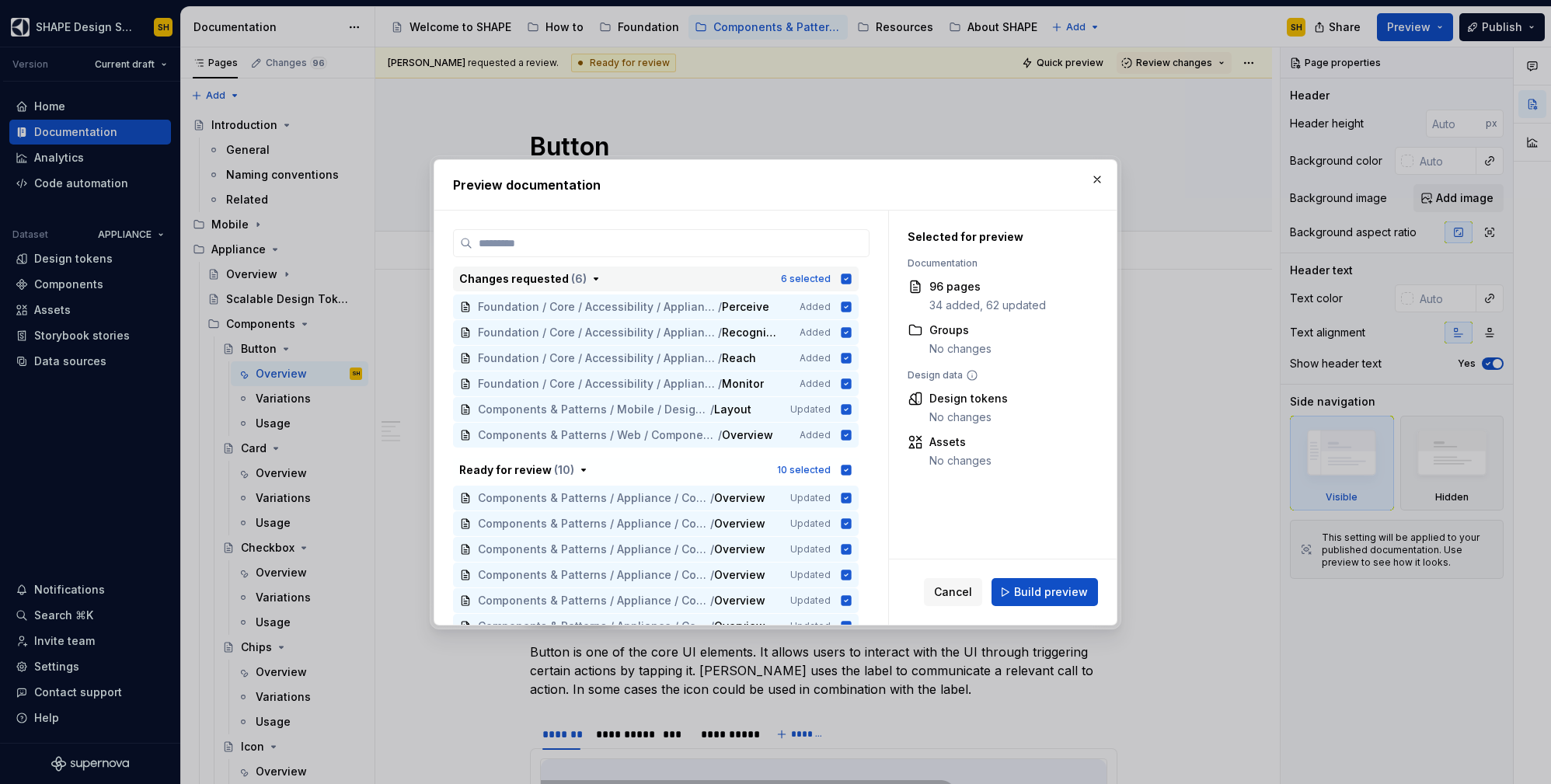
click at [843, 274] on icon "button" at bounding box center [847, 278] width 10 height 10
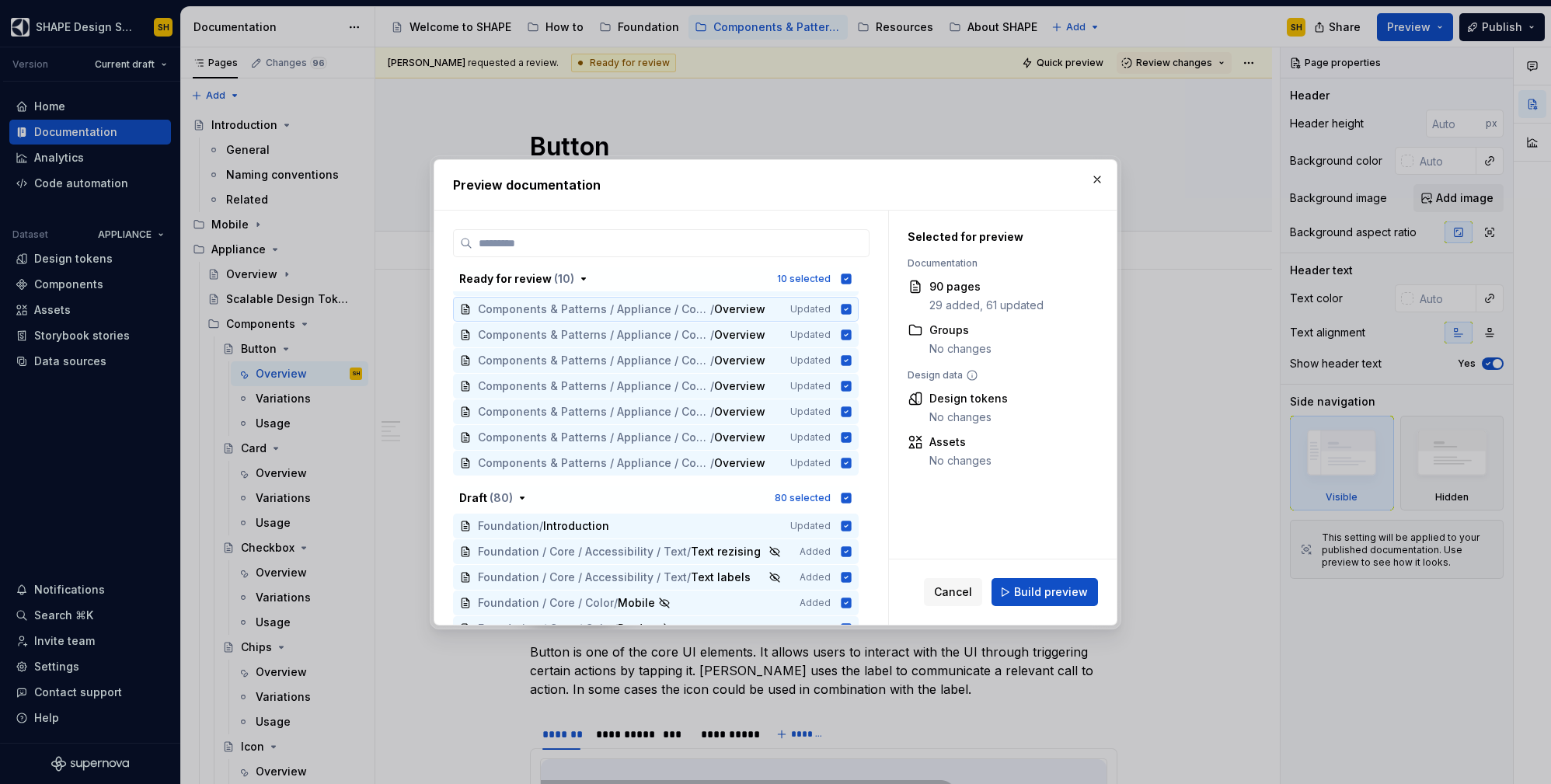
scroll to position [300, 0]
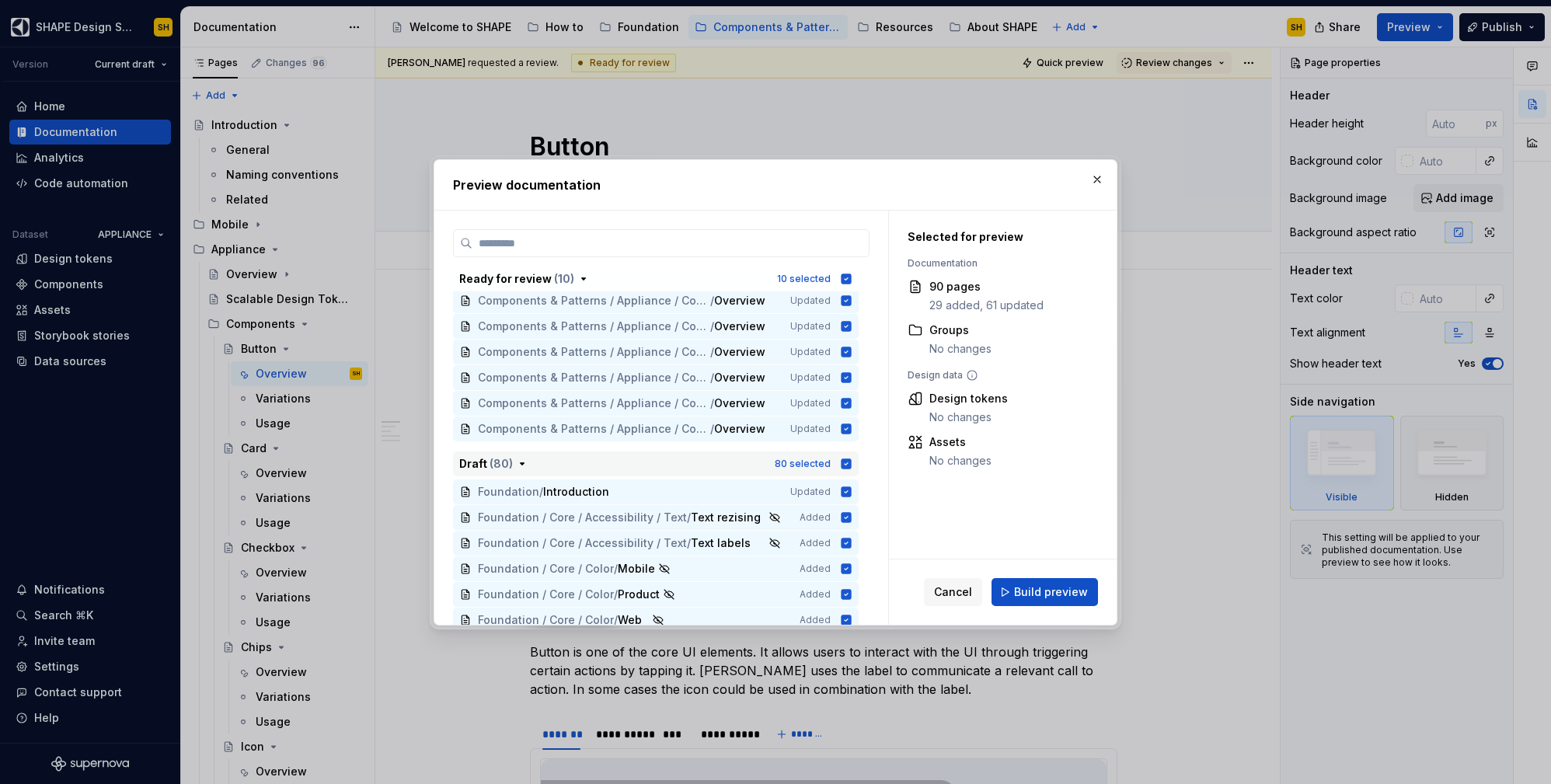
click at [842, 466] on icon "button" at bounding box center [847, 463] width 10 height 10
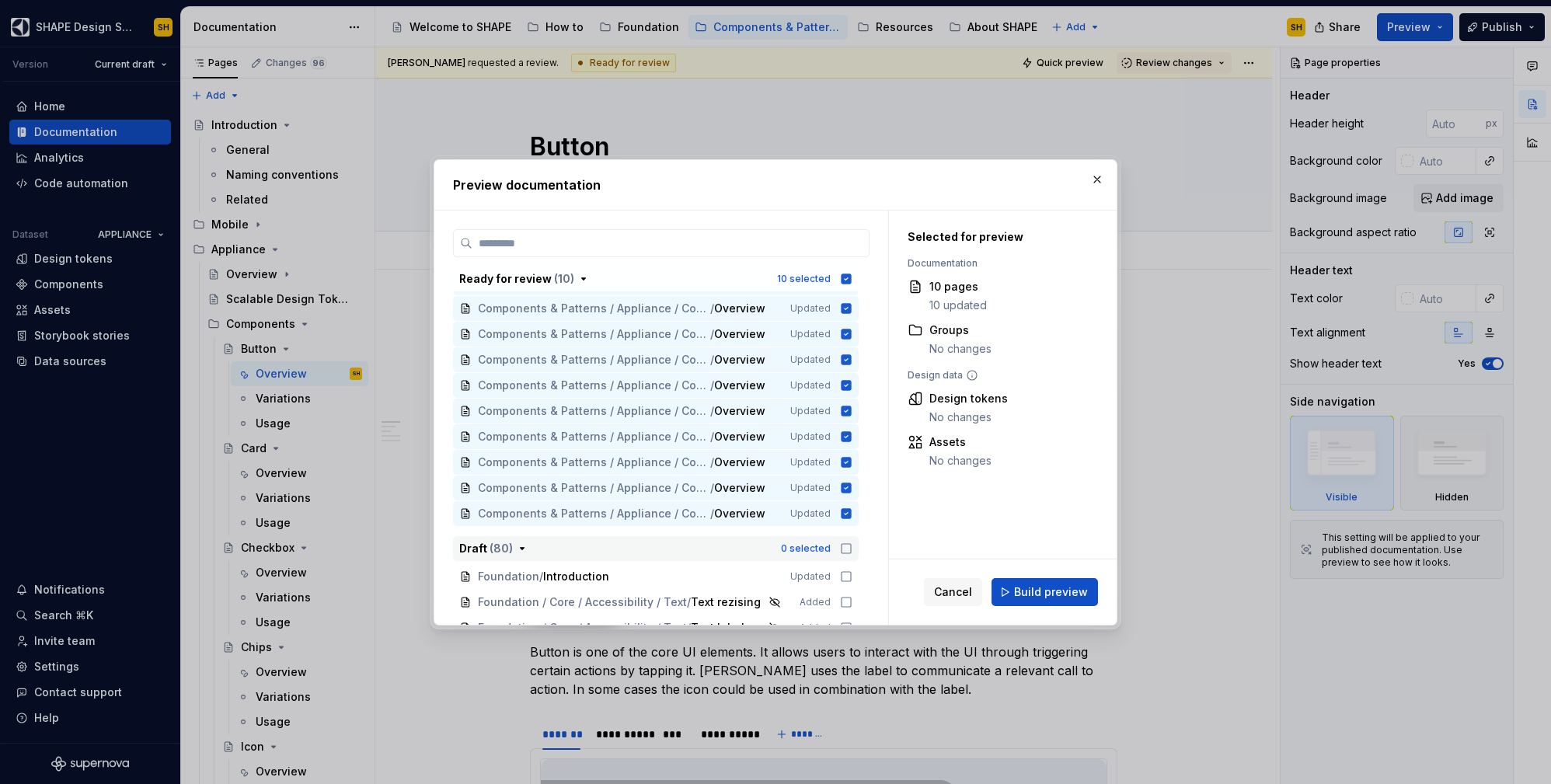
scroll to position [216, 0]
click at [1096, 178] on button "button" at bounding box center [1097, 179] width 21 height 21
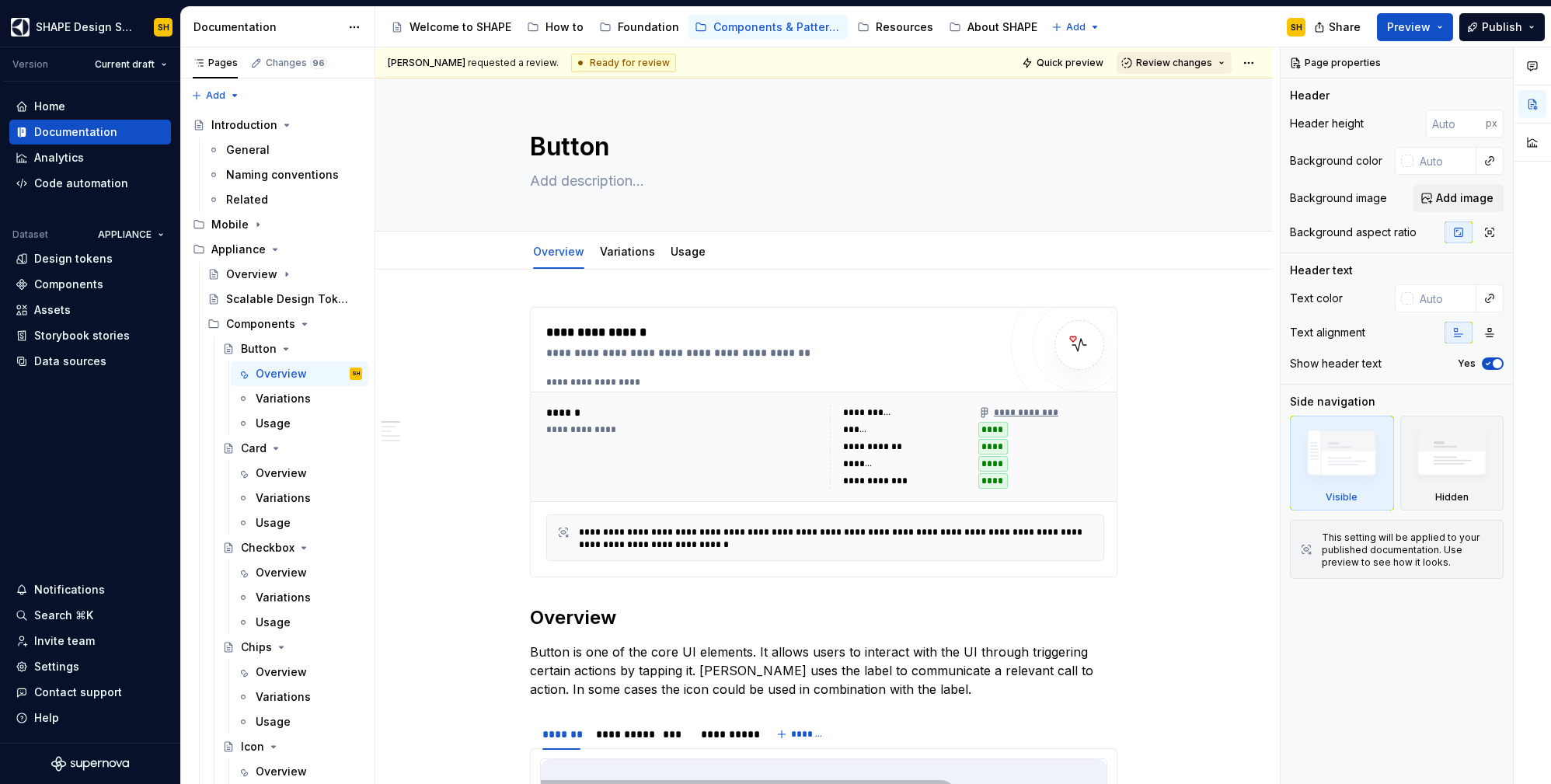
click at [1213, 65] on button "Review changes" at bounding box center [1174, 63] width 115 height 21
click at [1196, 95] on div "Approve" at bounding box center [1216, 93] width 136 height 16
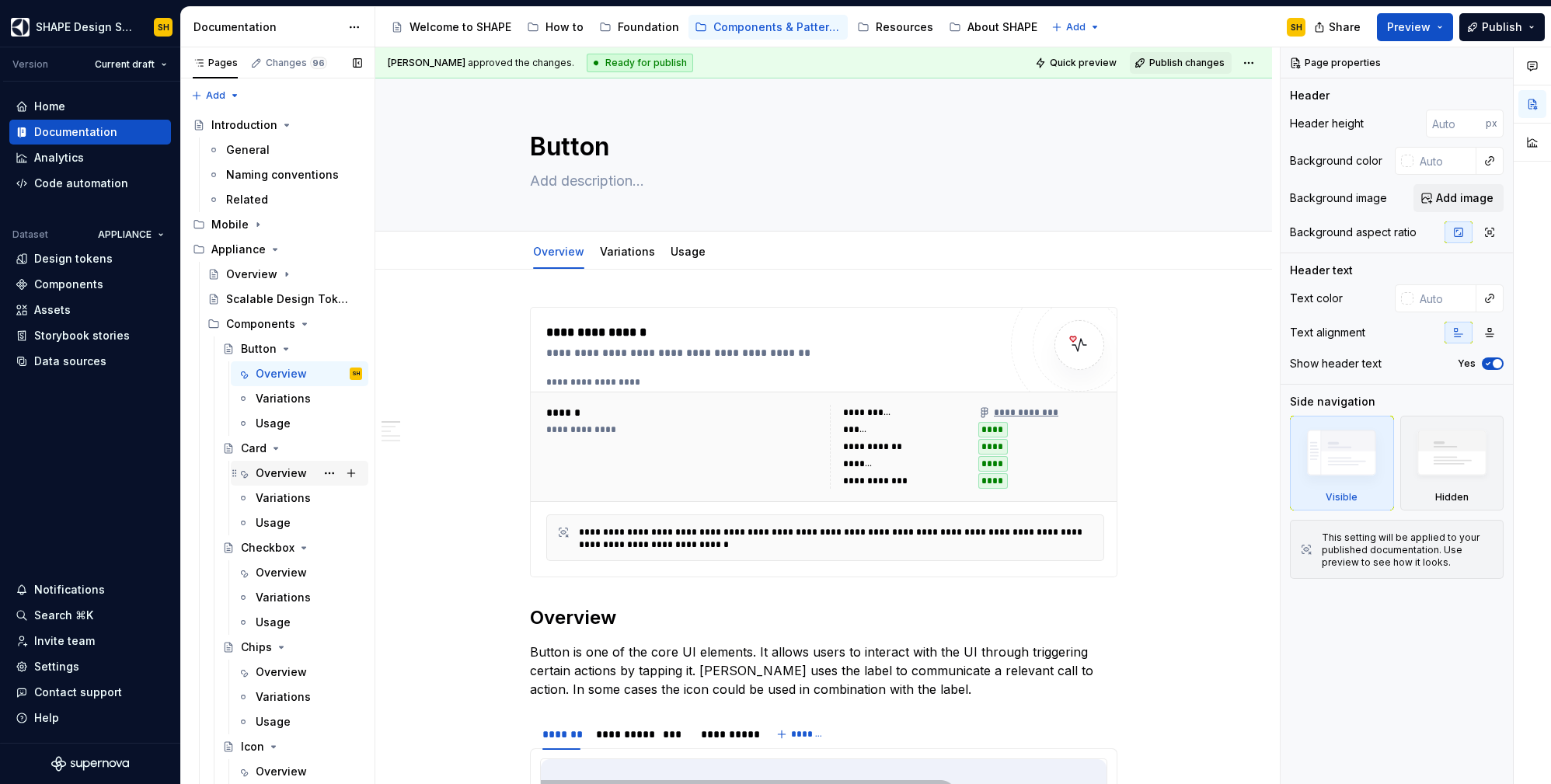
click at [274, 467] on div "Overview" at bounding box center [281, 473] width 51 height 16
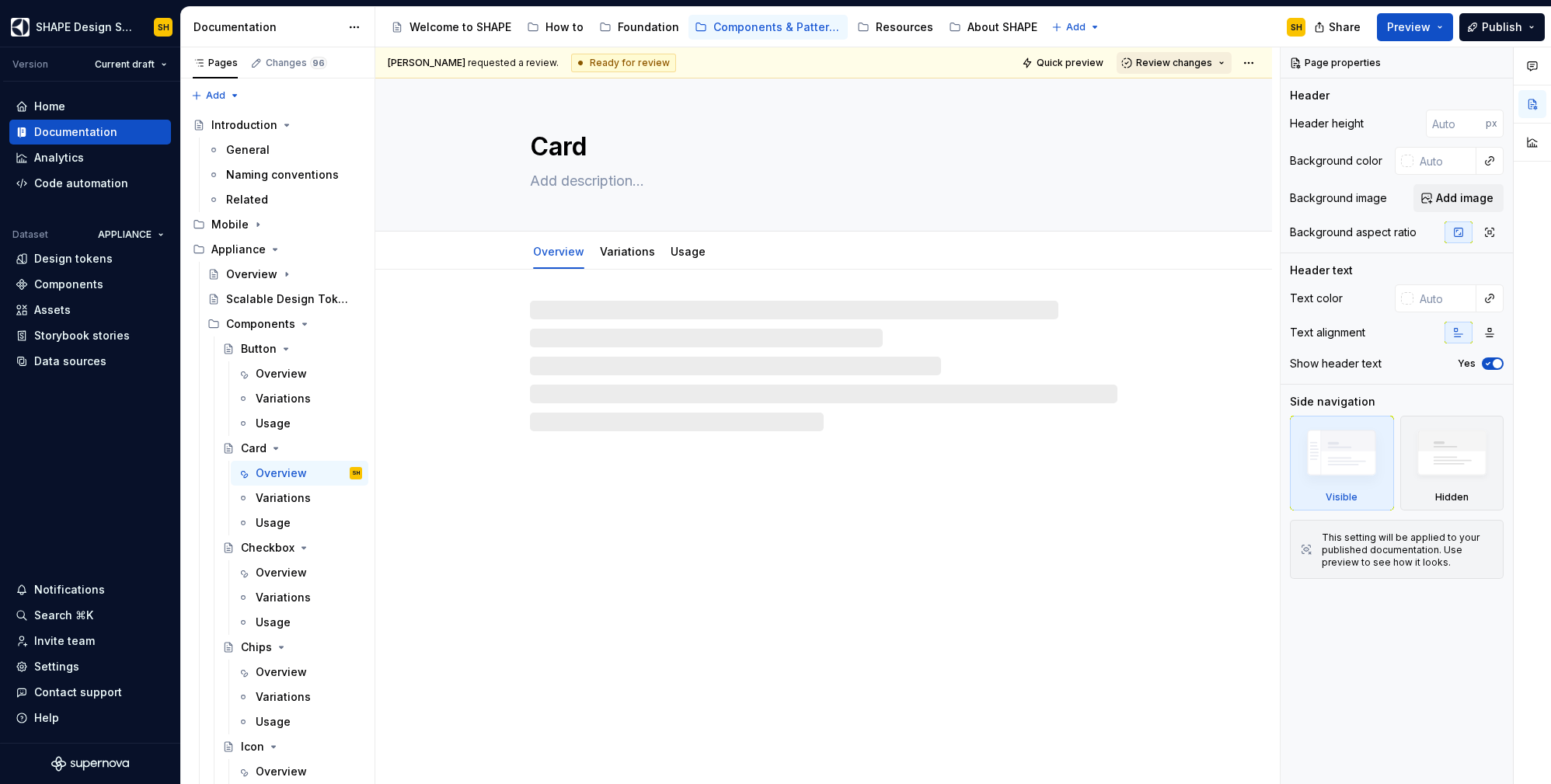
click at [1206, 59] on span "Review changes" at bounding box center [1174, 63] width 76 height 12
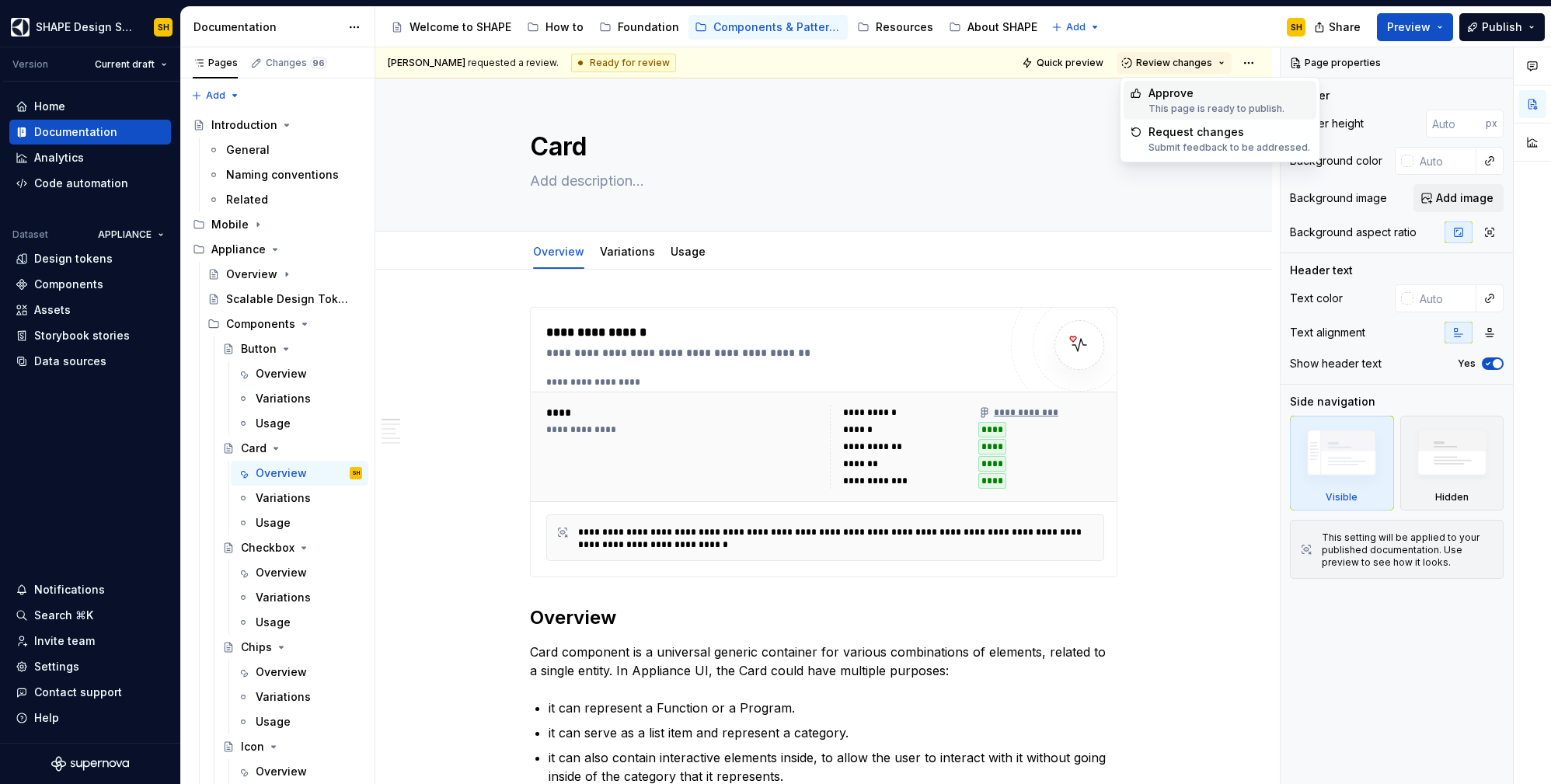
click at [1181, 95] on div "Approve" at bounding box center [1216, 93] width 136 height 16
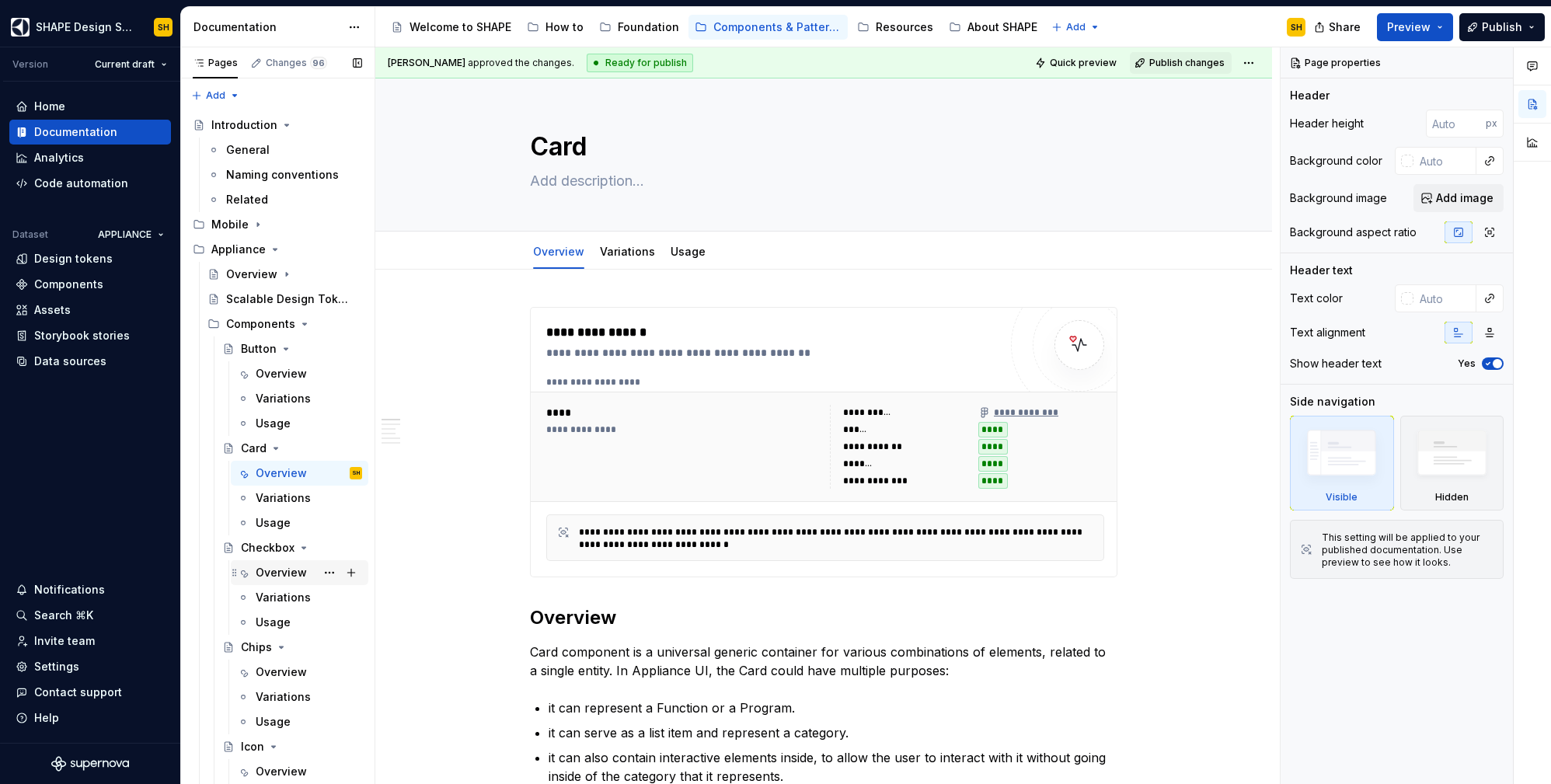
click at [281, 572] on div "Overview" at bounding box center [281, 572] width 51 height 16
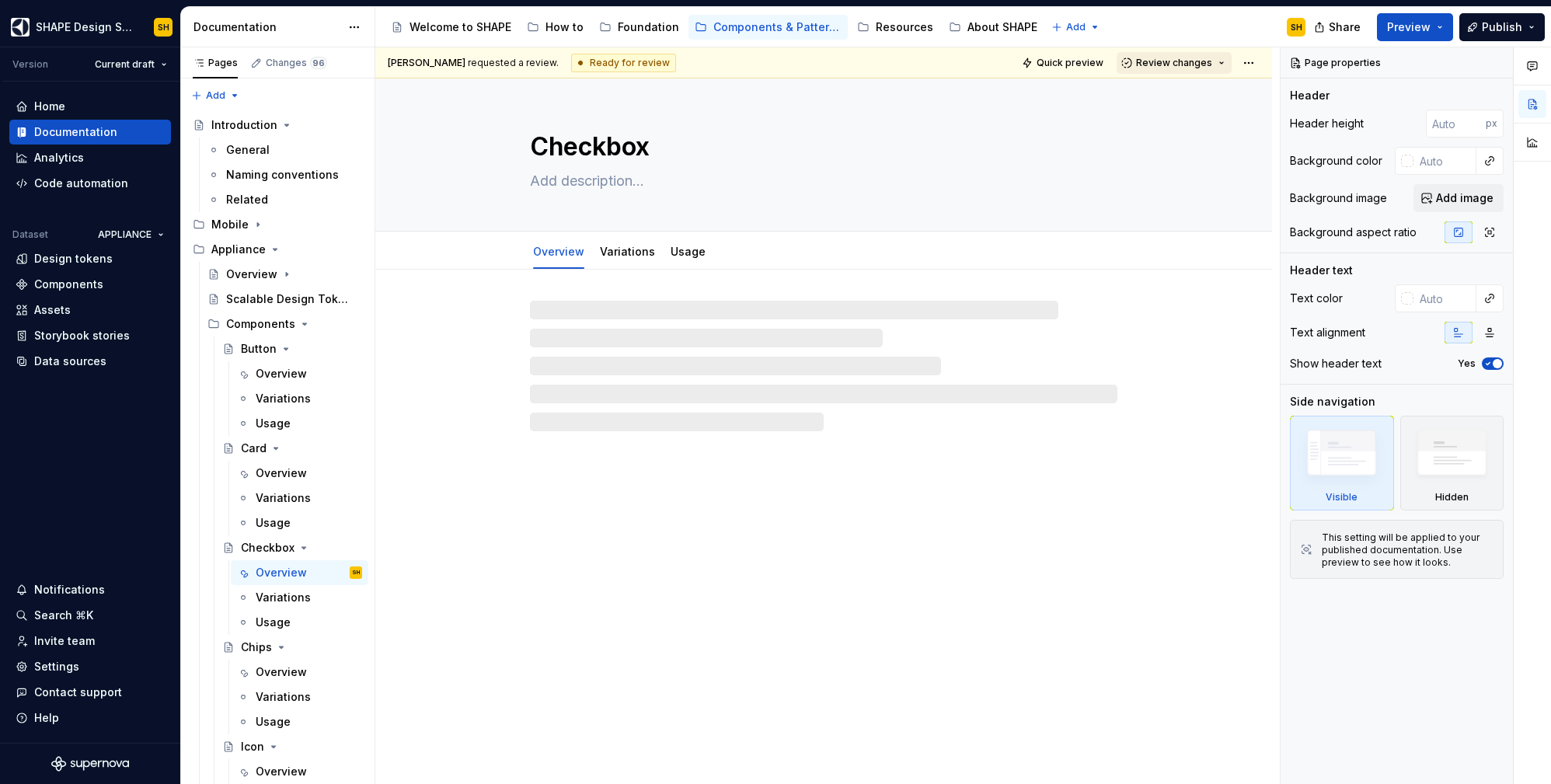
click at [1200, 57] on span "Review changes" at bounding box center [1174, 63] width 76 height 12
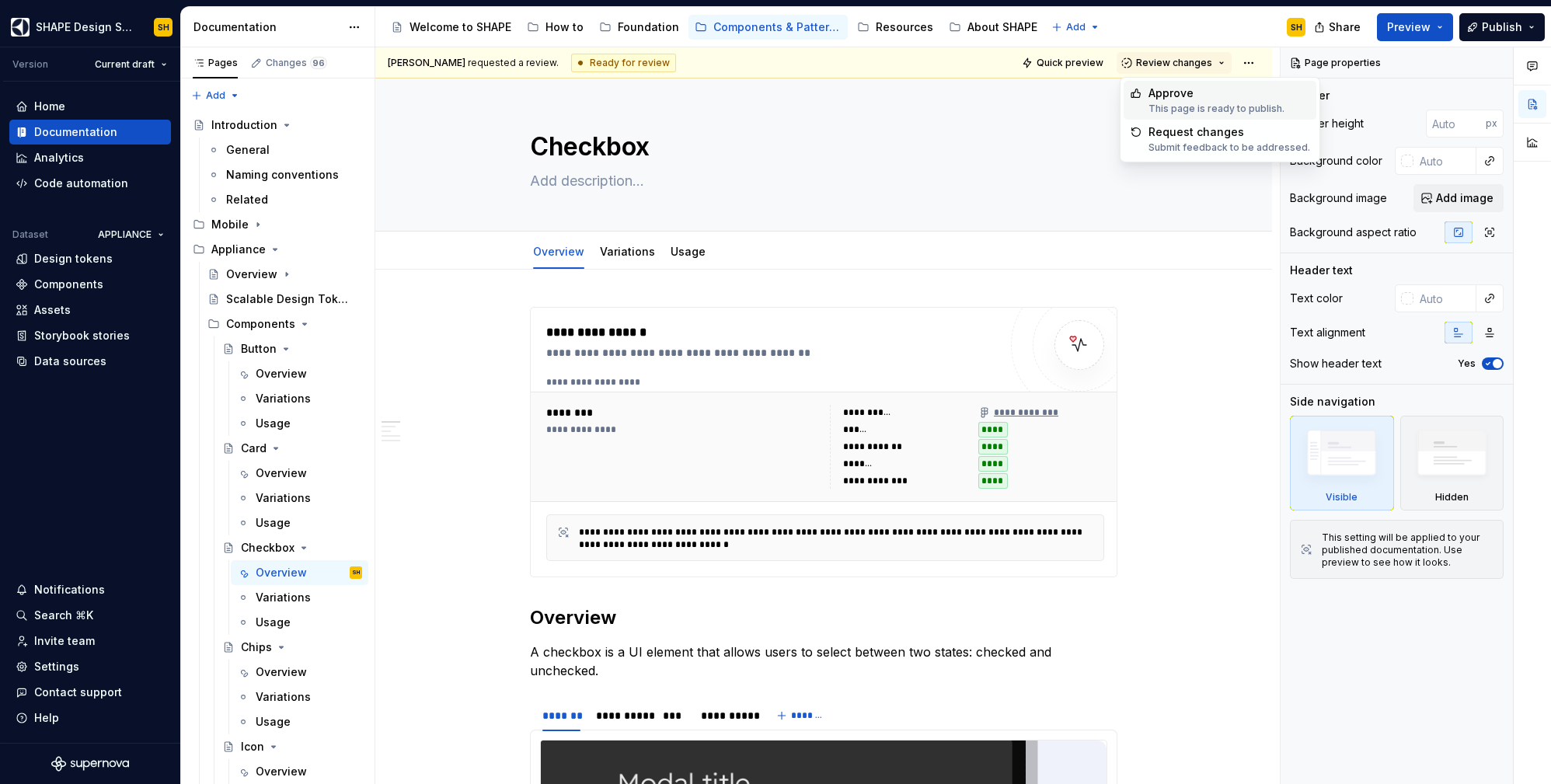
click at [1177, 99] on div "Approve" at bounding box center [1216, 93] width 136 height 16
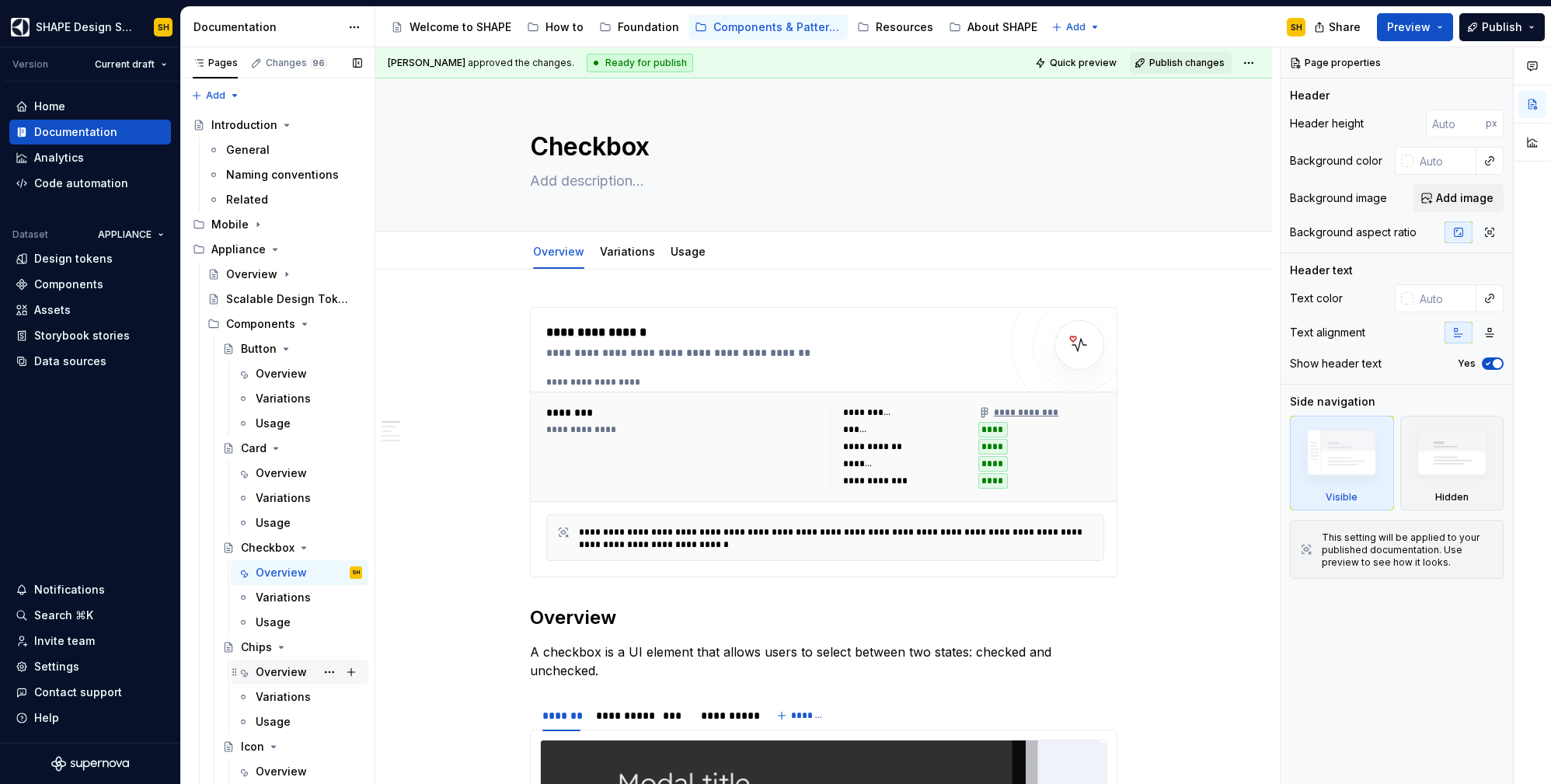
click at [281, 677] on div "Overview" at bounding box center [281, 672] width 51 height 16
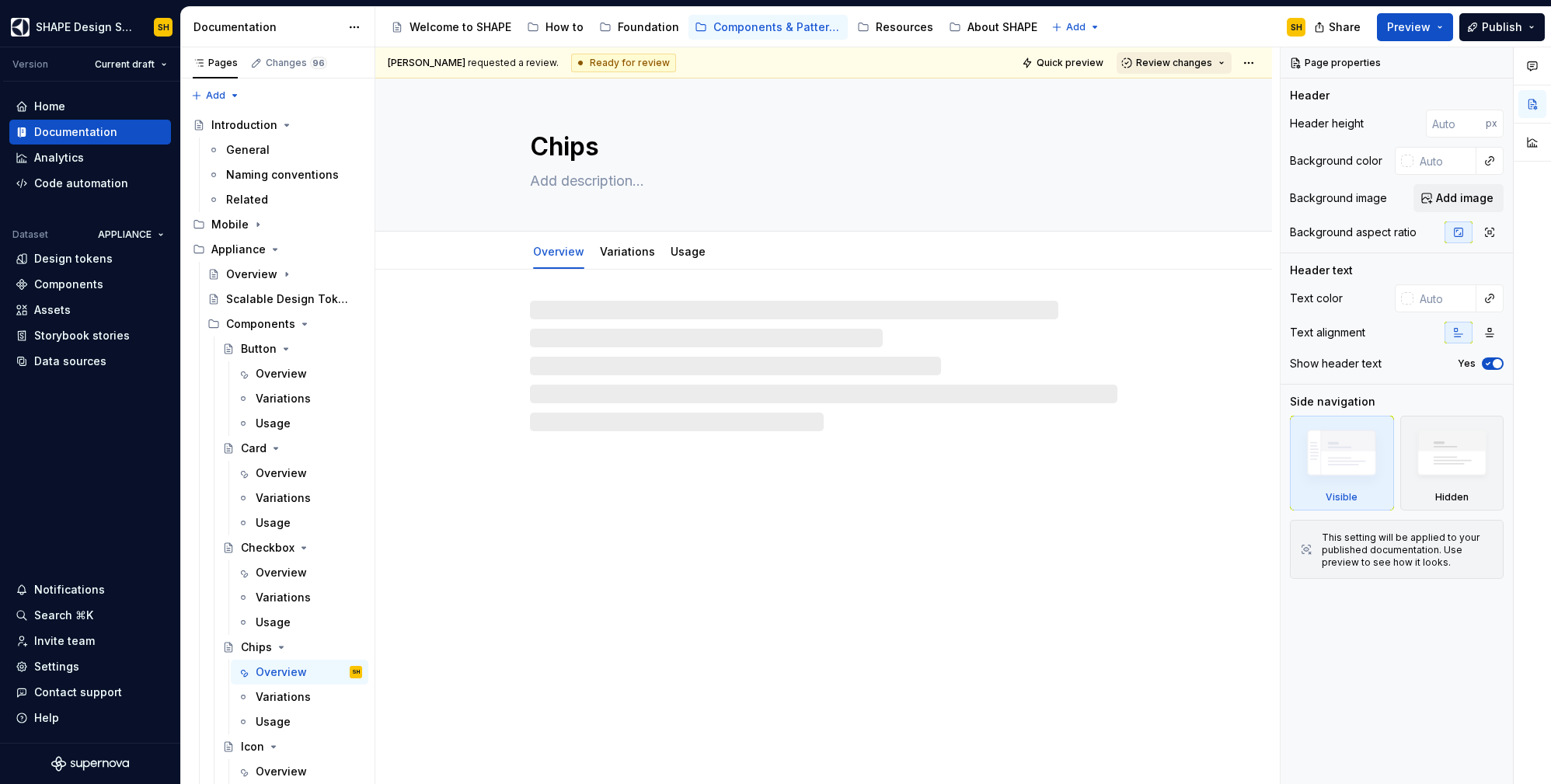
click at [1203, 53] on button "Review changes" at bounding box center [1174, 63] width 115 height 21
click at [1189, 78] on div "Approve This page is ready to publish. Request changes Submit feedback to be ad…" at bounding box center [1219, 120] width 199 height 84
click at [1188, 87] on div "Approve" at bounding box center [1216, 93] width 136 height 16
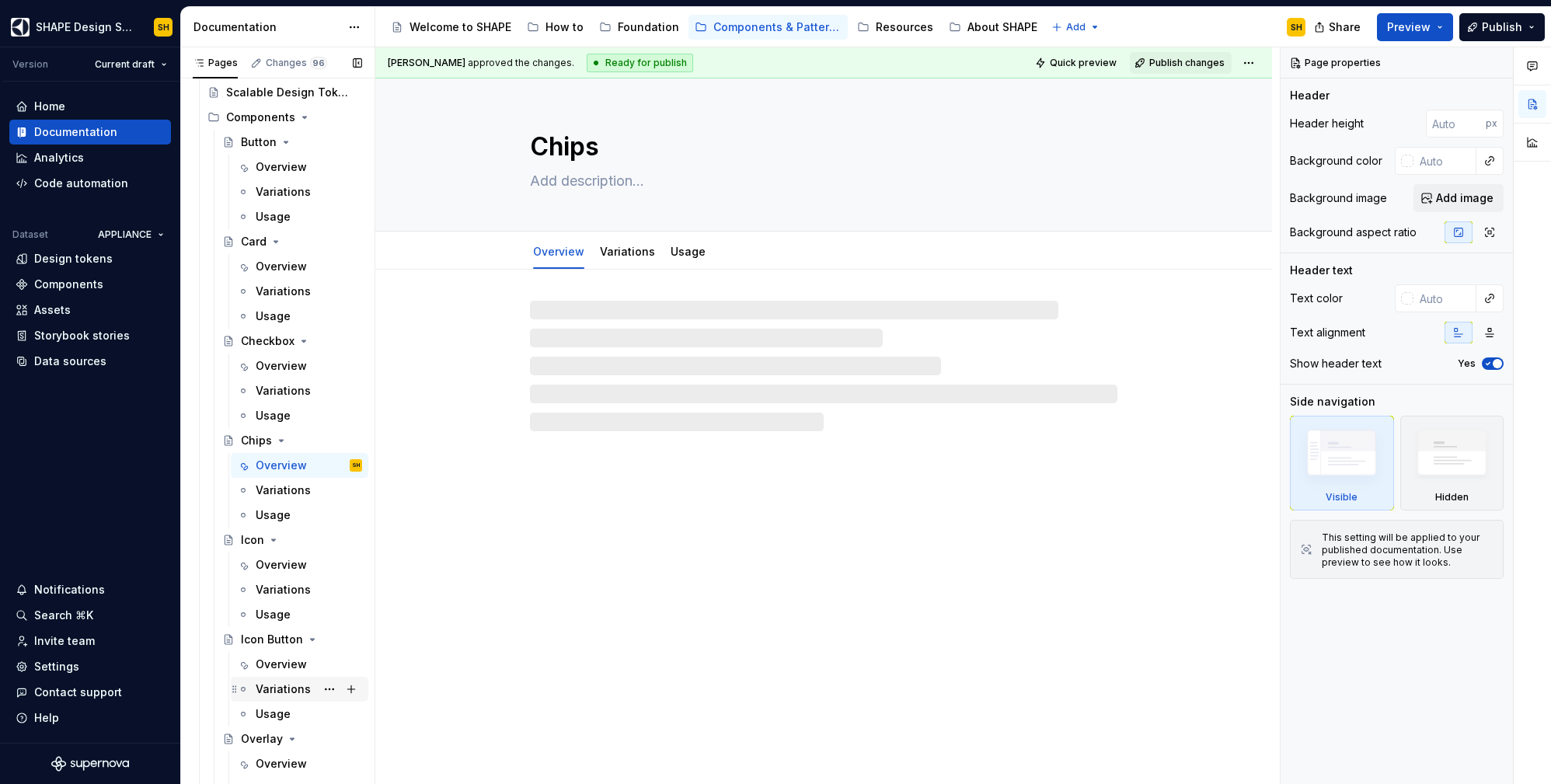
scroll to position [368, 0]
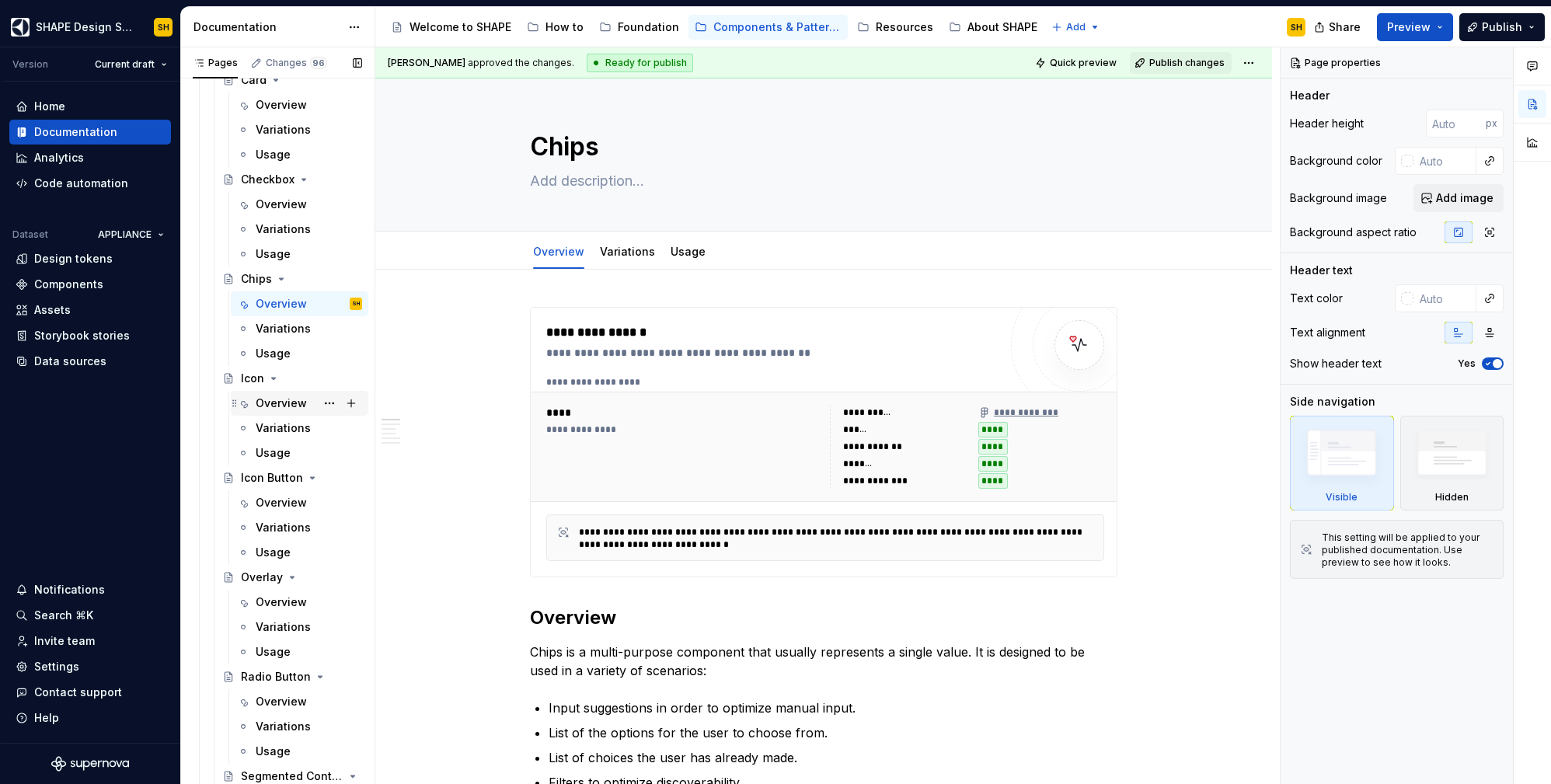
click at [285, 403] on div "Overview" at bounding box center [281, 403] width 51 height 16
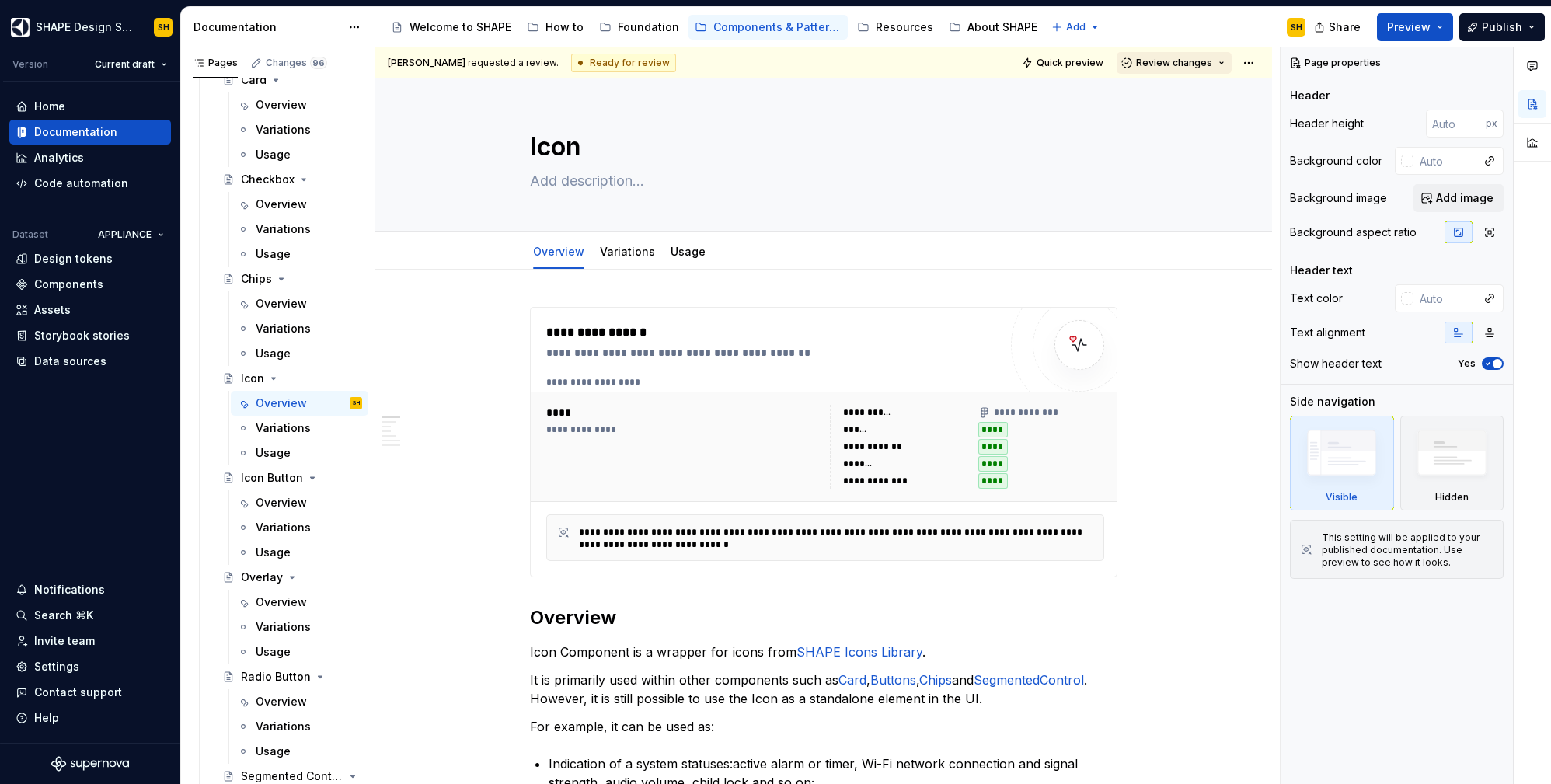
click at [1170, 52] on button "Review changes" at bounding box center [1174, 63] width 115 height 21
click at [1164, 93] on div "Approve" at bounding box center [1216, 93] width 136 height 16
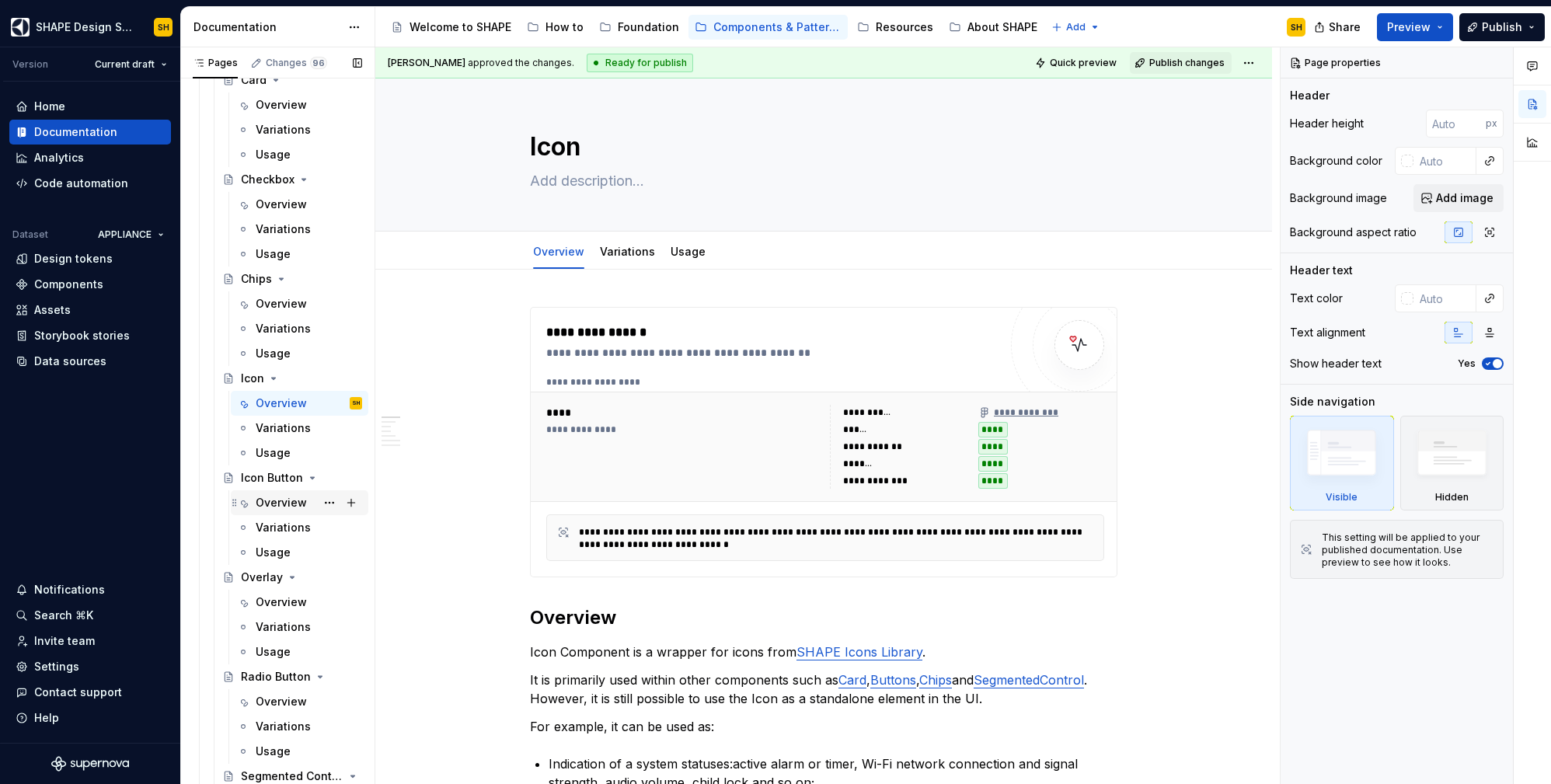
click at [272, 503] on div "Overview" at bounding box center [281, 503] width 51 height 16
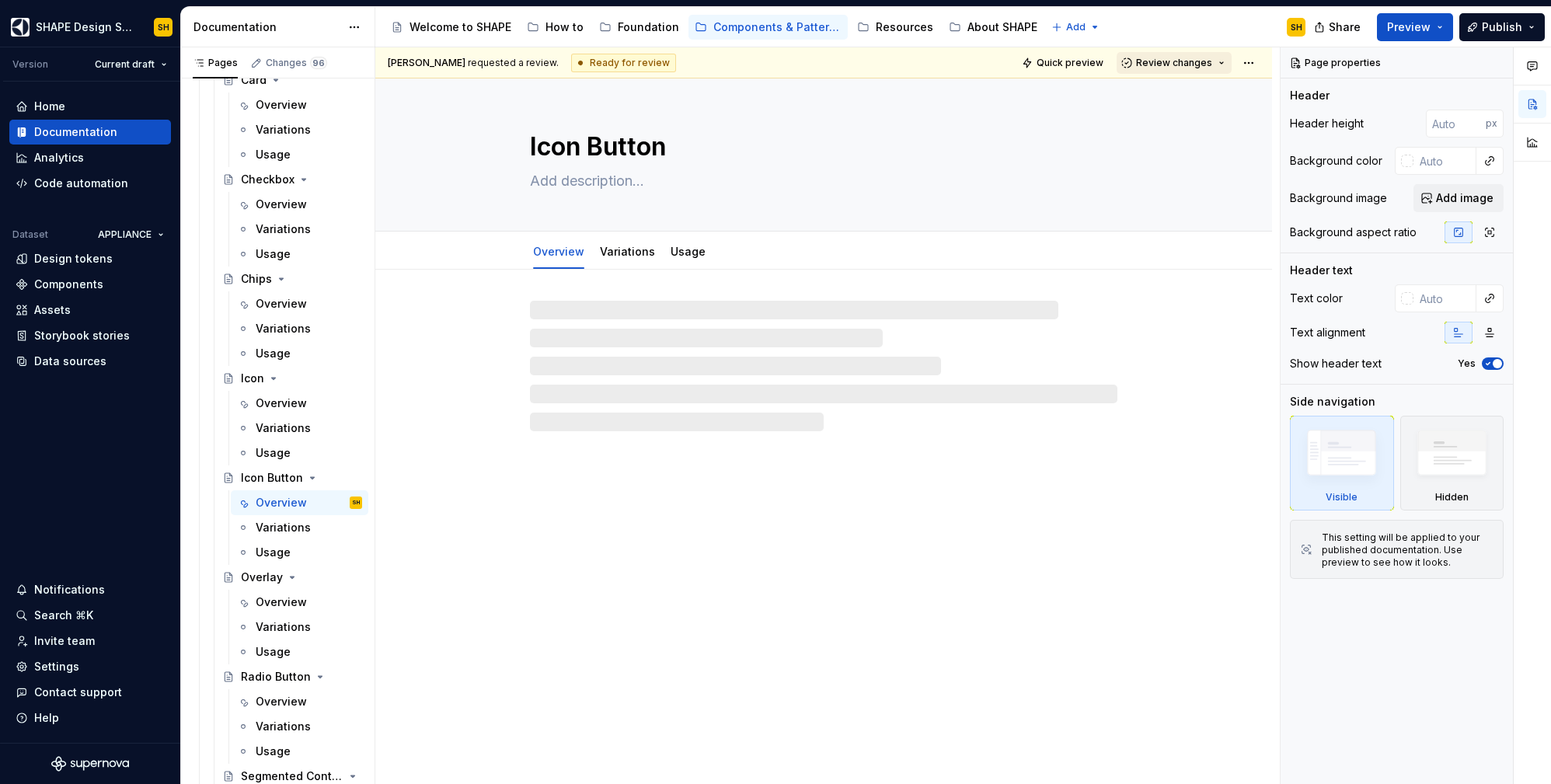
click at [1194, 52] on button "Review changes" at bounding box center [1174, 63] width 115 height 21
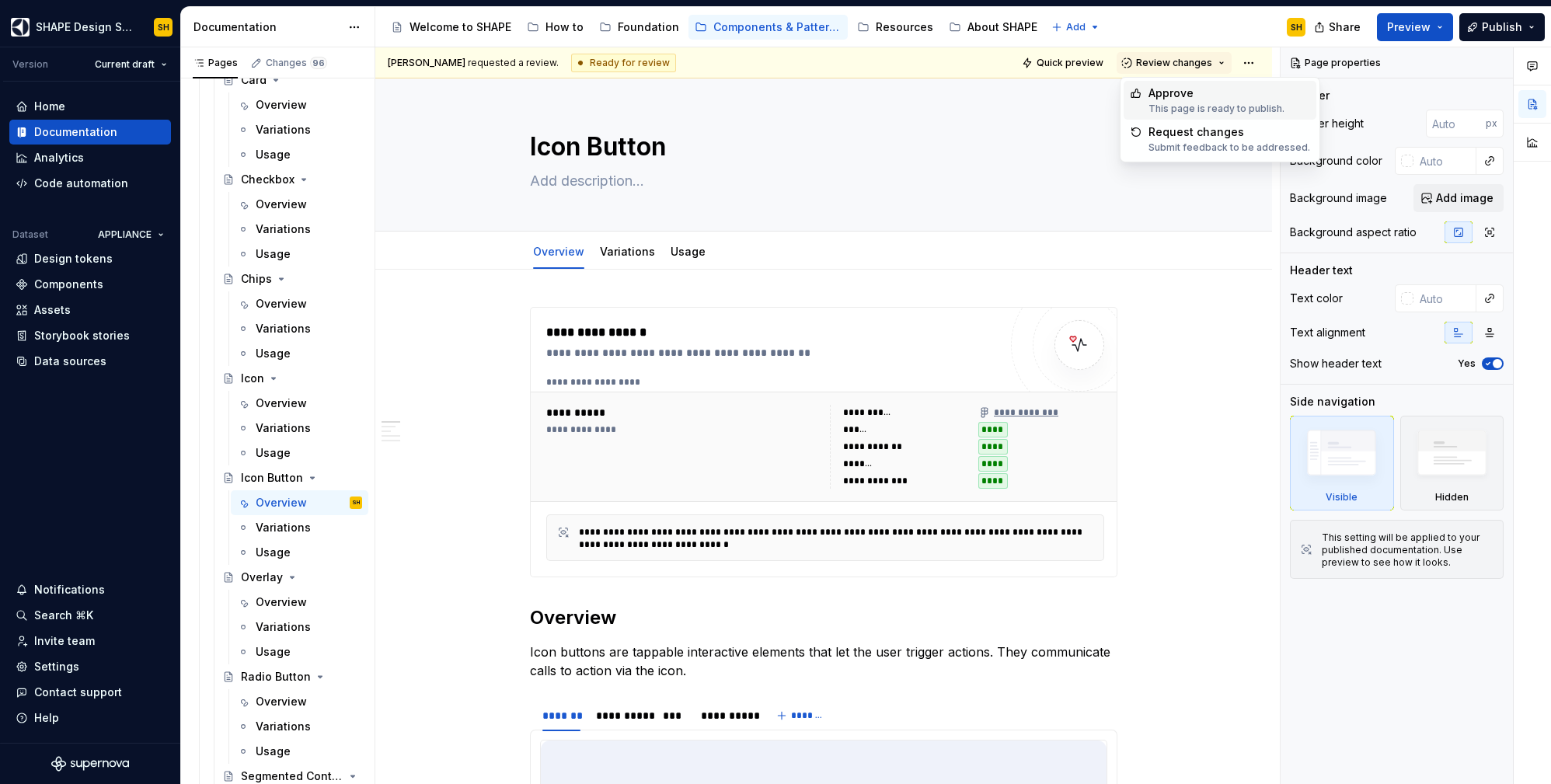
click at [1160, 95] on div "Approve" at bounding box center [1216, 93] width 136 height 16
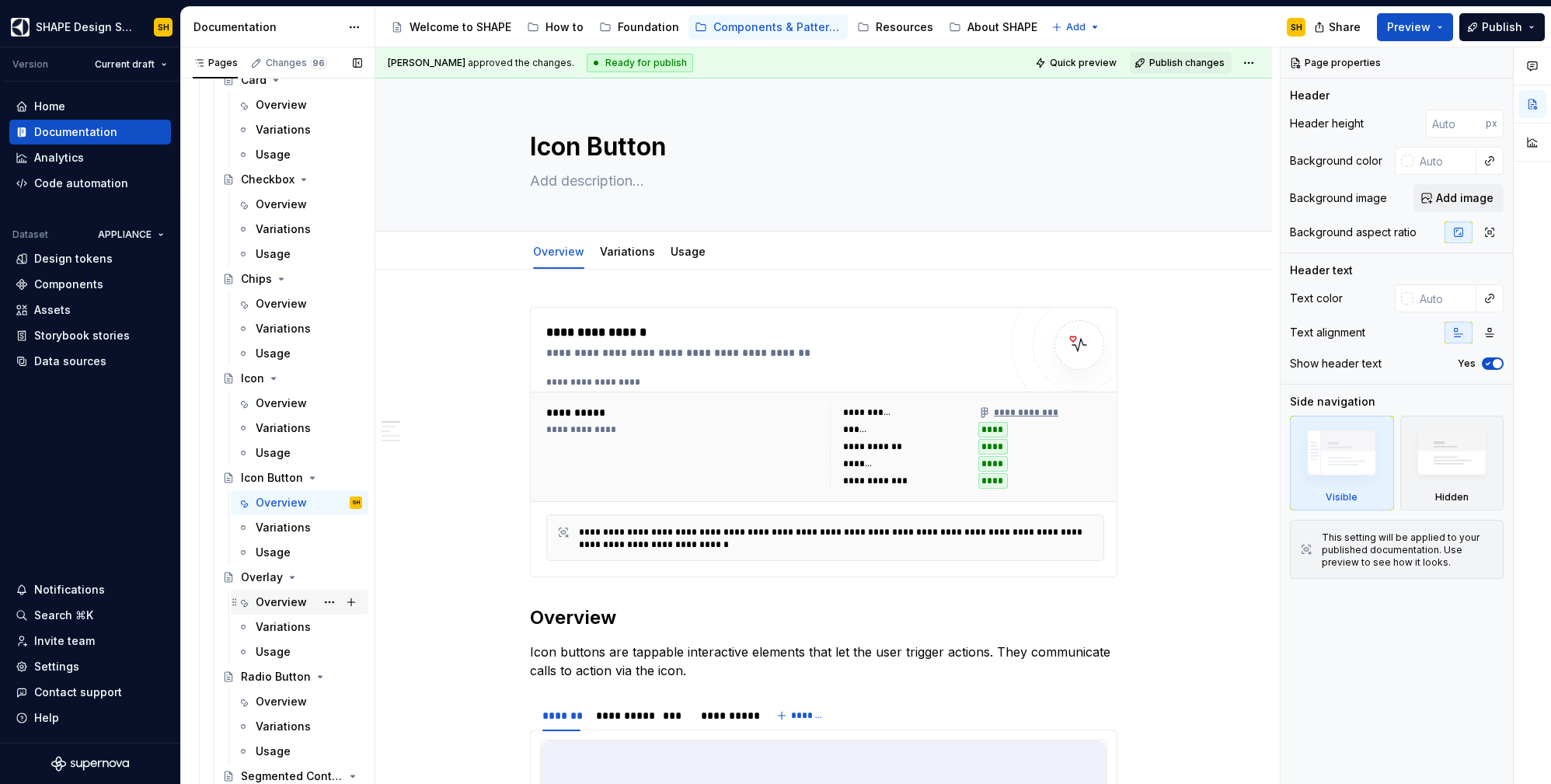
click at [268, 600] on div "Overview" at bounding box center [281, 602] width 51 height 16
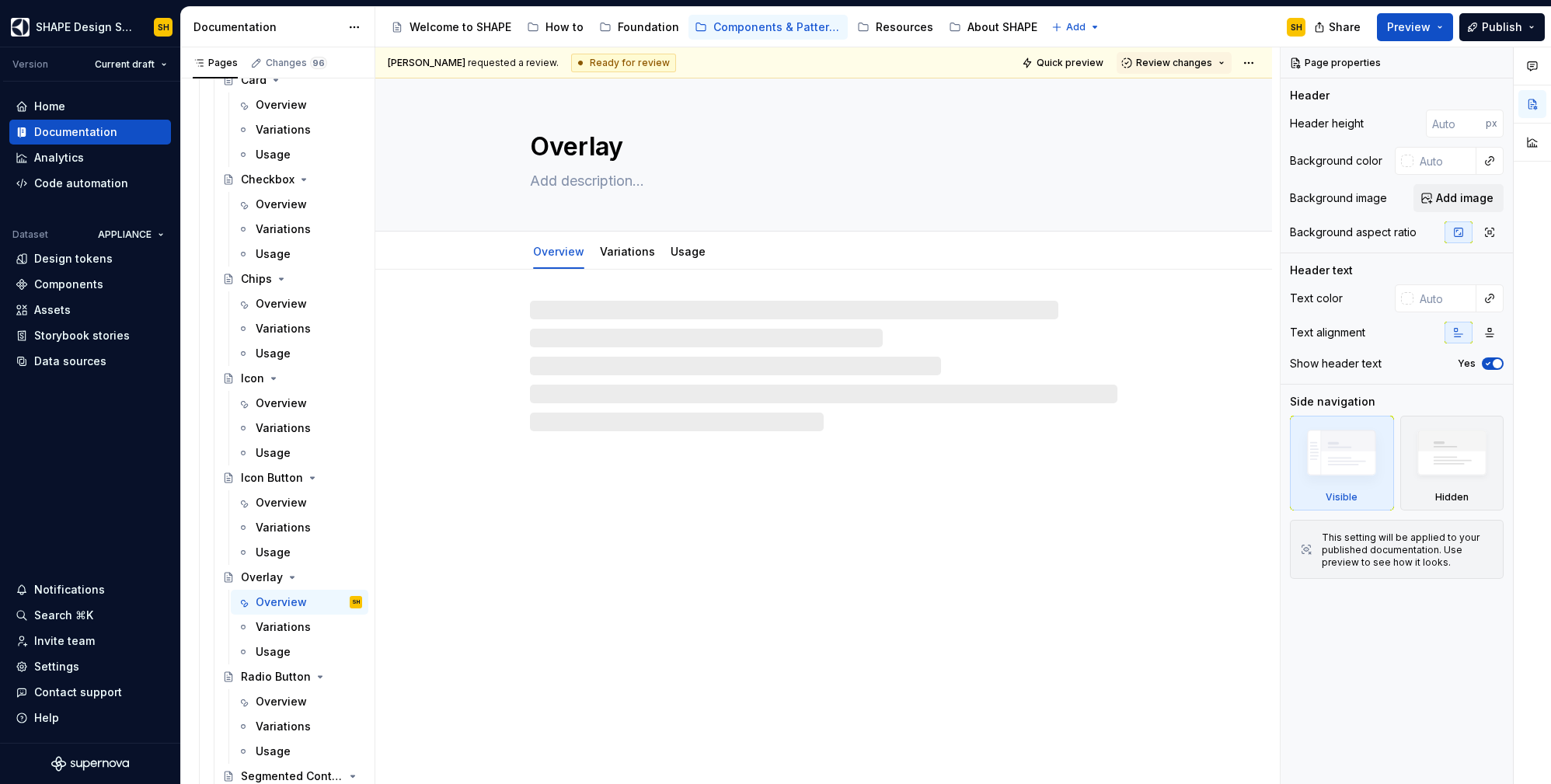
click at [1199, 45] on div "Accessibility guide for tree Page tree. Navigate the tree with the arrow keys. …" at bounding box center [847, 26] width 943 height 40
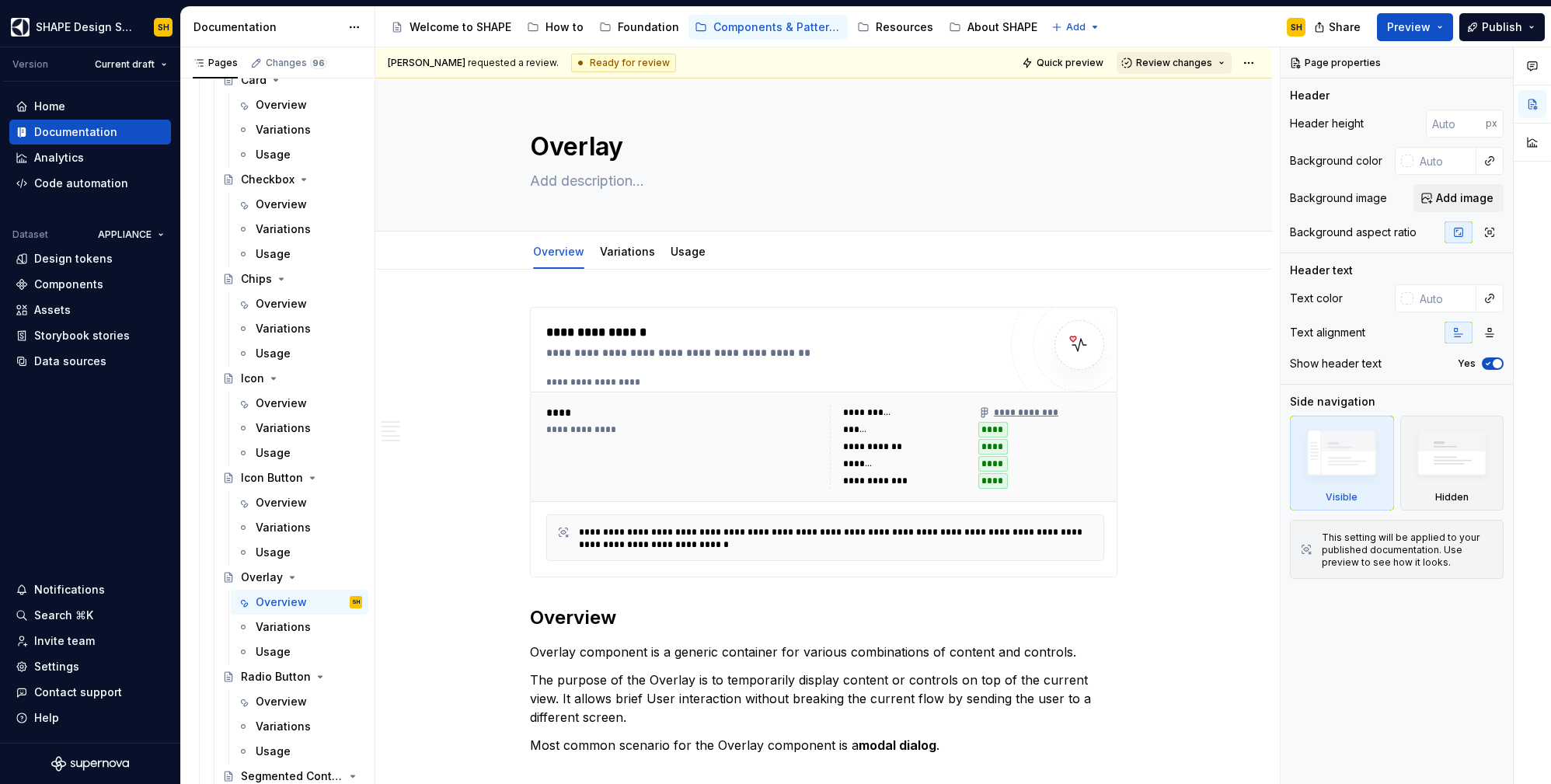
click at [1190, 62] on span "Review changes" at bounding box center [1174, 63] width 76 height 12
click at [1179, 97] on div "Approve" at bounding box center [1216, 93] width 136 height 16
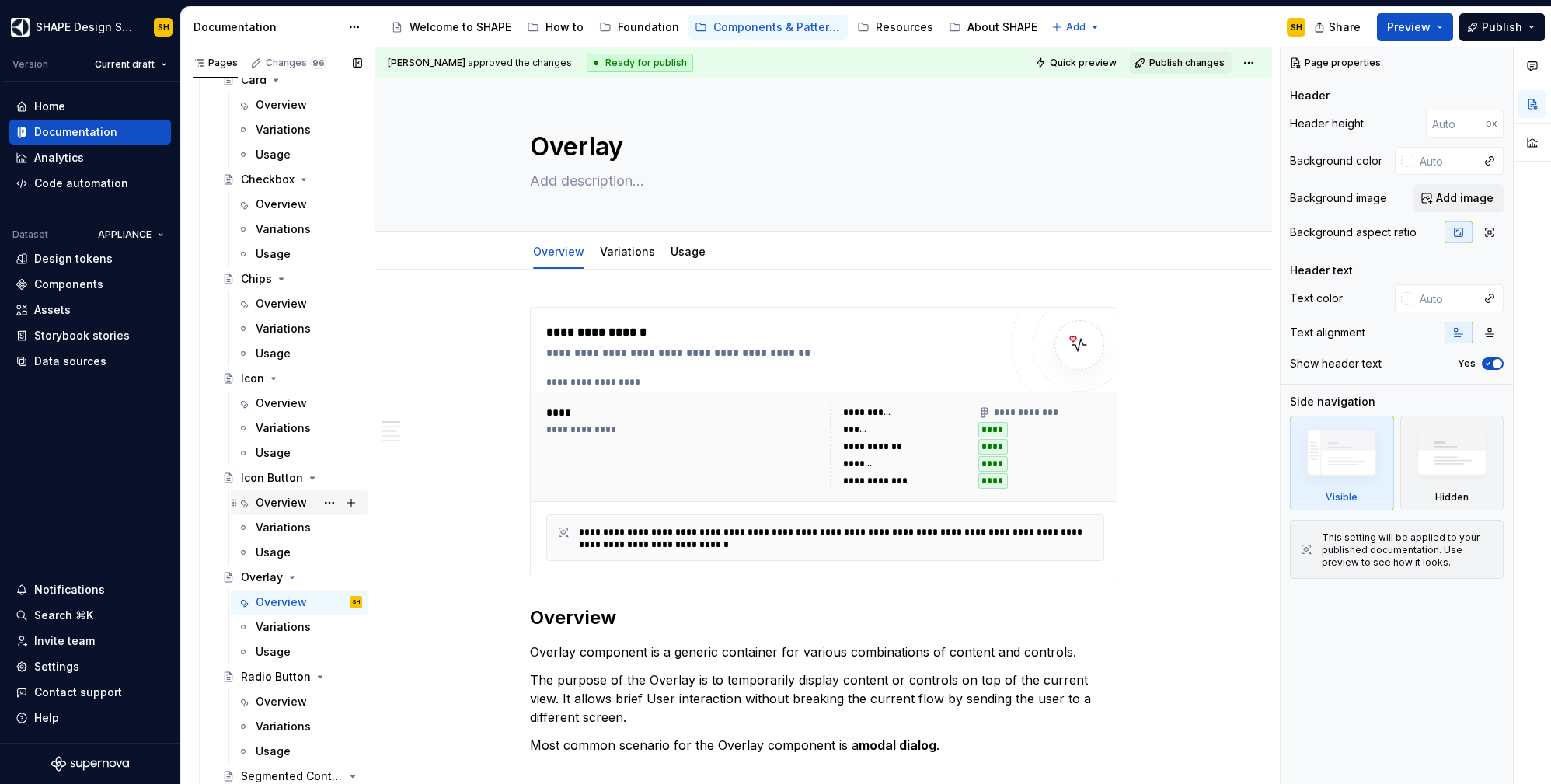
click at [280, 503] on div "Overview" at bounding box center [281, 503] width 51 height 16
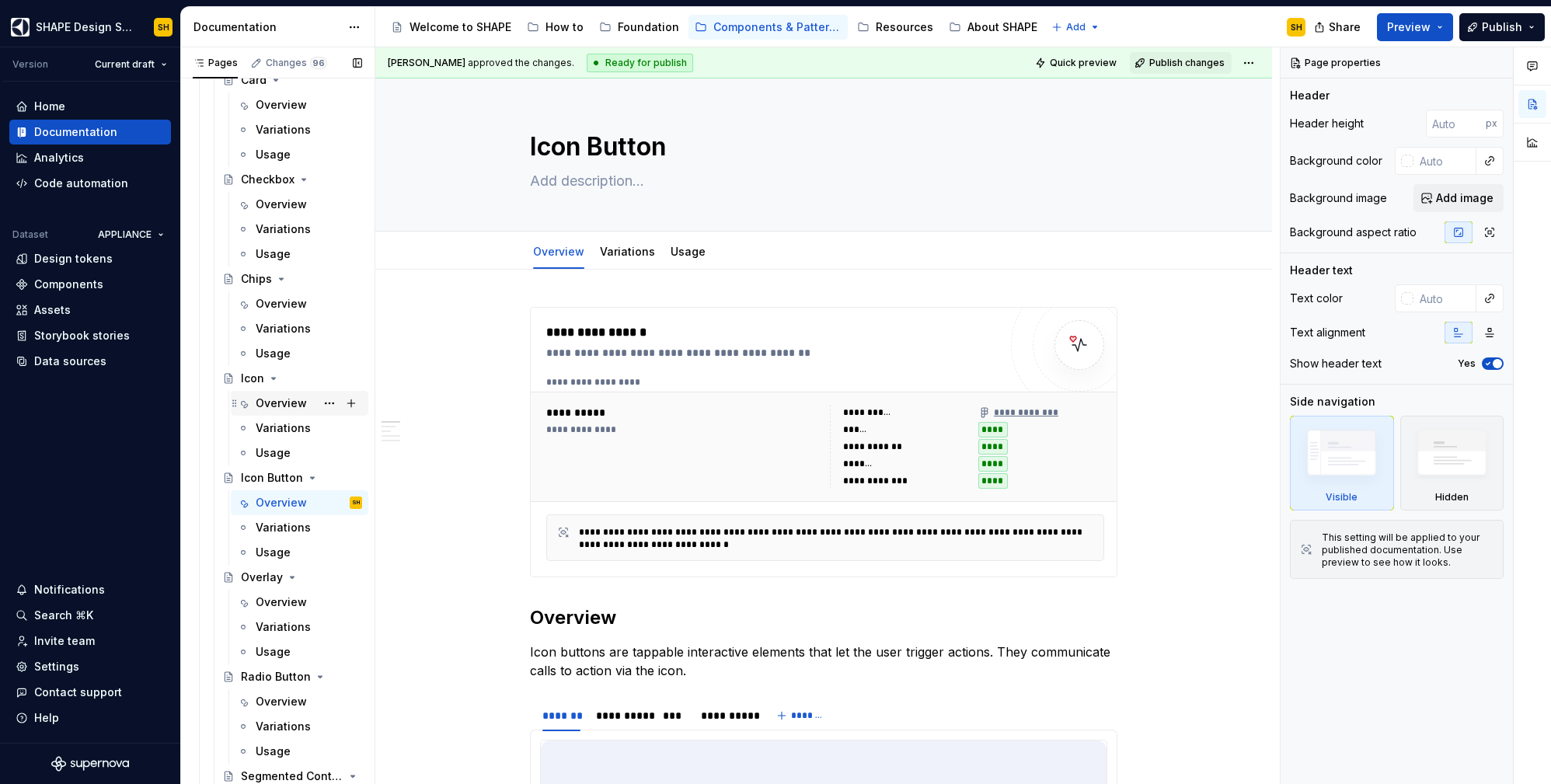
click at [279, 399] on div "Overview" at bounding box center [281, 403] width 51 height 16
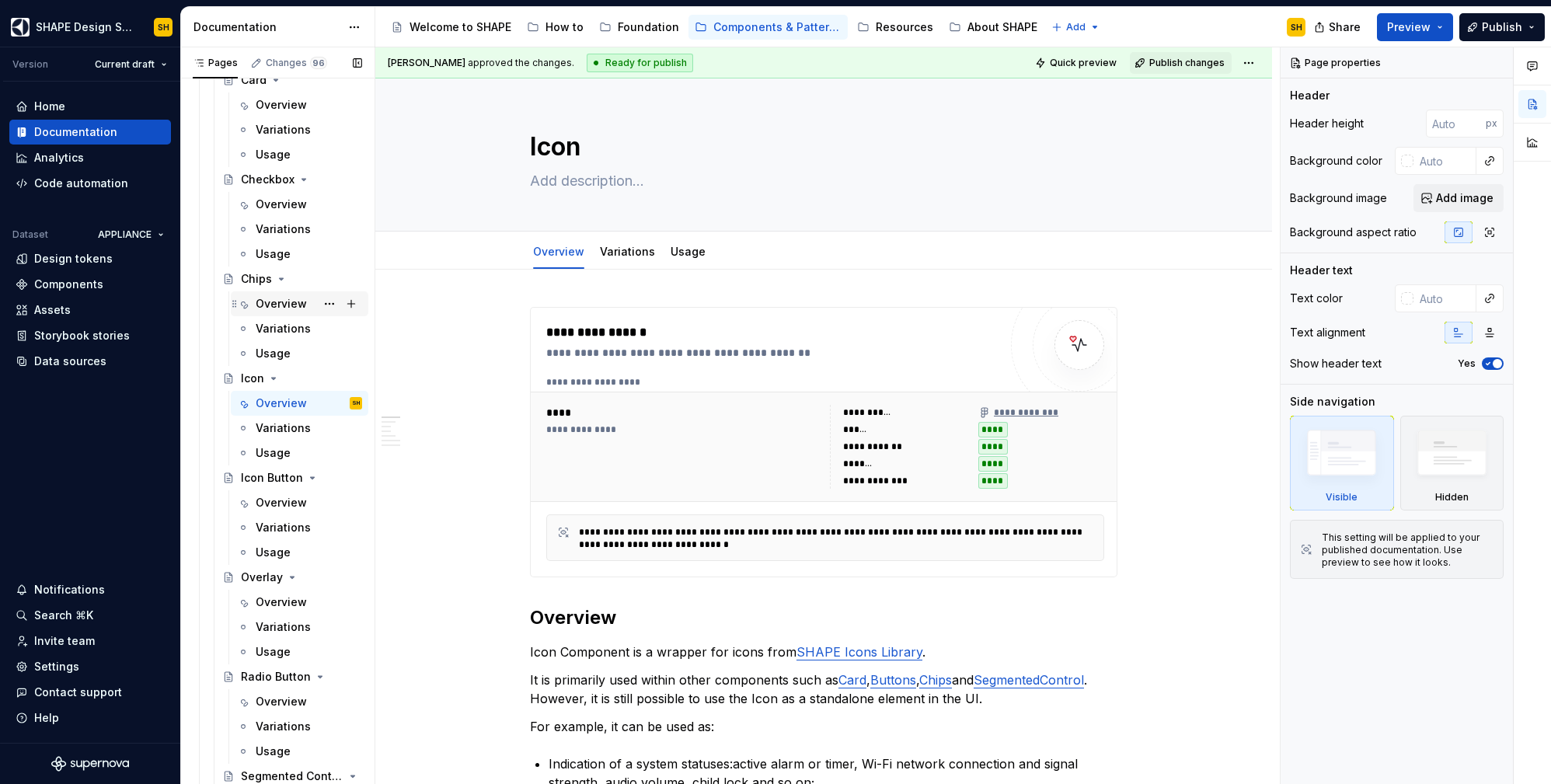
click at [276, 298] on div "Overview" at bounding box center [281, 304] width 51 height 16
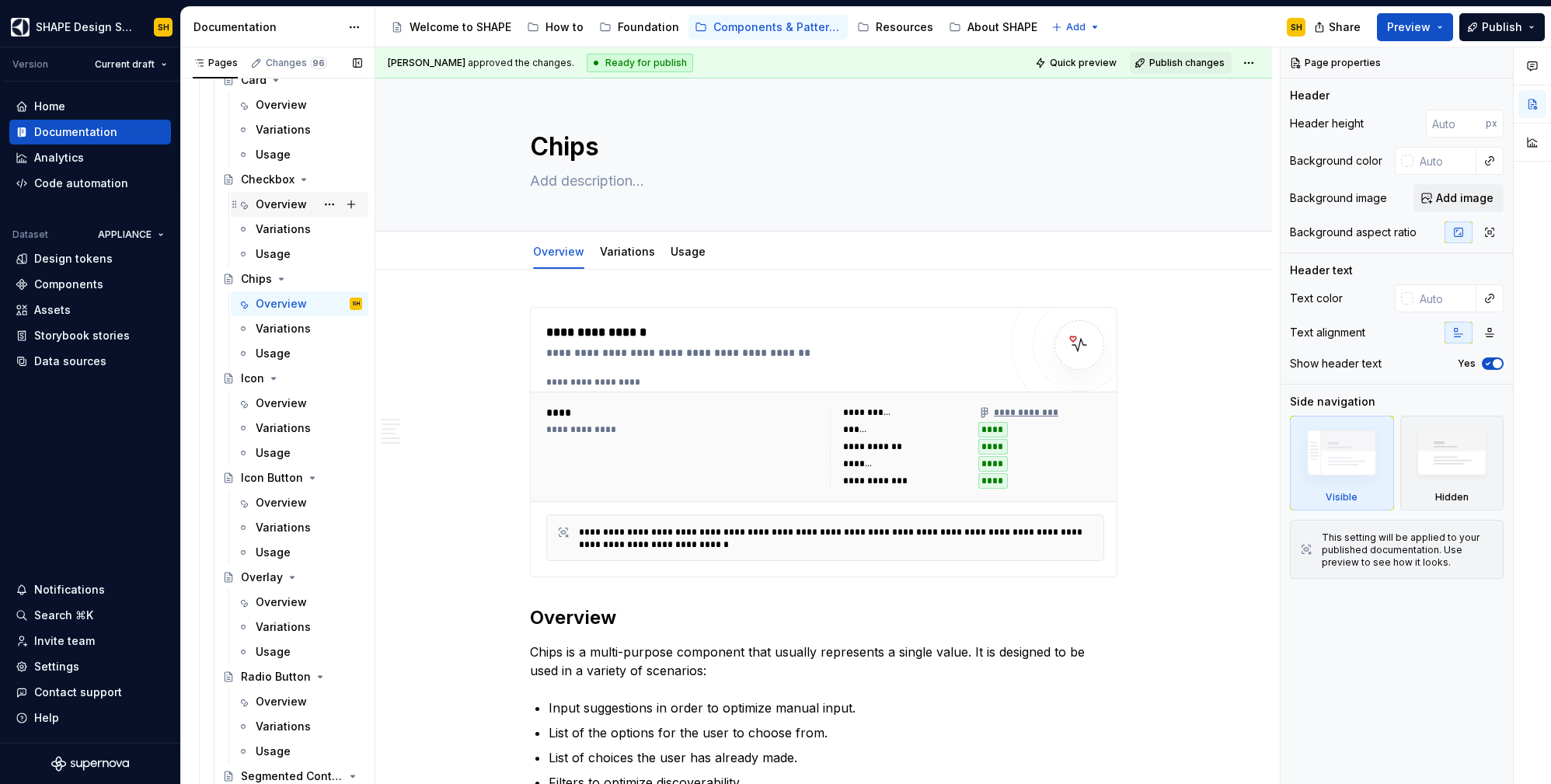
click at [302, 199] on div "Overview" at bounding box center [281, 204] width 51 height 16
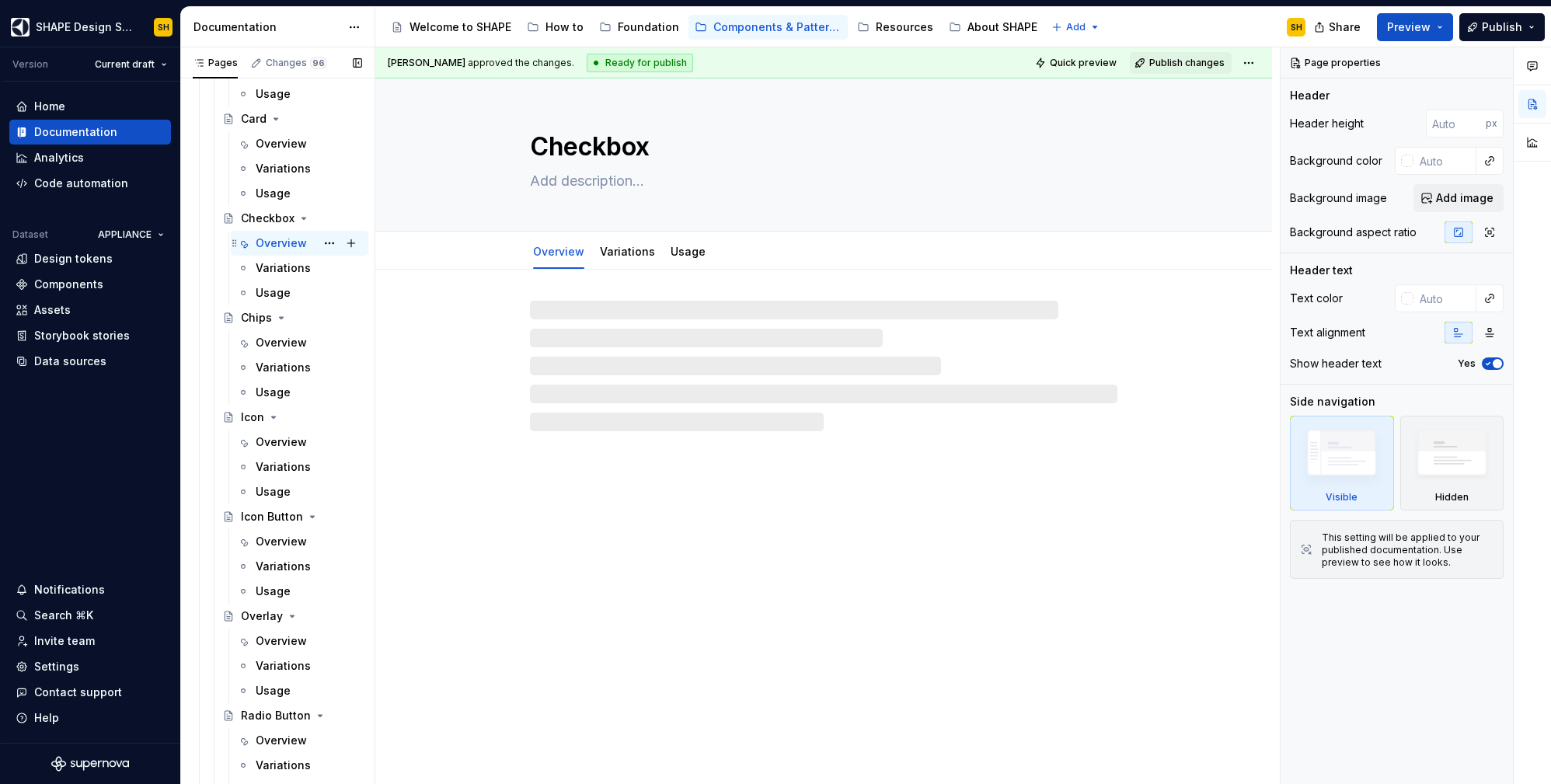
scroll to position [248, 0]
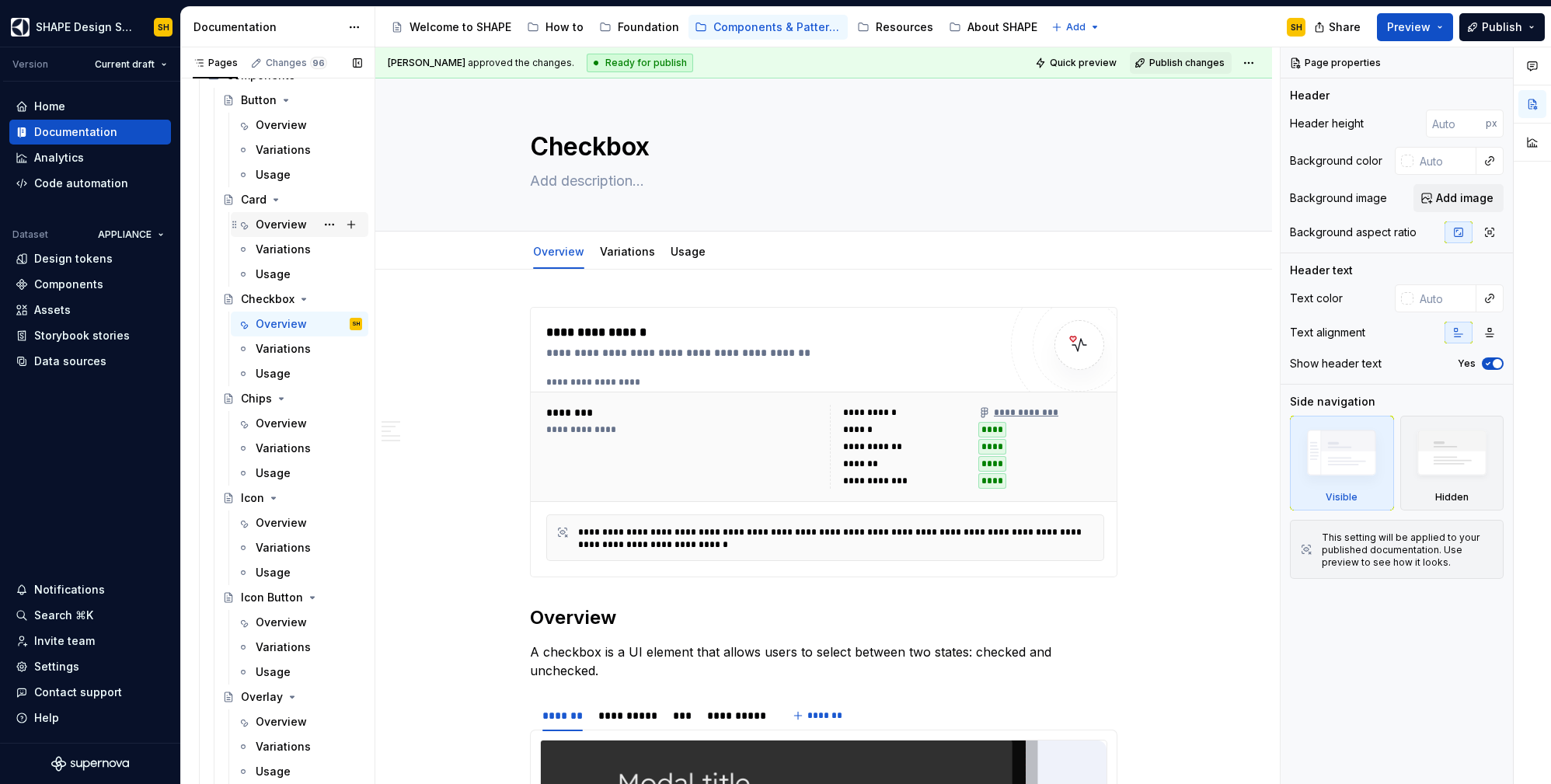
click at [291, 222] on div "Overview" at bounding box center [281, 224] width 51 height 16
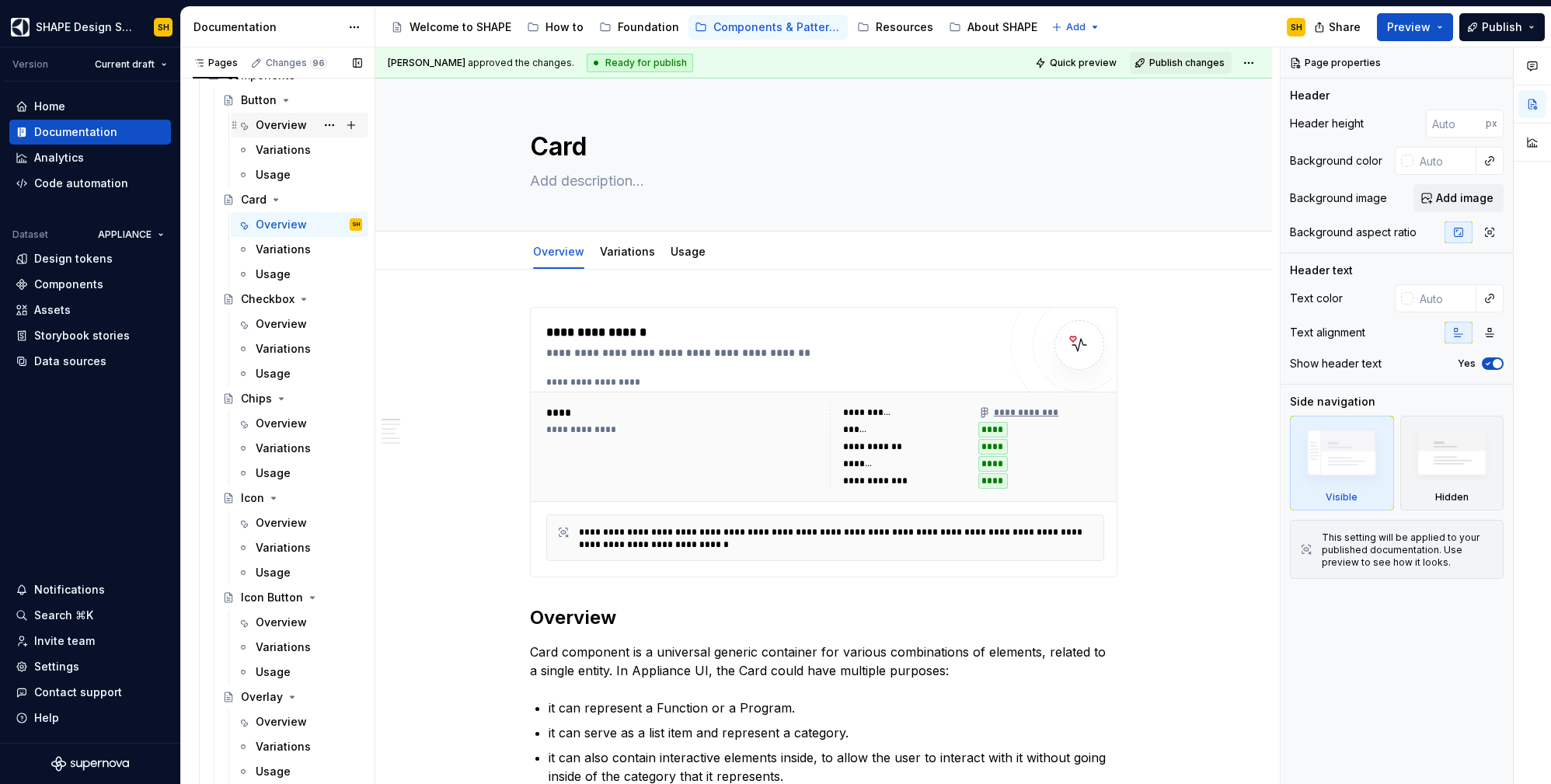
click at [286, 122] on div "Overview" at bounding box center [281, 125] width 51 height 16
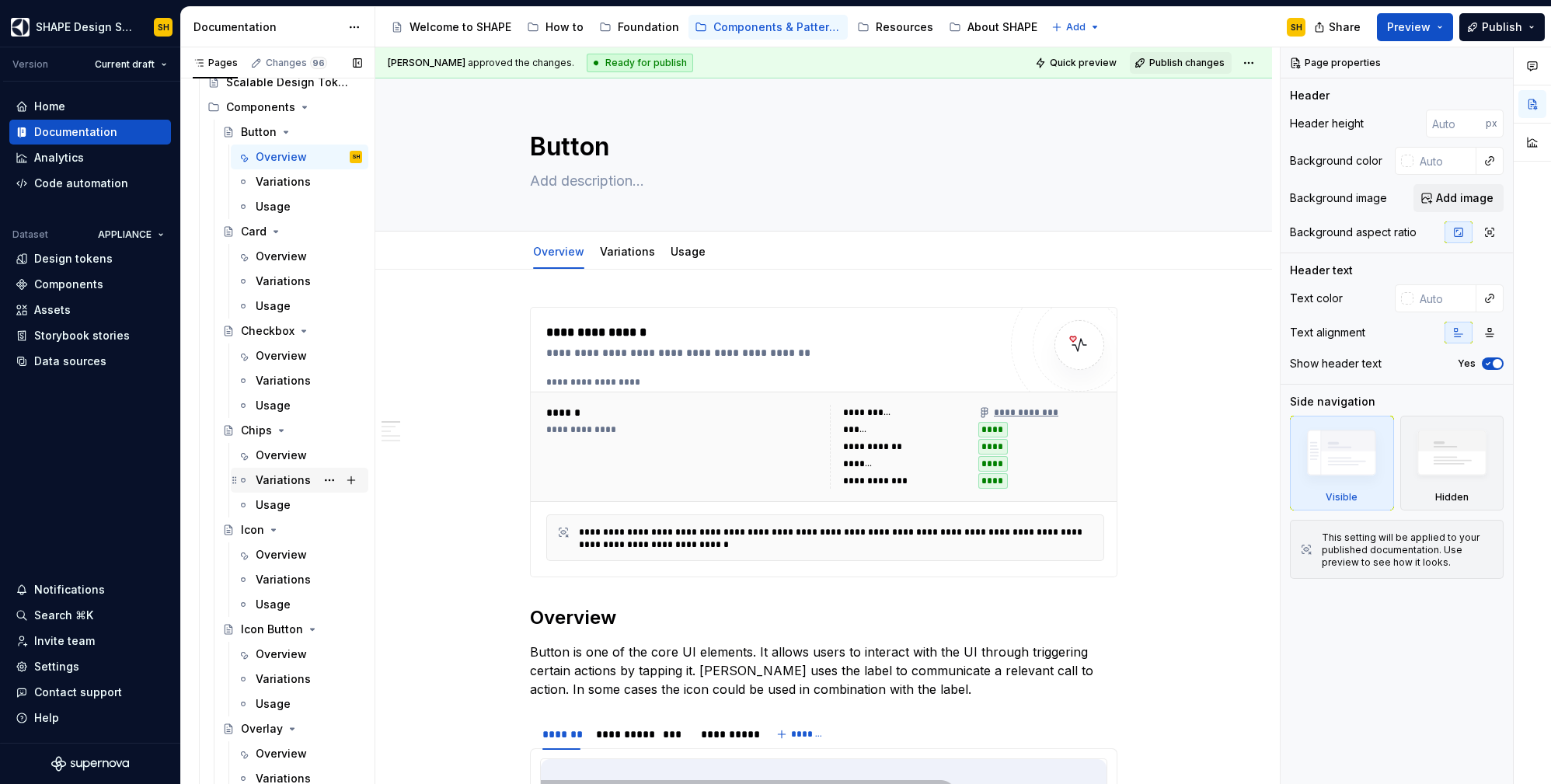
scroll to position [437, 0]
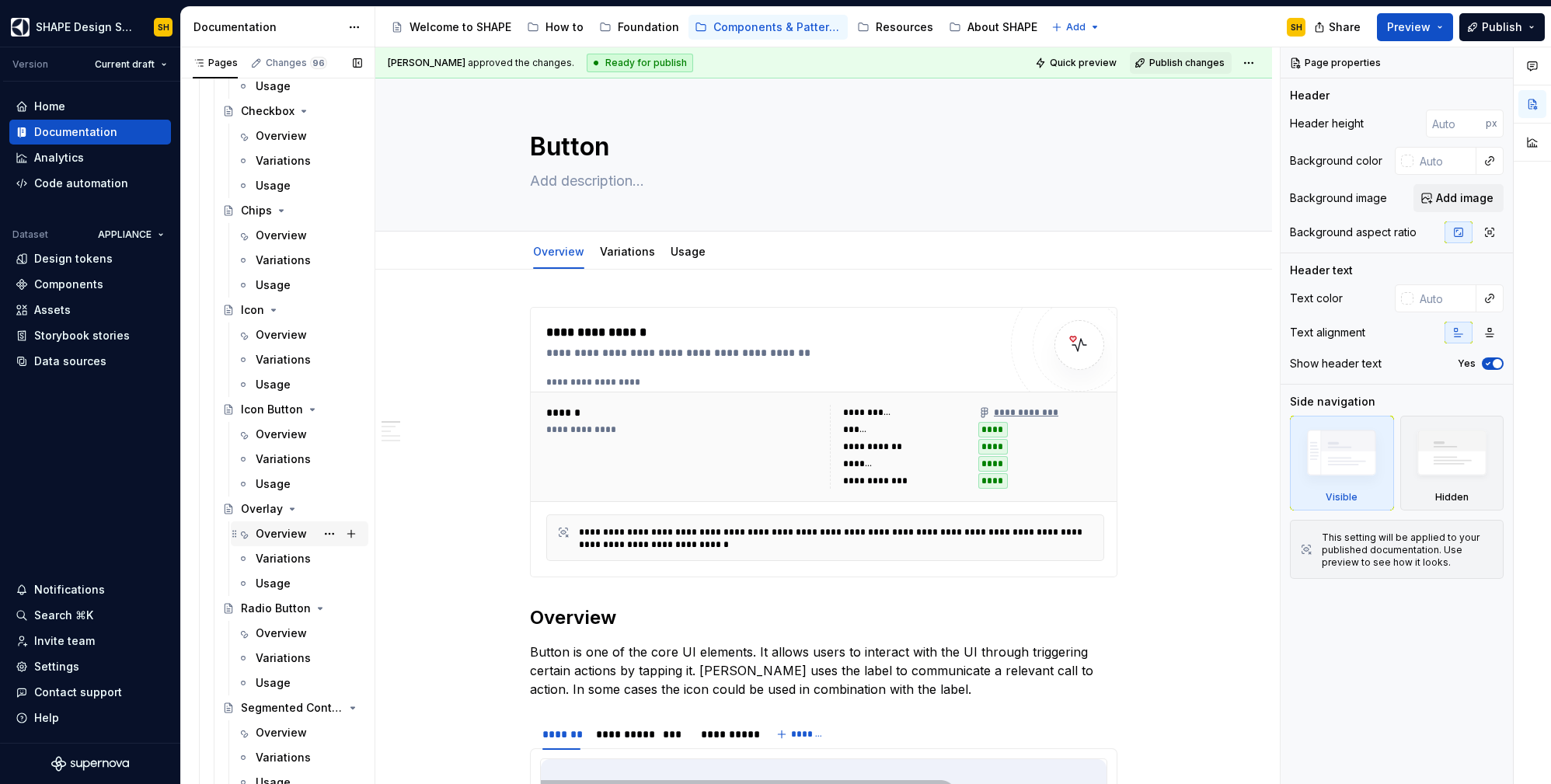
click at [277, 526] on div "Overview" at bounding box center [281, 533] width 51 height 16
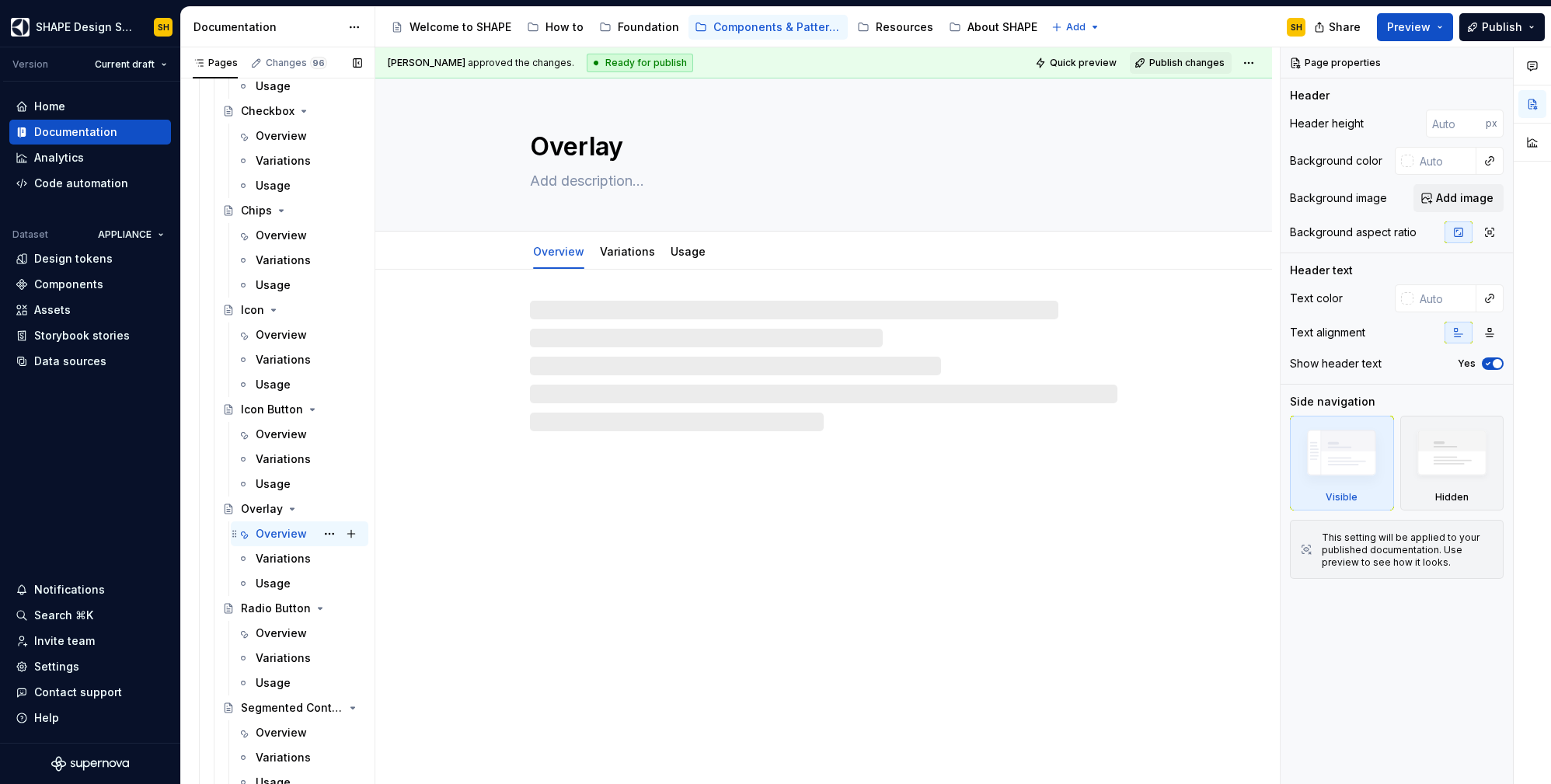
scroll to position [617, 0]
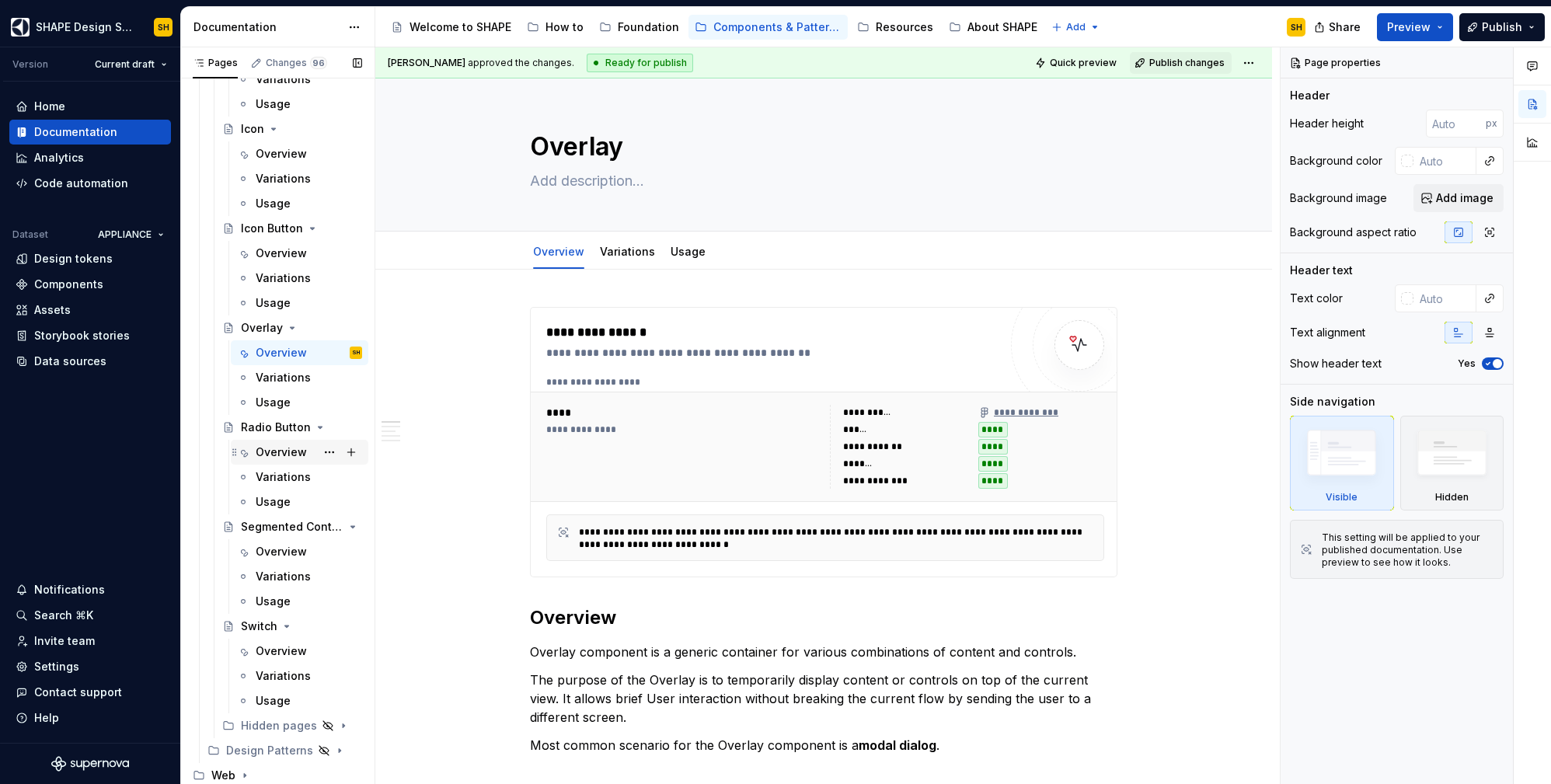
click at [281, 443] on div "Overview" at bounding box center [309, 452] width 106 height 21
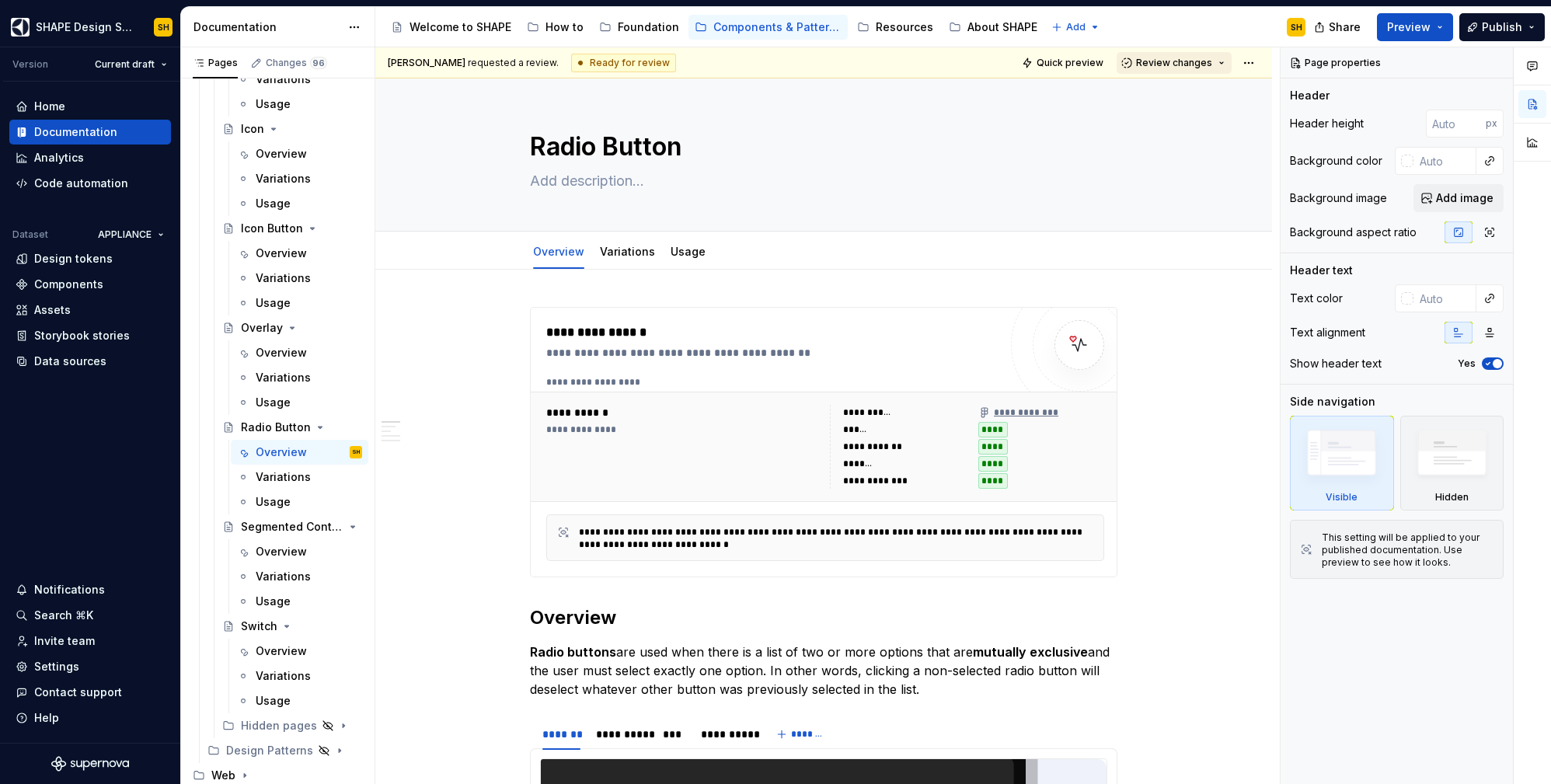
click at [1185, 64] on span "Review changes" at bounding box center [1174, 63] width 76 height 12
click at [1170, 100] on div "Approve" at bounding box center [1216, 93] width 136 height 16
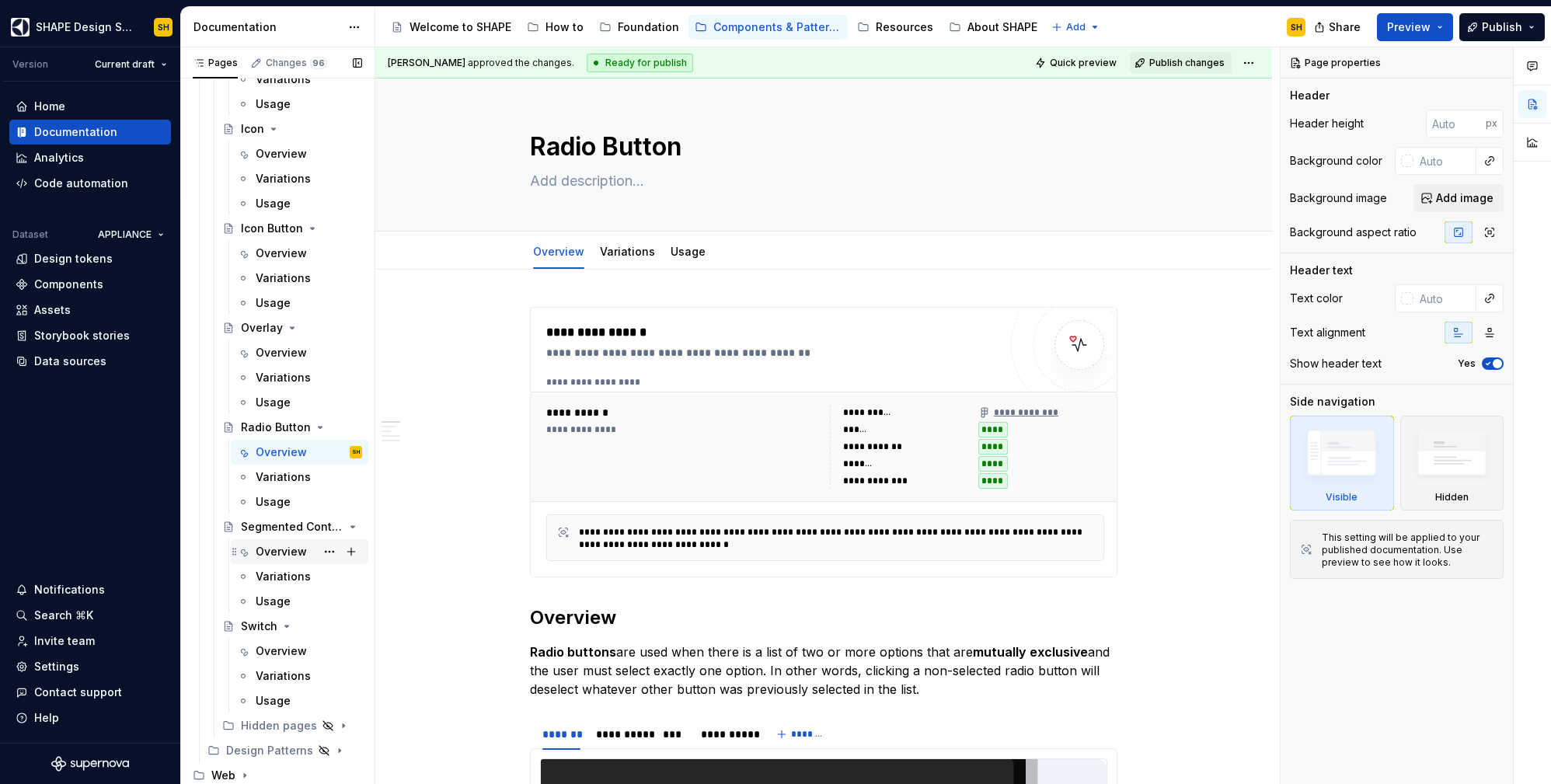
click at [291, 544] on div "Overview" at bounding box center [281, 551] width 51 height 16
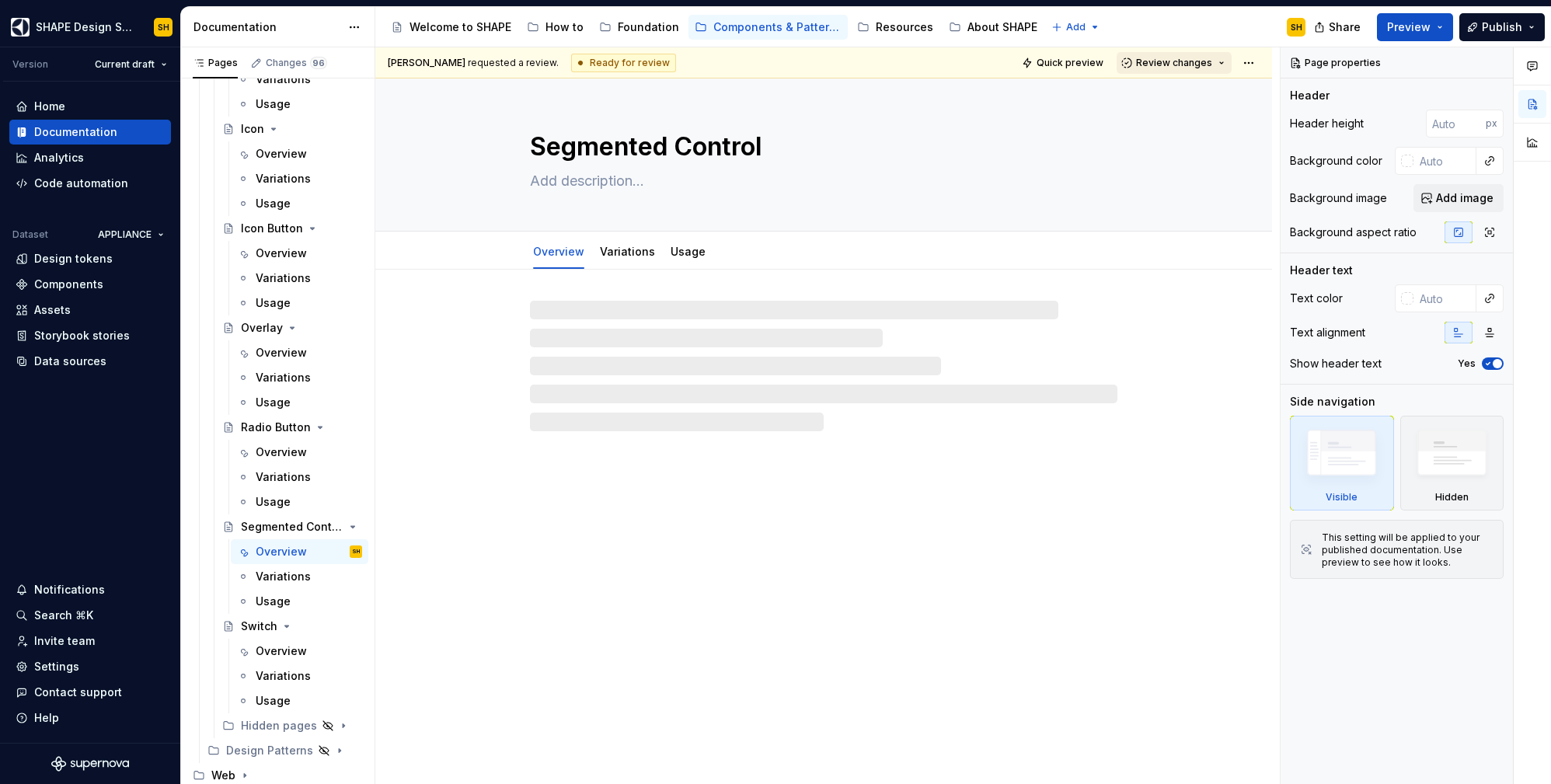
click at [1202, 59] on span "Review changes" at bounding box center [1174, 63] width 76 height 12
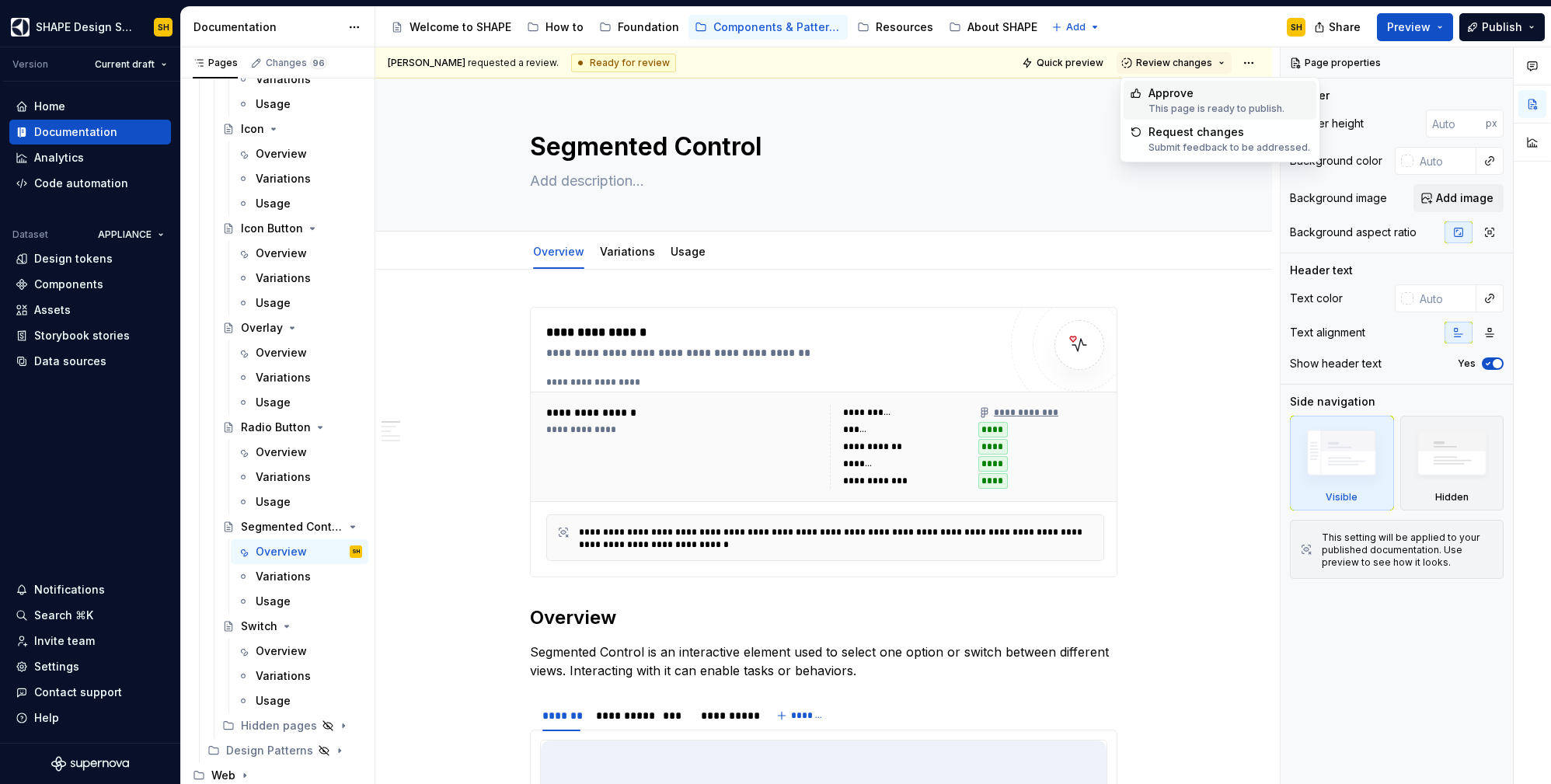
click at [1170, 88] on div "Approve" at bounding box center [1216, 93] width 136 height 16
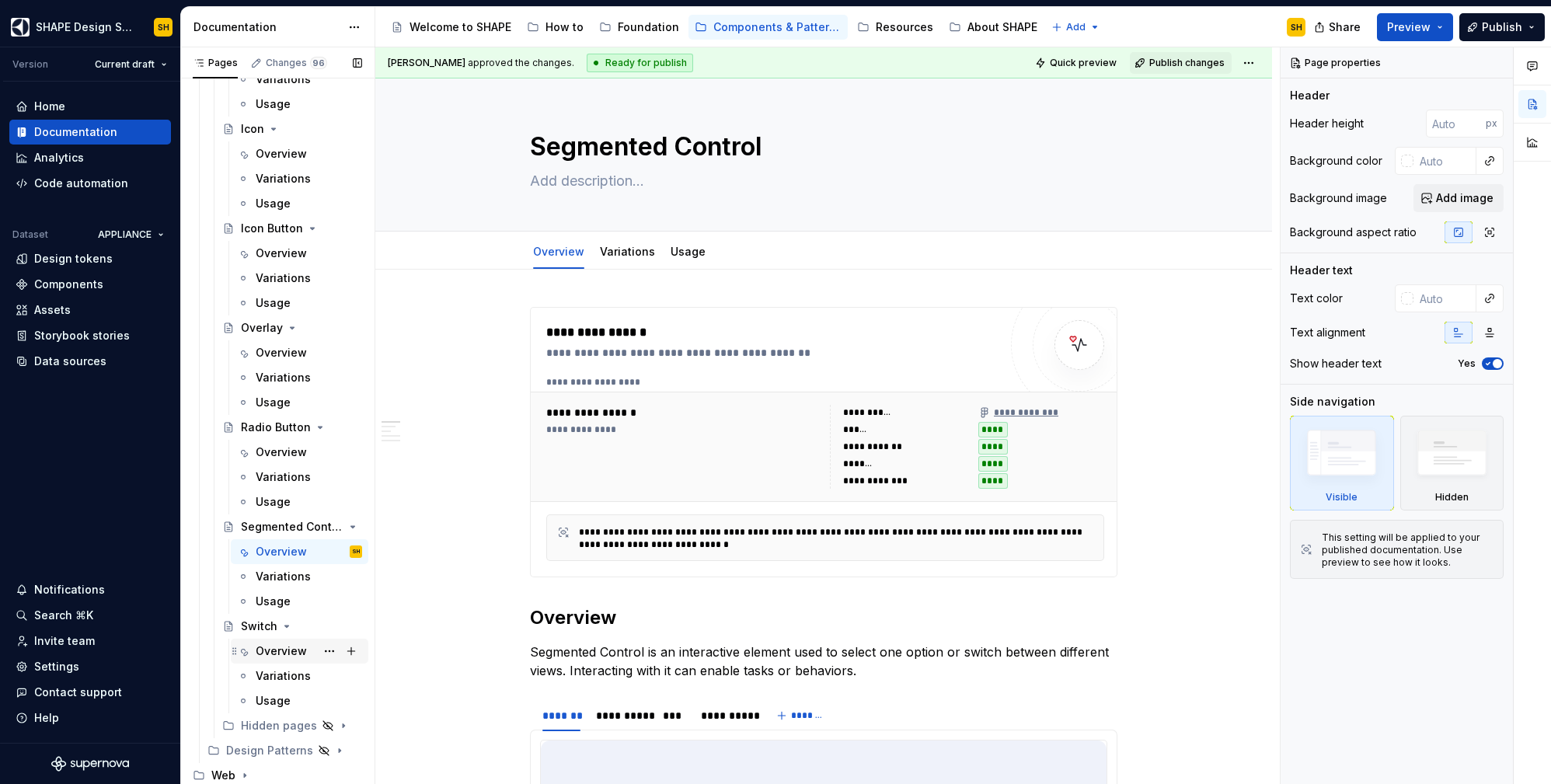
click at [282, 645] on div "Overview" at bounding box center [281, 650] width 51 height 16
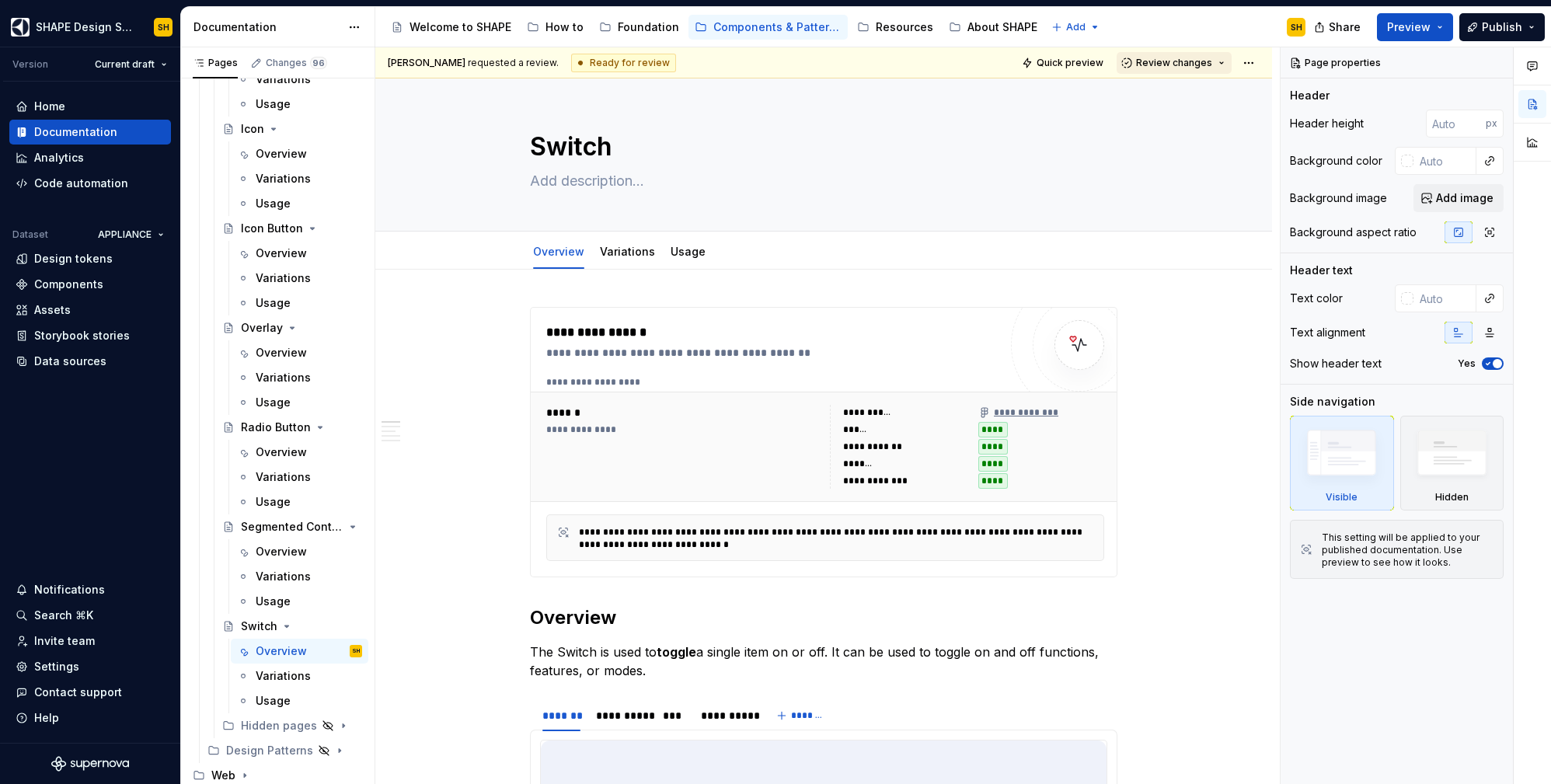
click at [1178, 58] on span "Review changes" at bounding box center [1174, 63] width 76 height 12
click at [1142, 104] on span "Approve This page is ready to publish." at bounding box center [1219, 100] width 192 height 39
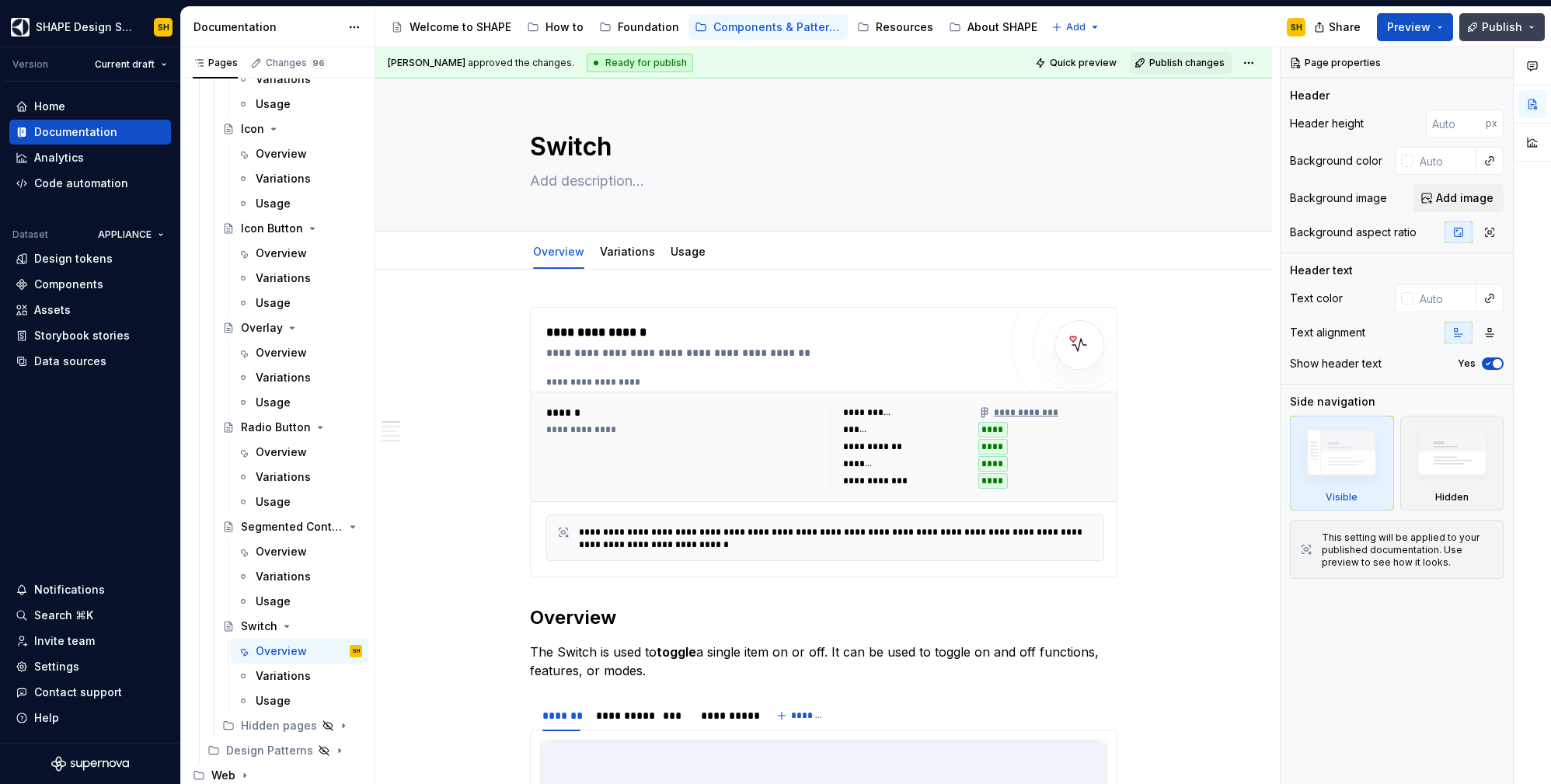
click at [1521, 22] on span "Publish" at bounding box center [1501, 27] width 40 height 16
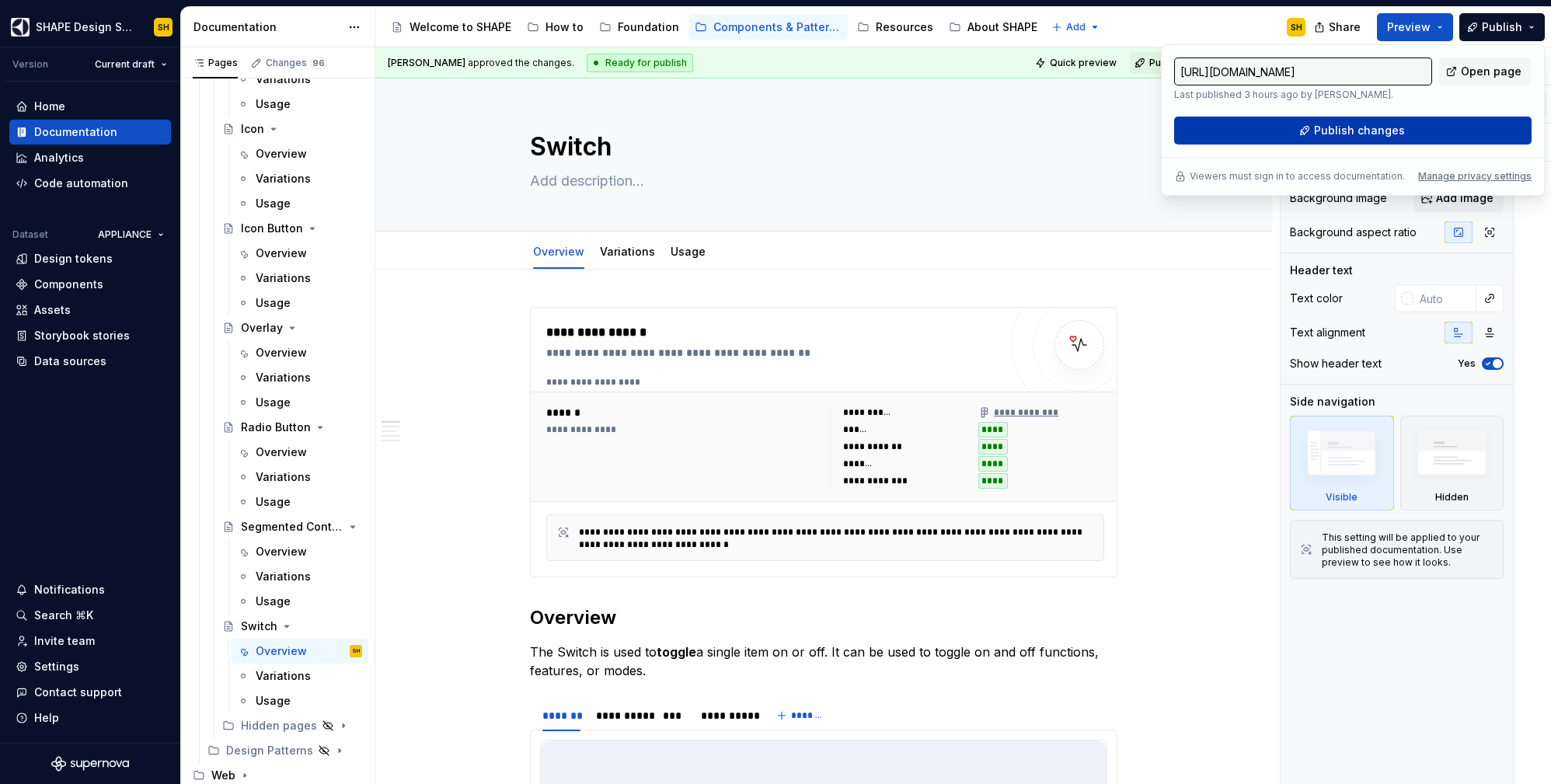
click at [1435, 129] on button "Publish changes" at bounding box center [1352, 130] width 357 height 28
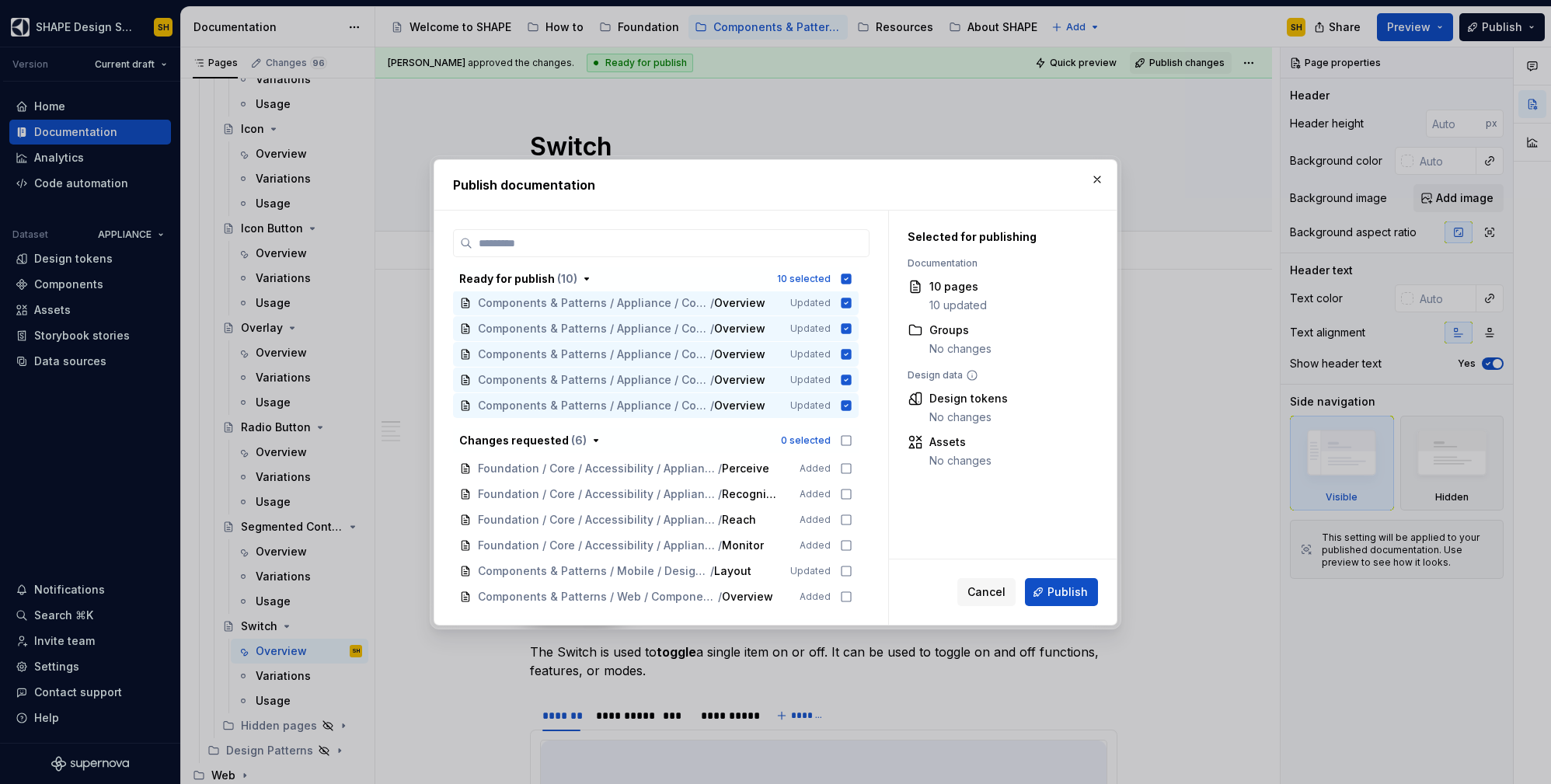
scroll to position [133, 0]
click at [1080, 583] on button "Publish" at bounding box center [1062, 592] width 73 height 28
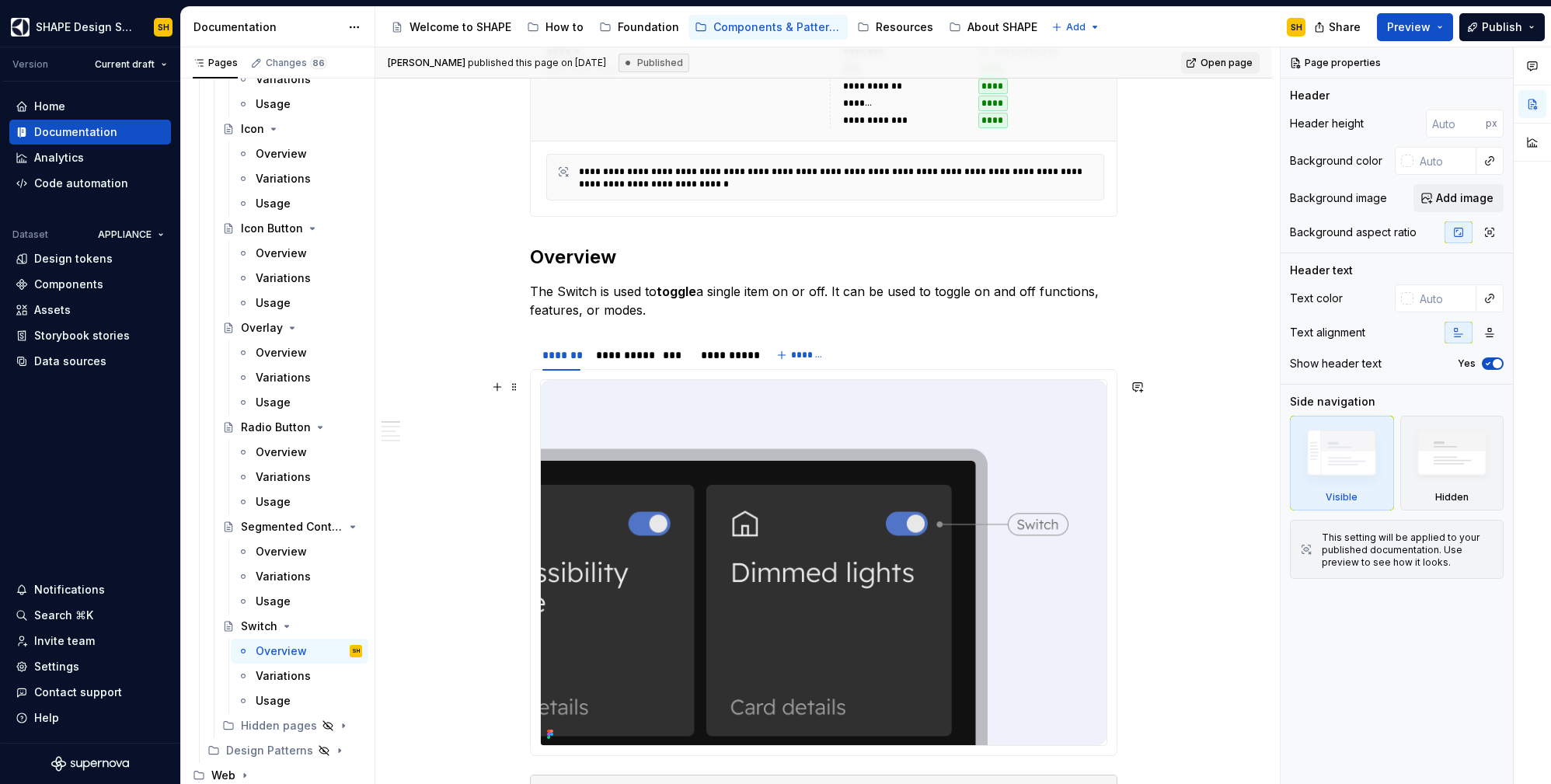
scroll to position [0, 0]
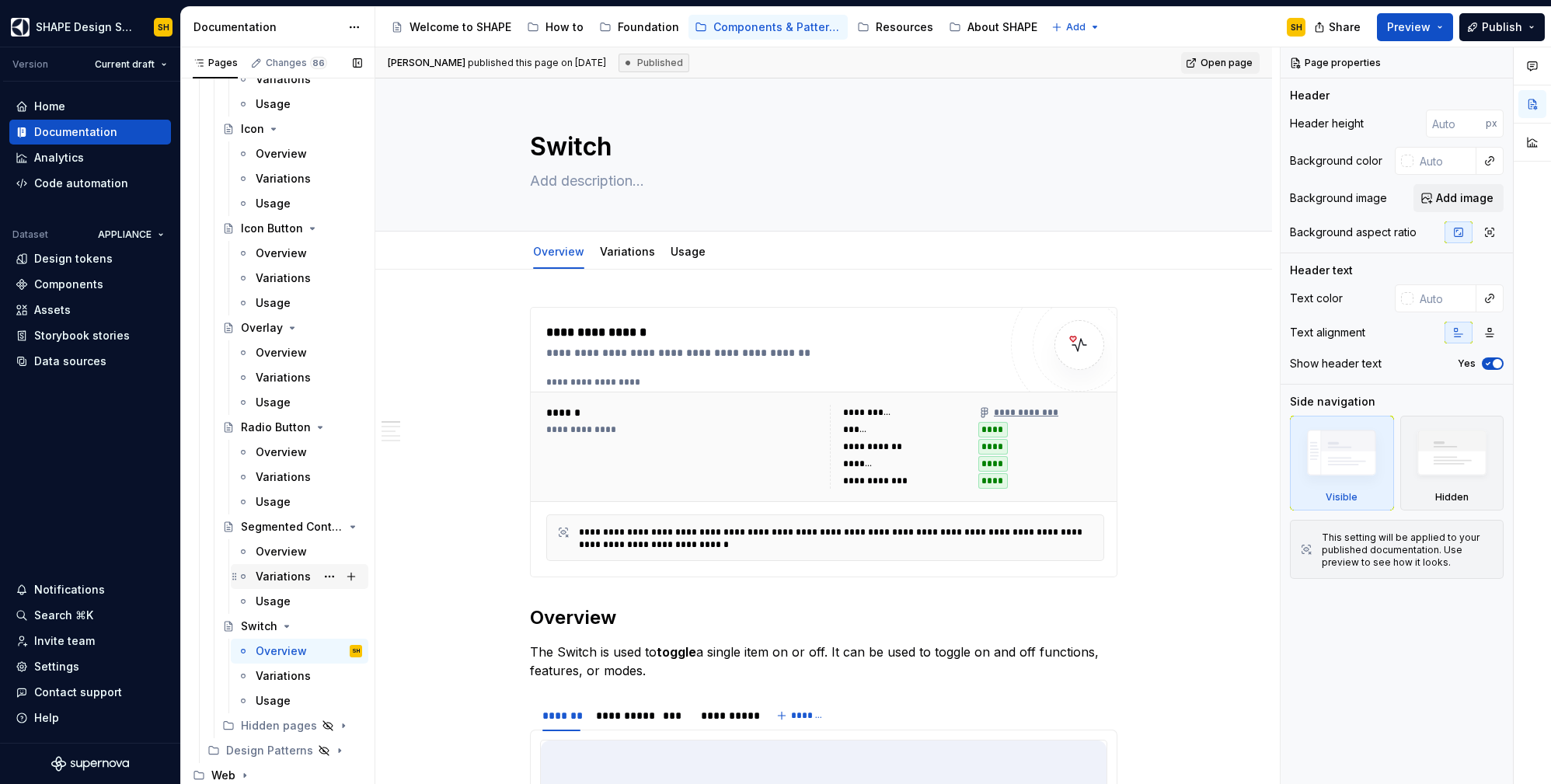
click at [260, 576] on div "Variations" at bounding box center [283, 576] width 55 height 16
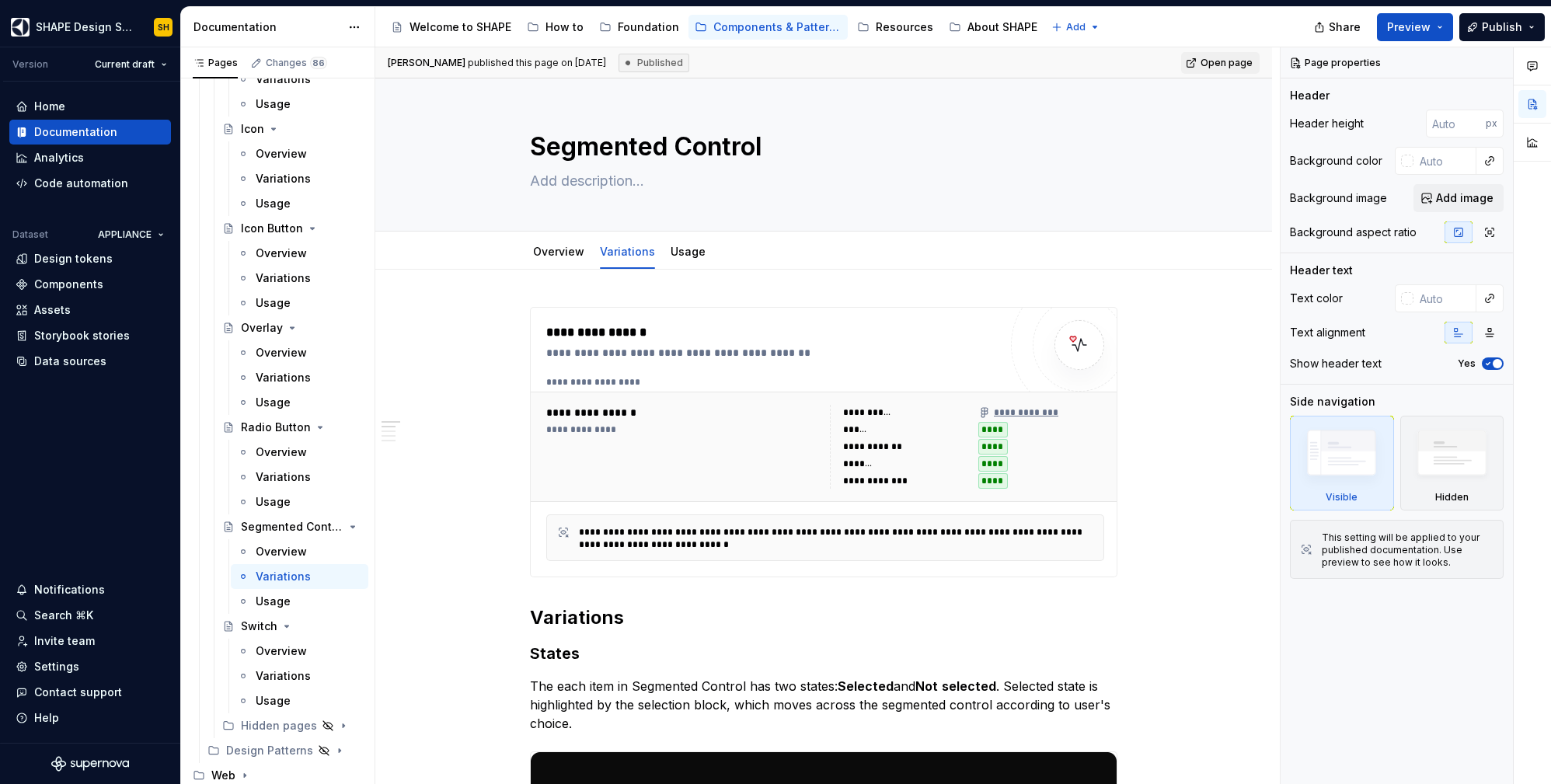
type textarea "*"
